Goal: Information Seeking & Learning: Learn about a topic

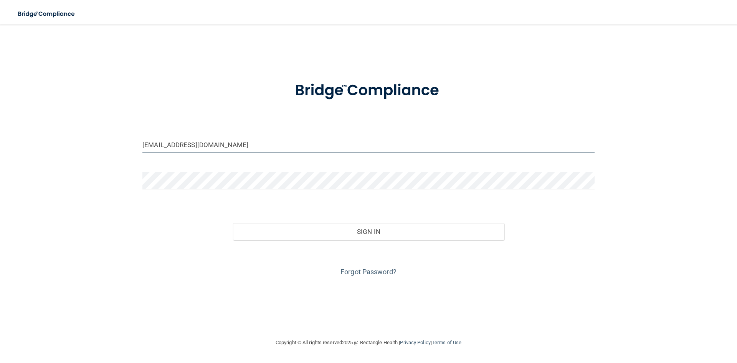
click at [352, 145] on input "lily@eyesitemeridian.com" at bounding box center [369, 144] width 452 height 17
click at [150, 144] on input "lily@eyesitemeridian.com" at bounding box center [369, 144] width 452 height 17
type input "denise@eyesitemeridian.com"
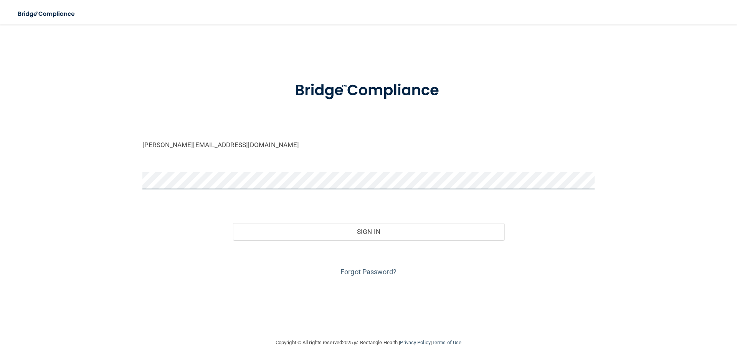
click at [57, 199] on div "denise@eyesitemeridian.com Invalid email/password. You don't have permission to…" at bounding box center [368, 181] width 707 height 298
click at [233, 223] on button "Sign In" at bounding box center [369, 231] width 272 height 17
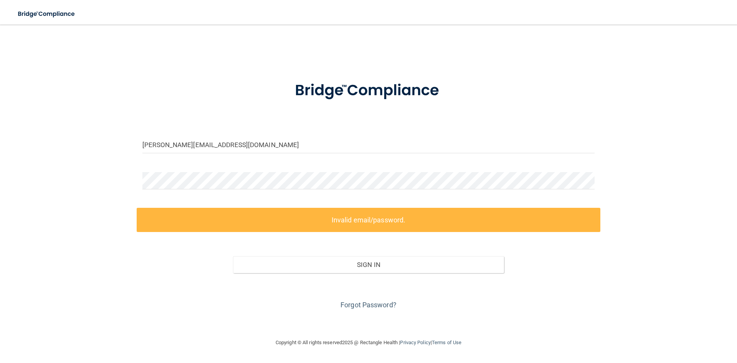
click at [580, 278] on div "Forgot Password?" at bounding box center [369, 292] width 464 height 38
click at [368, 305] on link "Forgot Password?" at bounding box center [369, 305] width 56 height 8
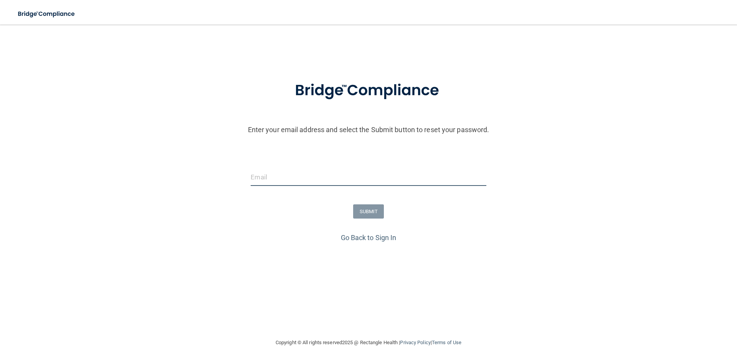
click at [328, 179] on input "email" at bounding box center [368, 177] width 235 height 17
click at [259, 178] on input "lily@eyesitemeridian.com" at bounding box center [368, 177] width 235 height 17
type input "denise@eyesitemeridian.com"
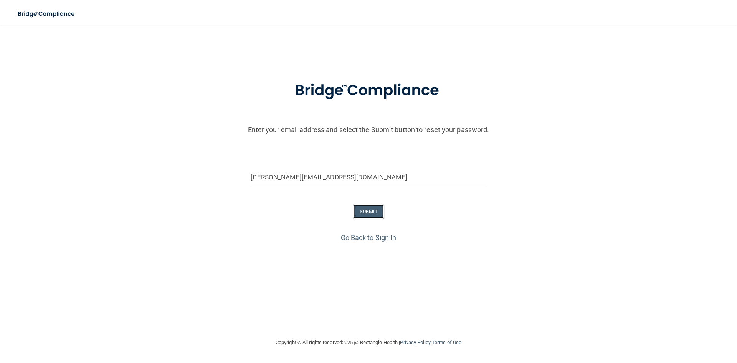
click at [380, 212] on button "SUBMIT" at bounding box center [368, 211] width 31 height 14
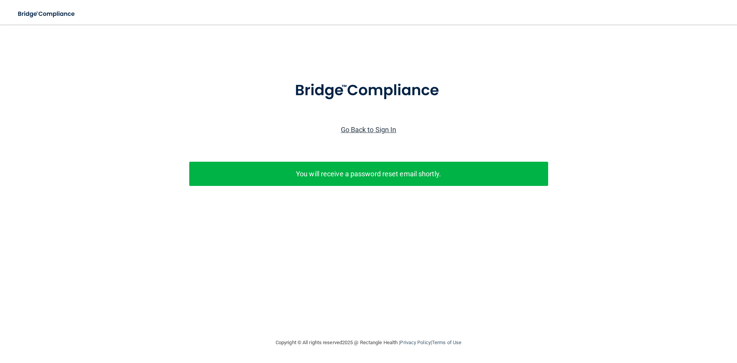
click at [371, 131] on link "Go Back to Sign In" at bounding box center [369, 130] width 56 height 8
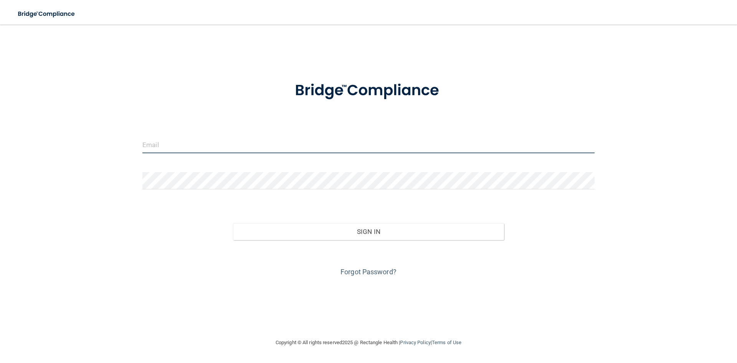
type input "lily@eyesitemeridian.com"
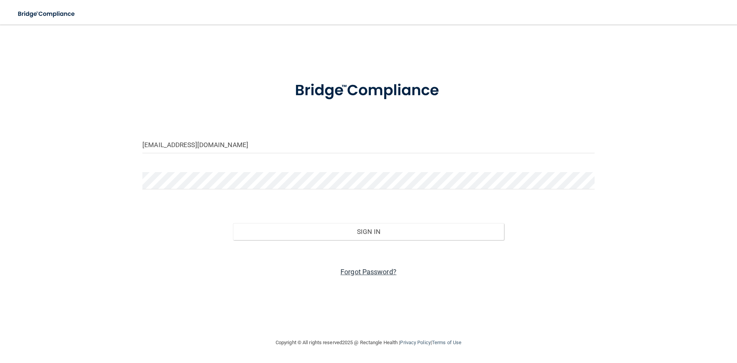
click at [374, 272] on link "Forgot Password?" at bounding box center [369, 272] width 56 height 8
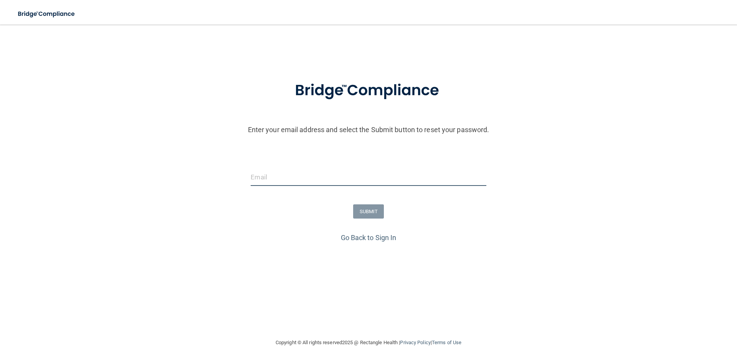
click at [343, 181] on input "email" at bounding box center [368, 177] width 235 height 17
click at [282, 172] on input "email" at bounding box center [368, 177] width 235 height 17
drag, startPoint x: 590, startPoint y: 300, endPoint x: 578, endPoint y: 298, distance: 12.9
click at [586, 299] on div "Enter your email address and select the Submit button to reset your password. S…" at bounding box center [368, 181] width 707 height 298
click at [366, 236] on link "Go Back to Sign In" at bounding box center [369, 238] width 56 height 8
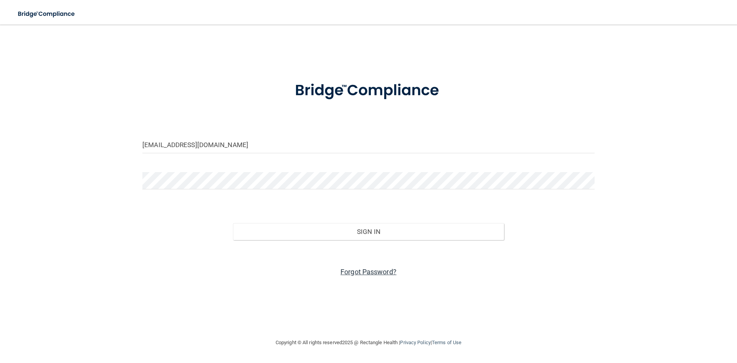
click at [367, 271] on link "Forgot Password?" at bounding box center [369, 272] width 56 height 8
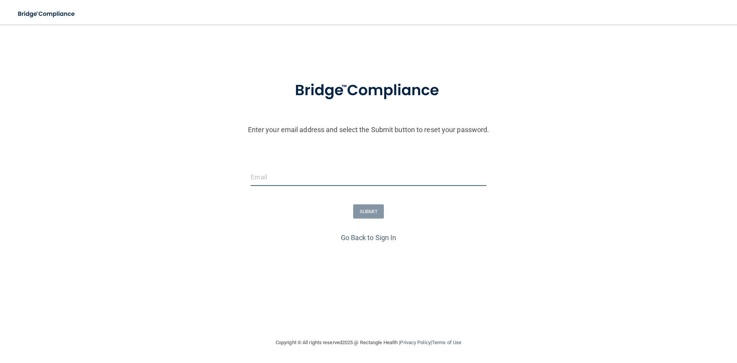
click at [275, 176] on input "email" at bounding box center [368, 177] width 235 height 17
type input "Rjarn2006@gmail.com"
click at [368, 207] on button "SUBMIT" at bounding box center [368, 211] width 31 height 14
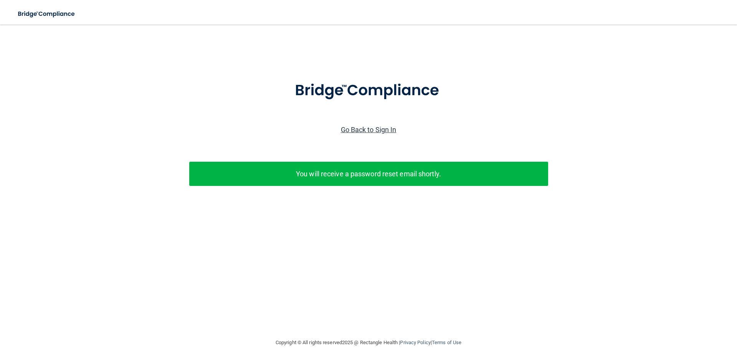
click at [371, 133] on link "Go Back to Sign In" at bounding box center [369, 130] width 56 height 8
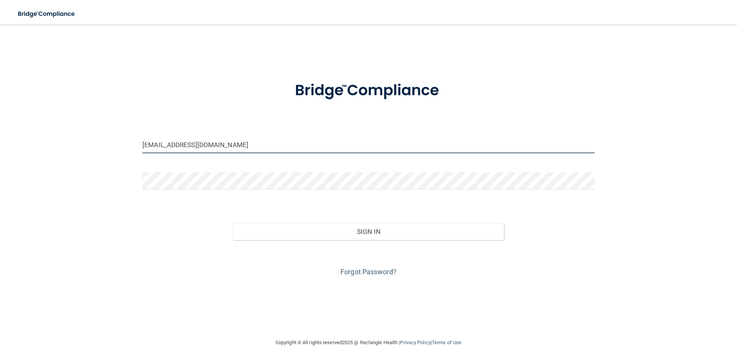
drag, startPoint x: 226, startPoint y: 143, endPoint x: 110, endPoint y: 157, distance: 116.5
click at [110, 157] on div "lily@eyesitemeridian.com Invalid email/password. You don't have permission to a…" at bounding box center [368, 181] width 707 height 298
type input "r"
type input "Rjarn2006@gmail.com"
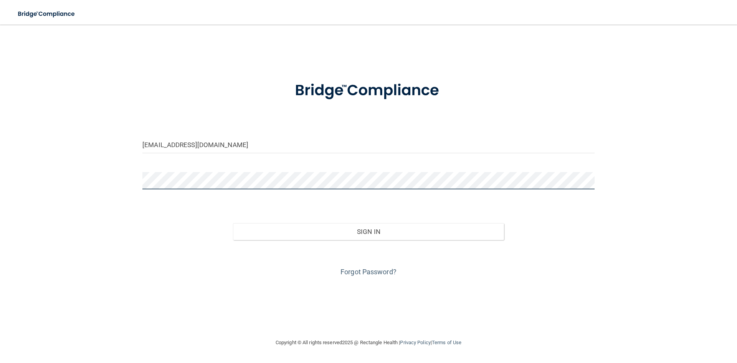
click at [110, 199] on div "Rjarn2006@gmail.com Invalid email/password. You don't have permission to access…" at bounding box center [368, 181] width 707 height 298
click at [233, 223] on button "Sign In" at bounding box center [369, 231] width 272 height 17
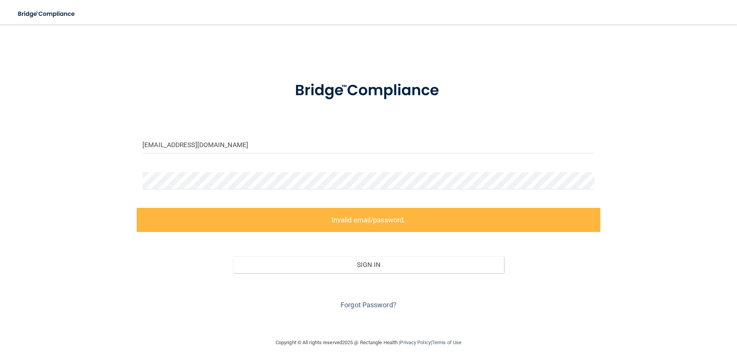
click at [573, 249] on div "Sign In" at bounding box center [369, 257] width 464 height 32
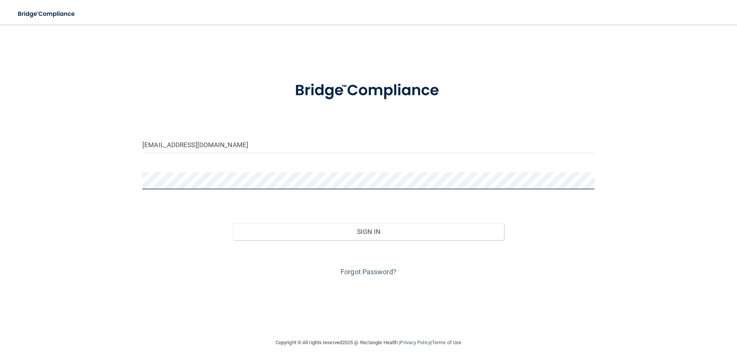
click at [233, 223] on button "Sign In" at bounding box center [369, 231] width 272 height 17
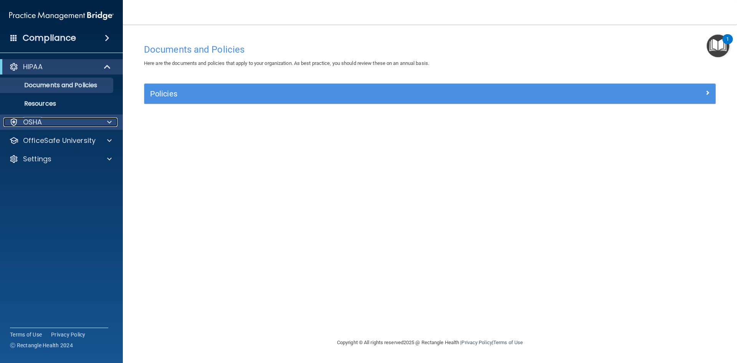
click at [49, 123] on div "OSHA" at bounding box center [50, 122] width 95 height 9
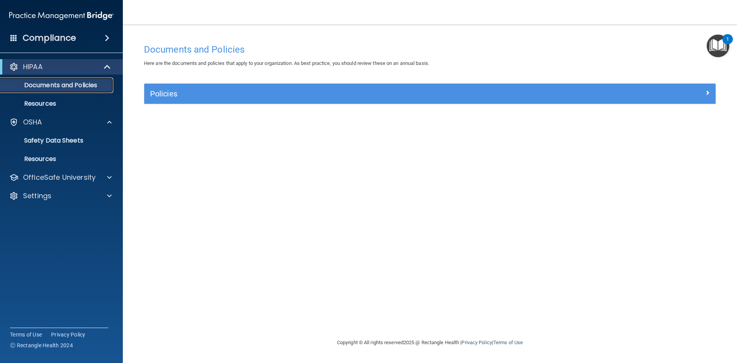
click at [70, 83] on p "Documents and Policies" at bounding box center [57, 85] width 105 height 8
click at [719, 46] on img "Open Resource Center, 1 new notification" at bounding box center [718, 46] width 23 height 23
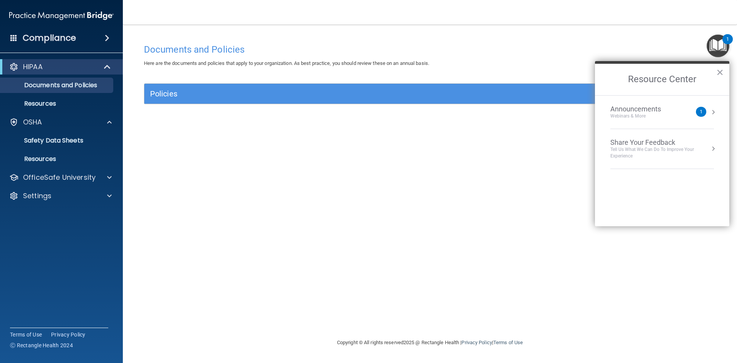
click at [671, 112] on div "Announcements" at bounding box center [644, 109] width 66 height 8
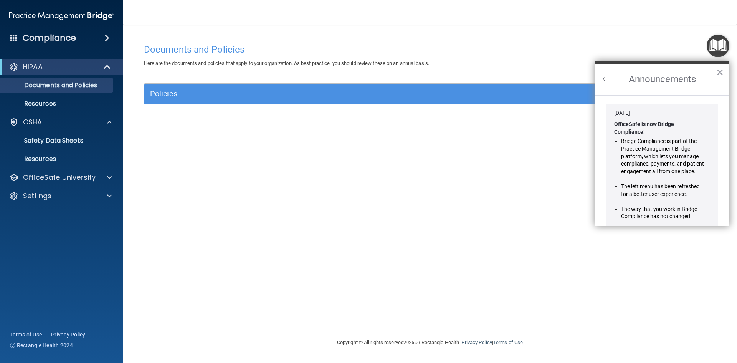
drag, startPoint x: 602, startPoint y: 75, endPoint x: 508, endPoint y: 139, distance: 114.2
click at [603, 75] on div "Announcements ×" at bounding box center [662, 78] width 134 height 34
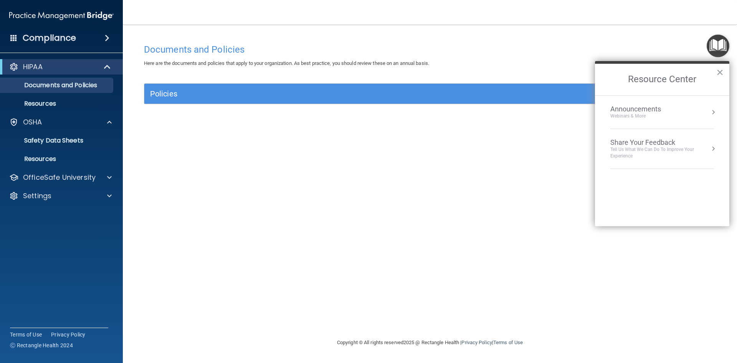
drag, startPoint x: 335, startPoint y: 252, endPoint x: 155, endPoint y: 220, distance: 182.9
click at [314, 244] on div "Documents and Policies Here are the documents and policies that apply to your o…" at bounding box center [430, 189] width 584 height 298
click at [64, 98] on link "Resources" at bounding box center [52, 103] width 121 height 15
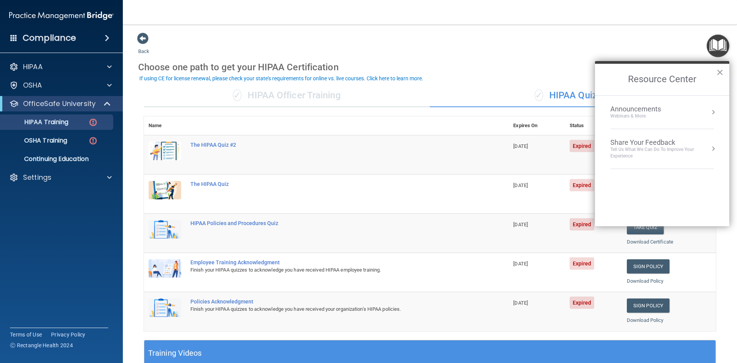
drag, startPoint x: 510, startPoint y: 161, endPoint x: 533, endPoint y: 153, distance: 23.8
click at [524, 155] on td "[DATE]" at bounding box center [537, 154] width 56 height 39
click at [722, 73] on button "×" at bounding box center [720, 72] width 7 height 12
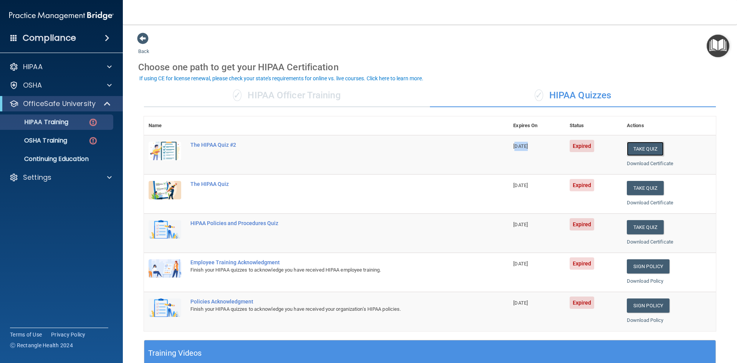
drag, startPoint x: 639, startPoint y: 149, endPoint x: 648, endPoint y: 133, distance: 18.4
click at [639, 149] on button "Take Quiz" at bounding box center [645, 149] width 37 height 14
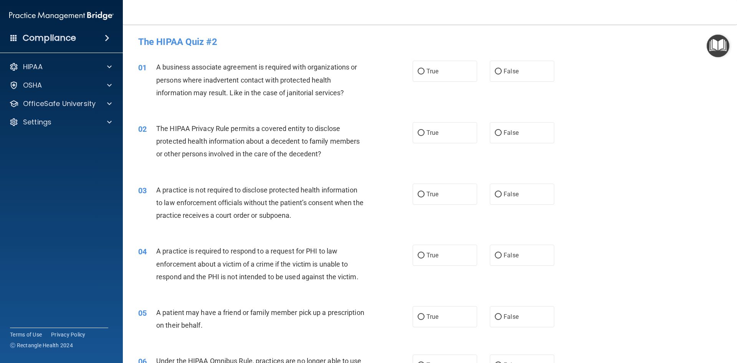
drag, startPoint x: 495, startPoint y: 70, endPoint x: 490, endPoint y: 83, distance: 14.8
click at [495, 71] on input "False" at bounding box center [498, 72] width 7 height 6
radio input "true"
drag, startPoint x: 423, startPoint y: 127, endPoint x: 419, endPoint y: 130, distance: 4.7
click at [419, 130] on label "True" at bounding box center [445, 132] width 65 height 21
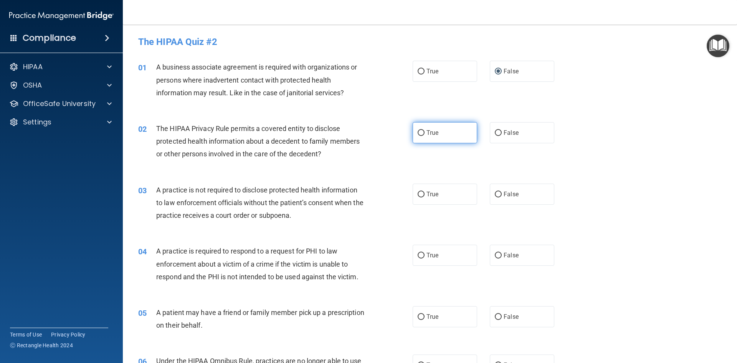
click at [419, 130] on input "True" at bounding box center [421, 133] width 7 height 6
radio input "true"
drag, startPoint x: 495, startPoint y: 192, endPoint x: 445, endPoint y: 247, distance: 74.2
click at [495, 192] on input "False" at bounding box center [498, 195] width 7 height 6
radio input "true"
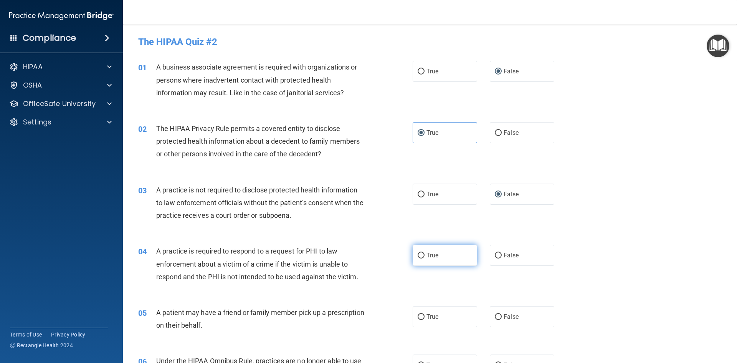
click at [419, 253] on input "True" at bounding box center [421, 256] width 7 height 6
radio input "true"
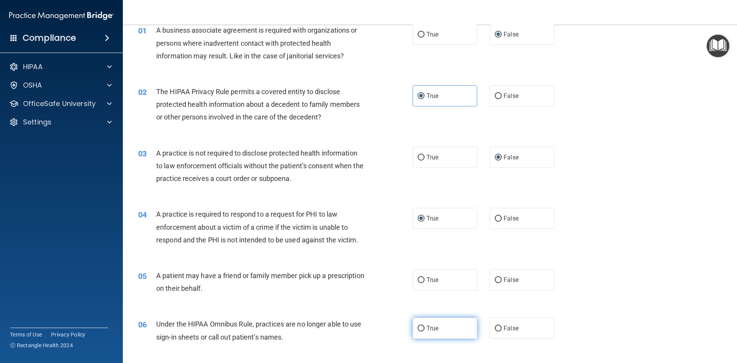
scroll to position [77, 0]
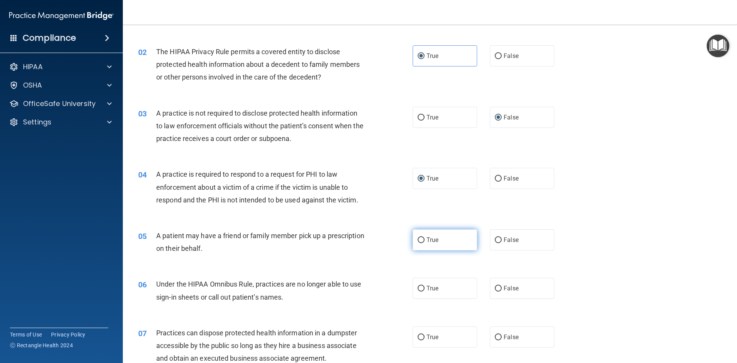
click at [418, 238] on input "True" at bounding box center [421, 240] width 7 height 6
radio input "true"
click at [420, 286] on input "True" at bounding box center [421, 289] width 7 height 6
radio input "true"
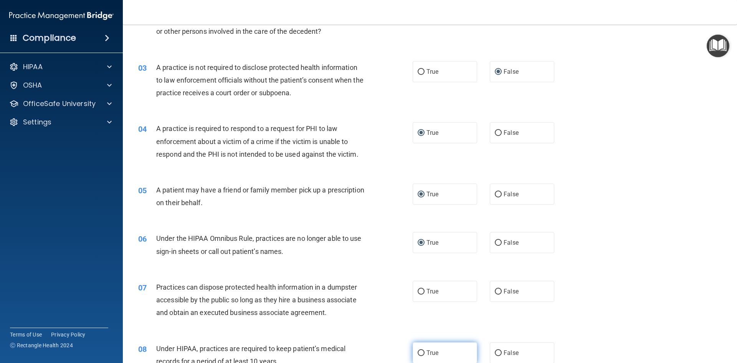
scroll to position [192, 0]
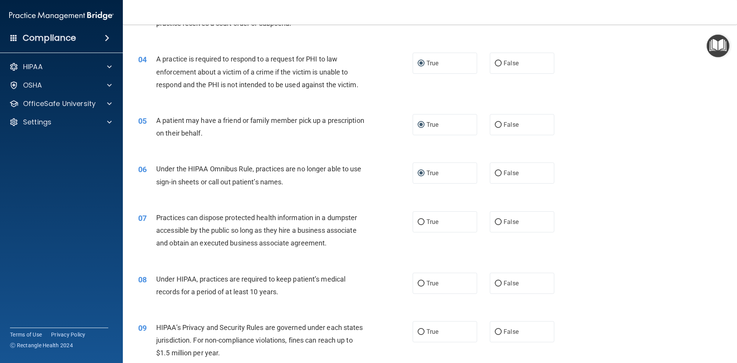
drag, startPoint x: 494, startPoint y: 219, endPoint x: 491, endPoint y: 239, distance: 20.0
click at [495, 221] on input "False" at bounding box center [498, 222] width 7 height 6
radio input "true"
click at [495, 284] on input "False" at bounding box center [498, 284] width 7 height 6
radio input "true"
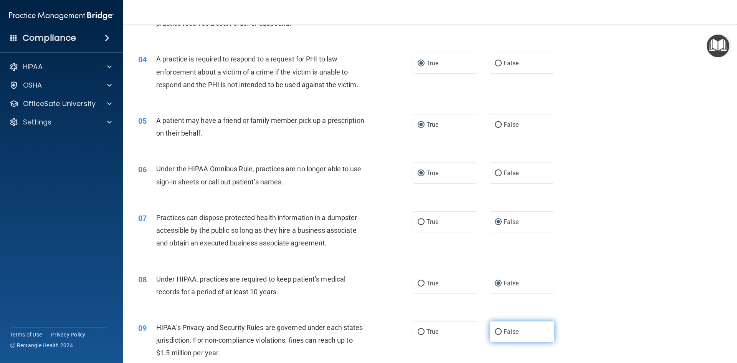
click at [495, 331] on input "False" at bounding box center [498, 332] width 7 height 6
radio input "true"
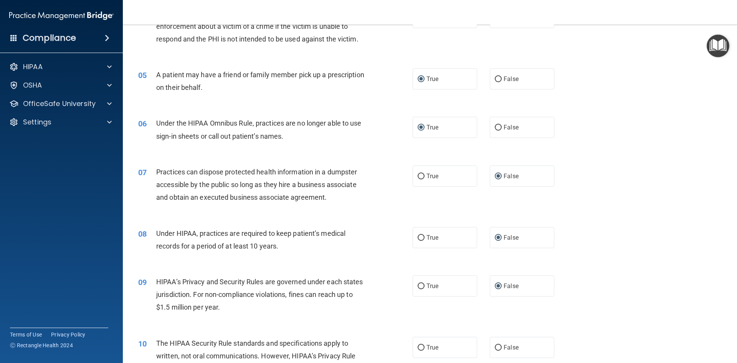
scroll to position [307, 0]
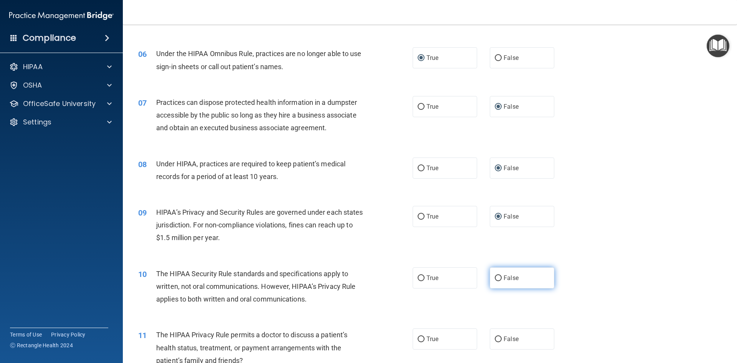
drag, startPoint x: 495, startPoint y: 277, endPoint x: 540, endPoint y: 281, distance: 44.8
click at [495, 276] on input "False" at bounding box center [498, 278] width 7 height 6
radio input "true"
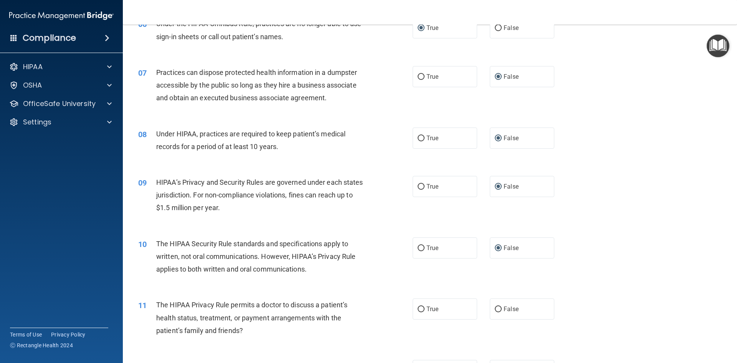
scroll to position [384, 0]
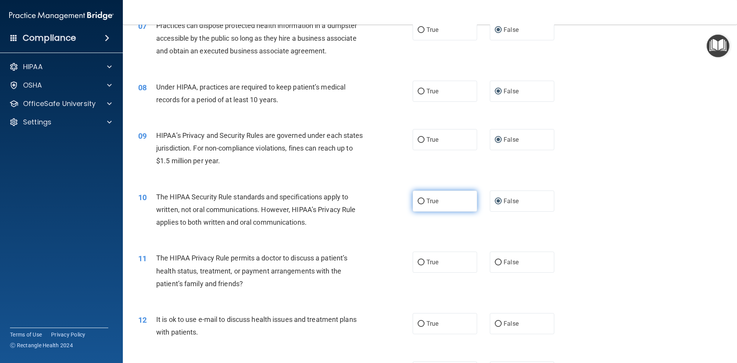
click at [421, 199] on input "True" at bounding box center [421, 202] width 7 height 6
radio input "true"
radio input "false"
click at [418, 262] on input "True" at bounding box center [421, 263] width 7 height 6
radio input "true"
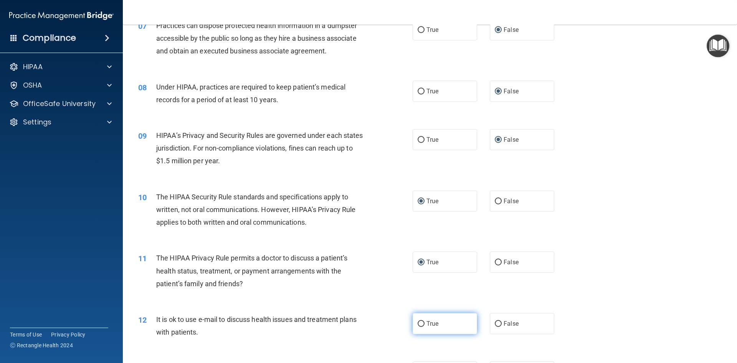
click at [418, 321] on input "True" at bounding box center [421, 324] width 7 height 6
radio input "true"
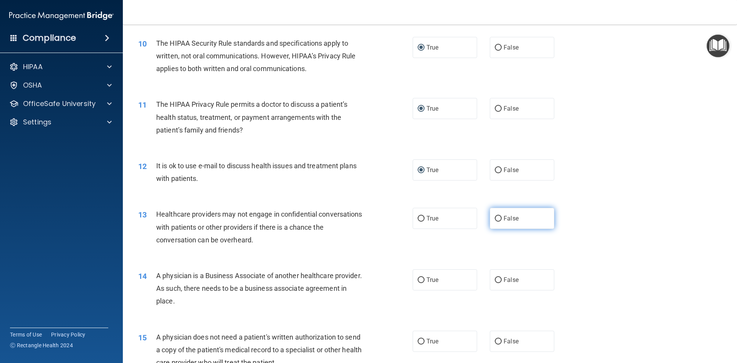
click at [495, 216] on input "False" at bounding box center [498, 219] width 7 height 6
radio input "true"
click at [495, 280] on input "False" at bounding box center [498, 280] width 7 height 6
radio input "true"
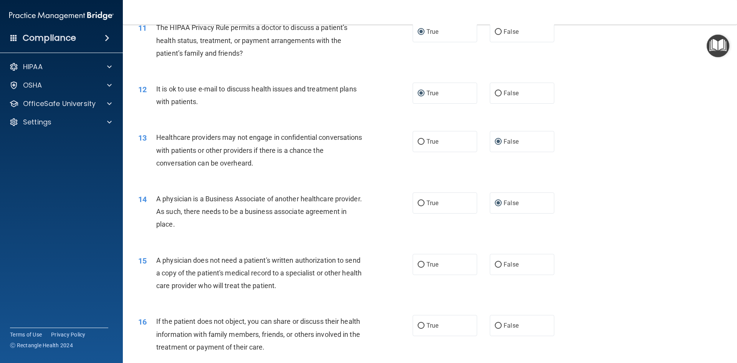
drag, startPoint x: 421, startPoint y: 139, endPoint x: 414, endPoint y: 179, distance: 40.5
click at [420, 140] on input "True" at bounding box center [421, 142] width 7 height 6
radio input "true"
radio input "false"
click at [422, 202] on input "True" at bounding box center [421, 204] width 7 height 6
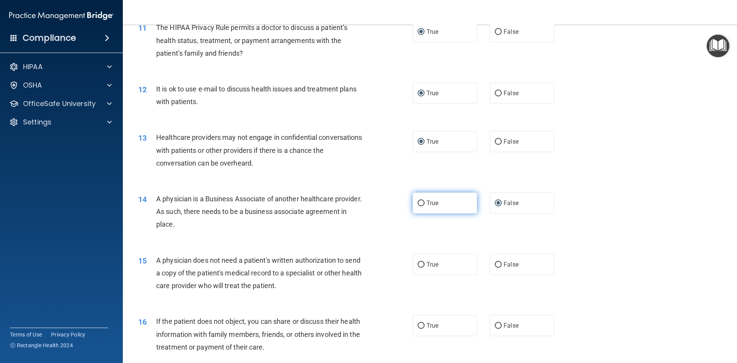
radio input "true"
click at [605, 147] on div "13 Healthcare providers may not engage in confidential conversations with patie…" at bounding box center [430, 151] width 595 height 61
click at [495, 202] on input "False" at bounding box center [498, 204] width 7 height 6
radio input "true"
radio input "false"
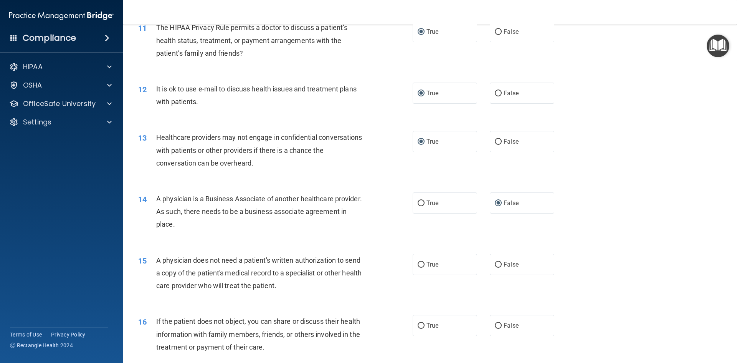
drag, startPoint x: 497, startPoint y: 140, endPoint x: 593, endPoint y: 123, distance: 97.5
click at [511, 138] on label "False" at bounding box center [522, 141] width 65 height 21
click at [502, 139] on input "False" at bounding box center [498, 142] width 7 height 6
radio input "true"
radio input "false"
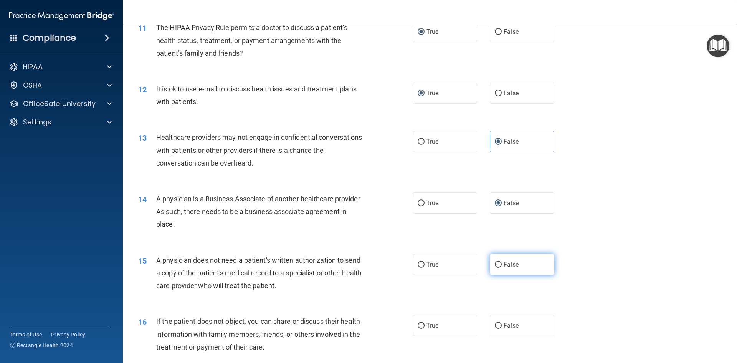
click at [496, 263] on input "False" at bounding box center [498, 265] width 7 height 6
radio input "true"
click at [418, 325] on input "True" at bounding box center [421, 326] width 7 height 6
radio input "true"
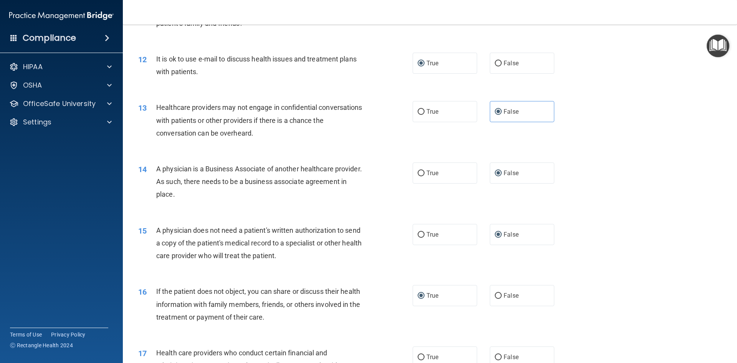
scroll to position [730, 0]
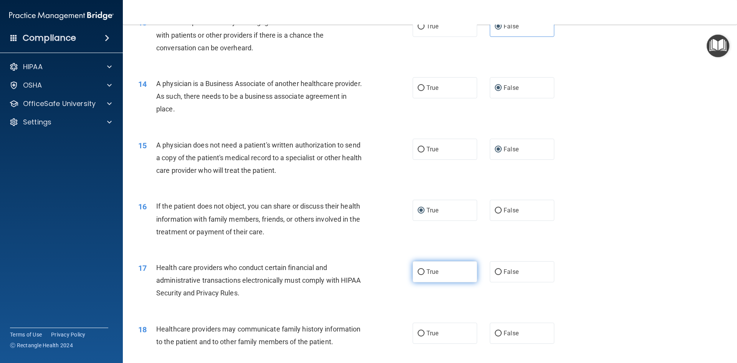
click at [418, 273] on input "True" at bounding box center [421, 272] width 7 height 6
radio input "true"
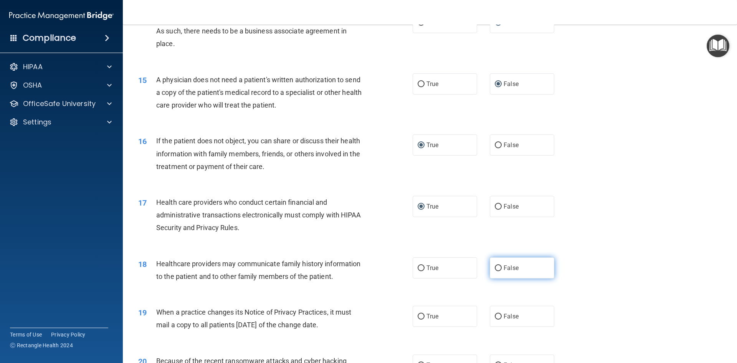
scroll to position [845, 0]
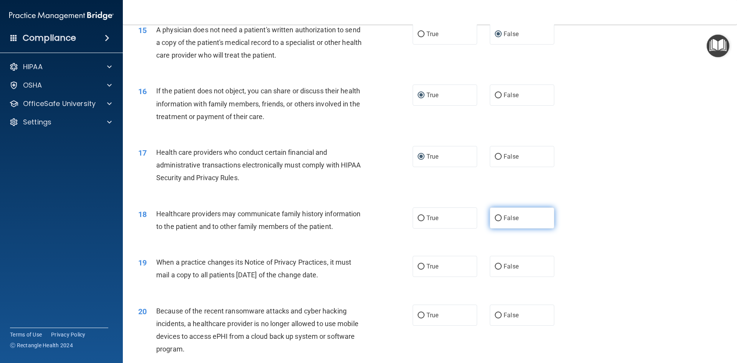
click at [495, 217] on input "False" at bounding box center [498, 218] width 7 height 6
radio input "true"
drag, startPoint x: 496, startPoint y: 262, endPoint x: 490, endPoint y: 282, distance: 21.3
click at [496, 263] on label "False" at bounding box center [522, 266] width 65 height 21
drag, startPoint x: 495, startPoint y: 314, endPoint x: 498, endPoint y: 272, distance: 41.6
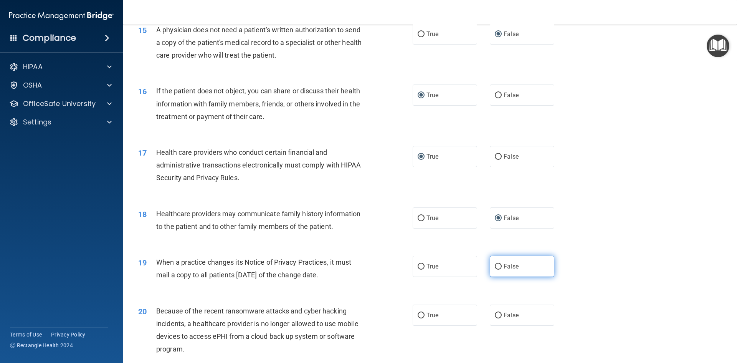
click at [495, 313] on input "False" at bounding box center [498, 316] width 7 height 6
radio input "true"
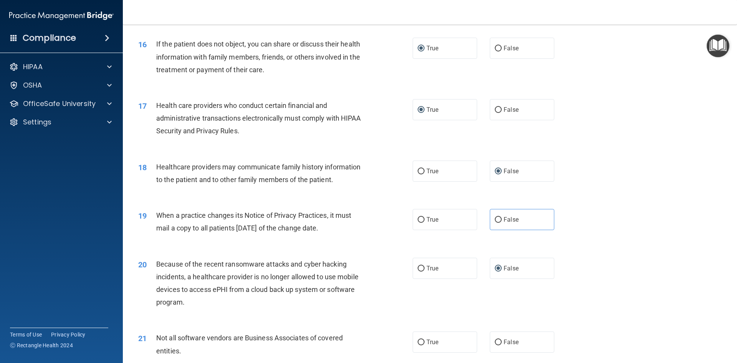
scroll to position [960, 0]
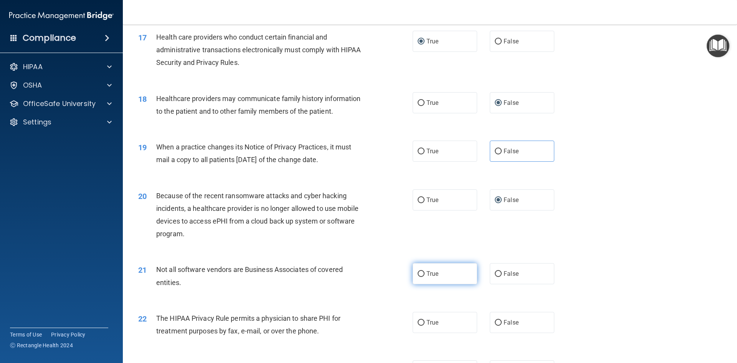
click at [419, 271] on input "True" at bounding box center [421, 274] width 7 height 6
radio input "true"
drag, startPoint x: 416, startPoint y: 324, endPoint x: 568, endPoint y: 252, distance: 168.0
click at [418, 320] on input "True" at bounding box center [421, 323] width 7 height 6
radio input "true"
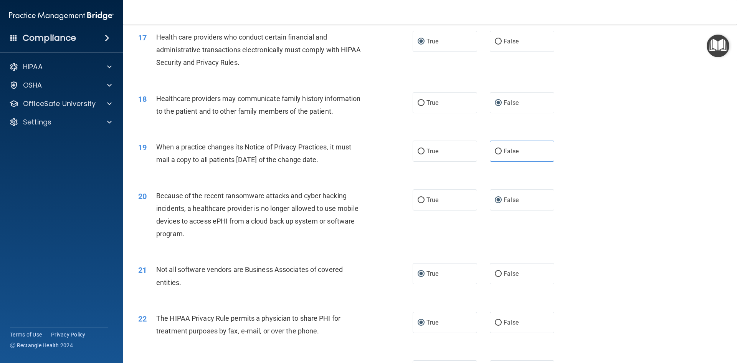
scroll to position [1076, 0]
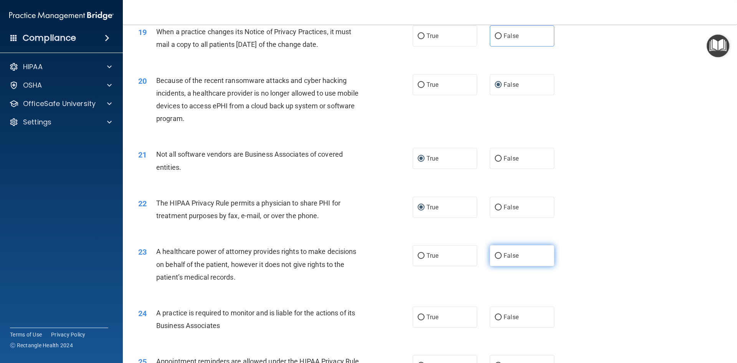
click at [495, 256] on input "False" at bounding box center [498, 256] width 7 height 6
radio input "true"
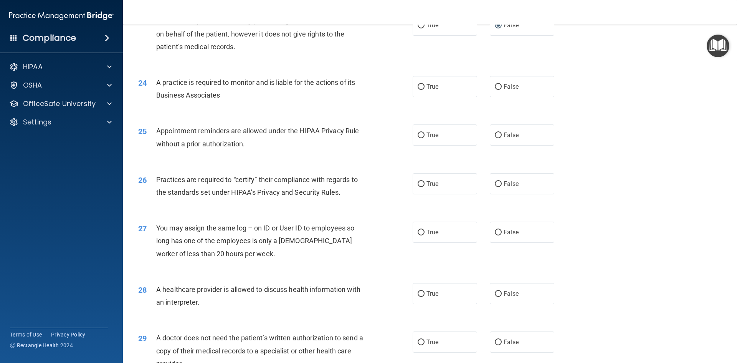
scroll to position [1425, 0]
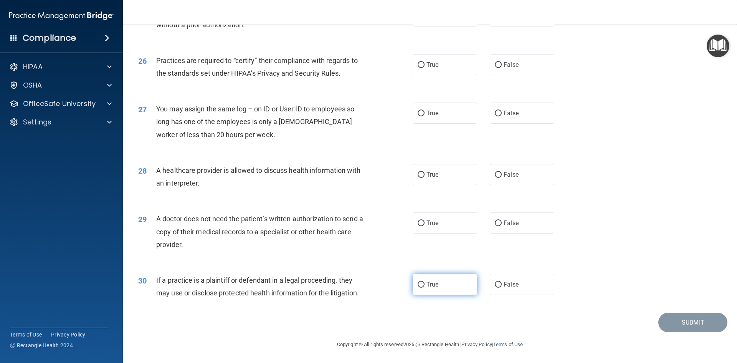
click at [418, 287] on input "True" at bounding box center [421, 285] width 7 height 6
radio input "true"
click at [421, 221] on input "True" at bounding box center [421, 223] width 7 height 6
radio input "true"
drag, startPoint x: 419, startPoint y: 175, endPoint x: 443, endPoint y: 161, distance: 28.0
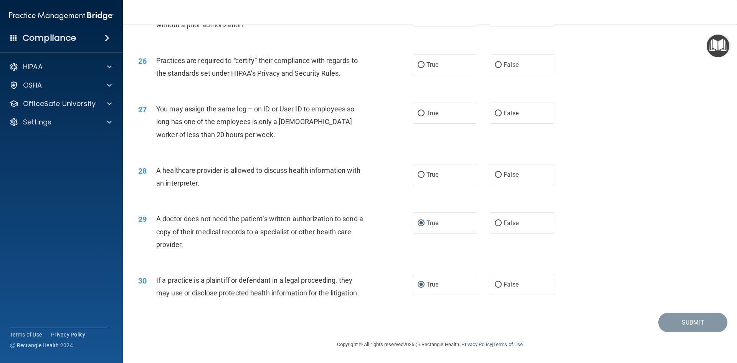
click at [419, 174] on input "True" at bounding box center [421, 175] width 7 height 6
radio input "true"
click at [495, 111] on input "False" at bounding box center [498, 114] width 7 height 6
radio input "true"
drag, startPoint x: 496, startPoint y: 63, endPoint x: 587, endPoint y: 79, distance: 92.3
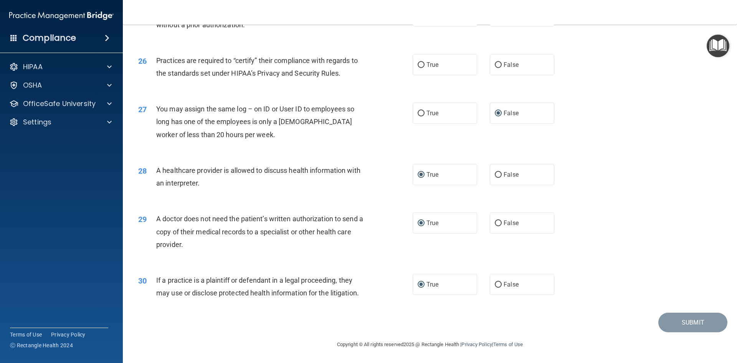
click at [498, 65] on input "False" at bounding box center [498, 65] width 7 height 6
radio input "true"
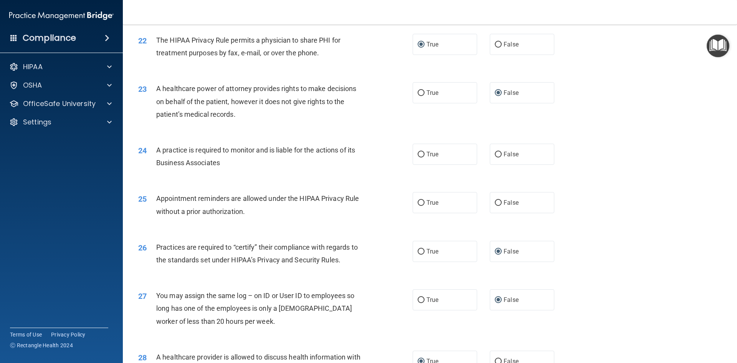
scroll to position [1195, 0]
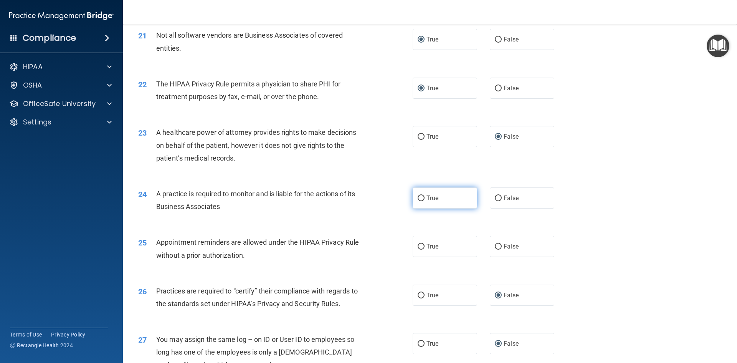
click at [418, 197] on input "True" at bounding box center [421, 199] width 7 height 6
radio input "true"
click at [422, 37] on label "True" at bounding box center [445, 39] width 65 height 21
drag, startPoint x: 494, startPoint y: 37, endPoint x: 505, endPoint y: 38, distance: 10.8
click at [495, 37] on input "False" at bounding box center [498, 40] width 7 height 6
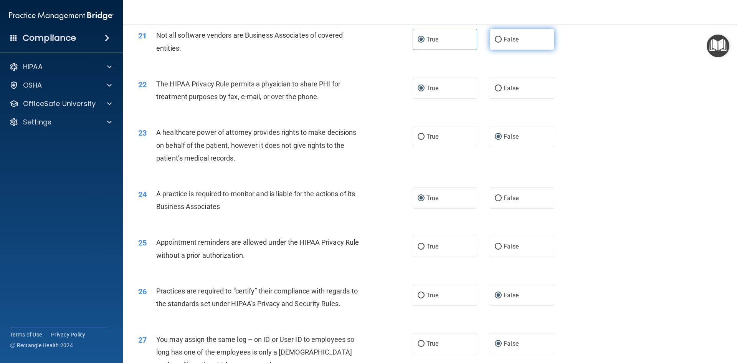
radio input "true"
radio input "false"
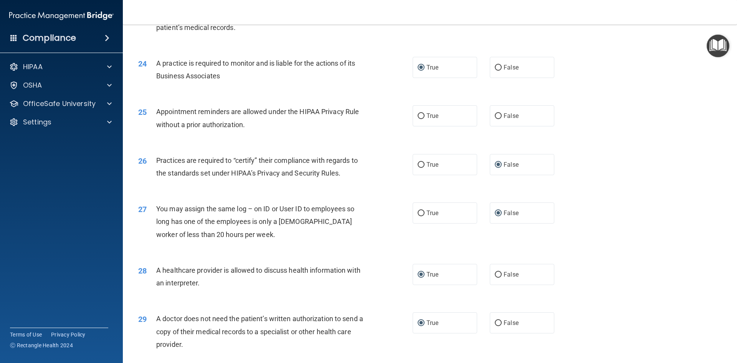
scroll to position [1271, 0]
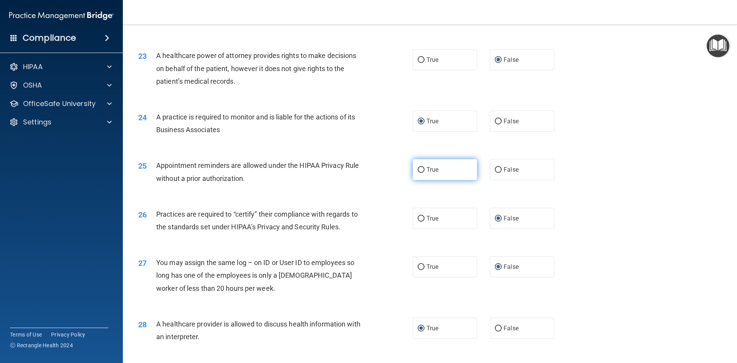
click at [419, 169] on input "True" at bounding box center [421, 170] width 7 height 6
radio input "true"
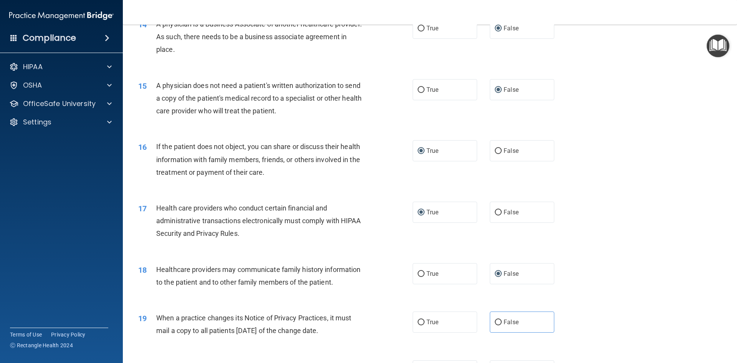
scroll to position [807, 0]
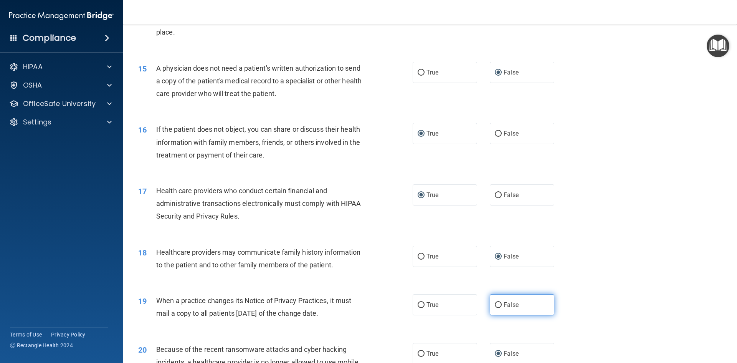
click at [495, 305] on input "False" at bounding box center [498, 305] width 7 height 6
radio input "true"
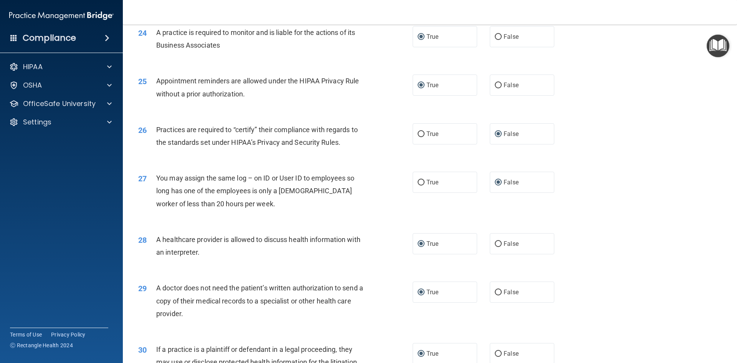
scroll to position [1425, 0]
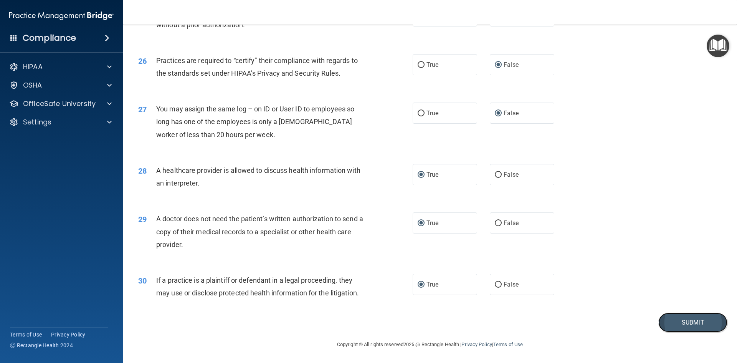
click at [681, 322] on button "Submit" at bounding box center [693, 323] width 69 height 20
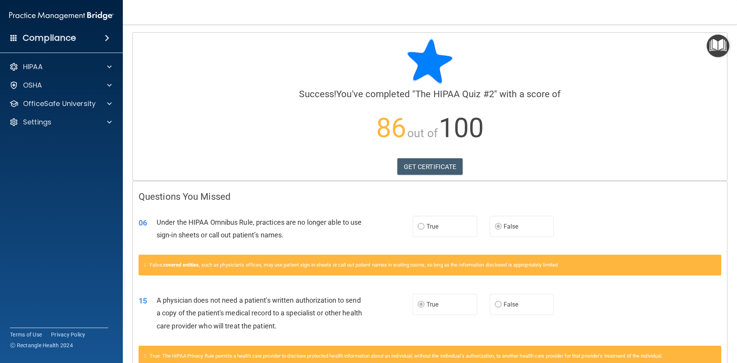
scroll to position [233, 0]
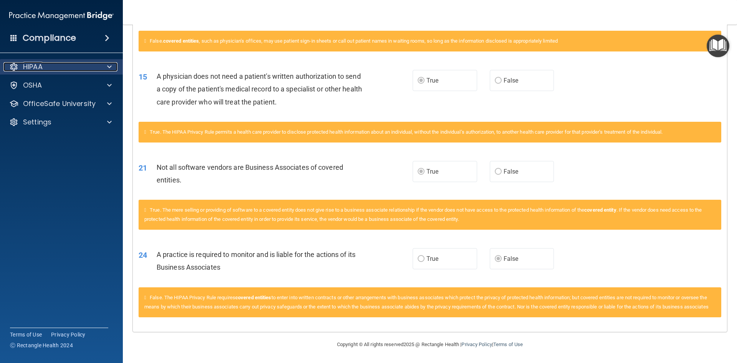
click at [55, 66] on div "HIPAA" at bounding box center [50, 66] width 95 height 9
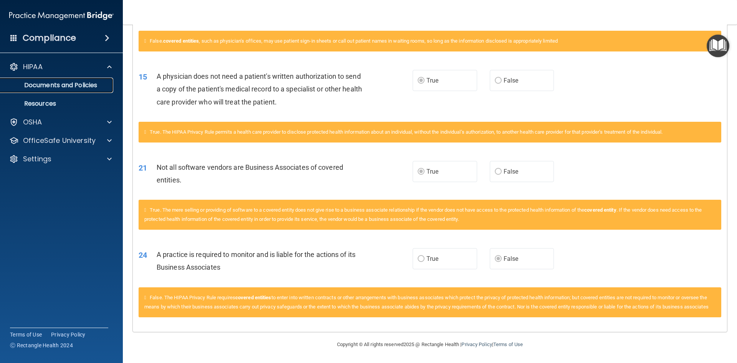
click at [52, 85] on p "Documents and Policies" at bounding box center [57, 85] width 105 height 8
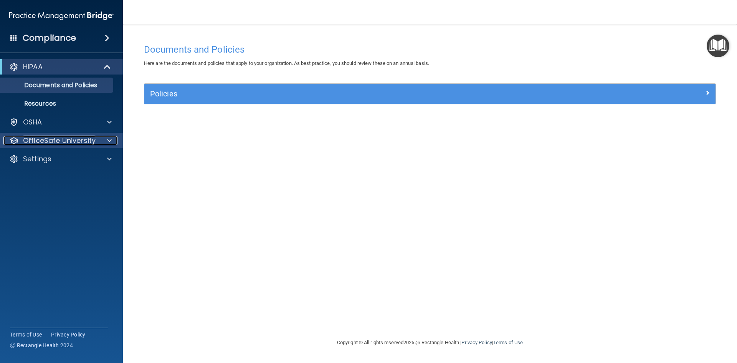
click at [64, 140] on p "OfficeSafe University" at bounding box center [59, 140] width 73 height 9
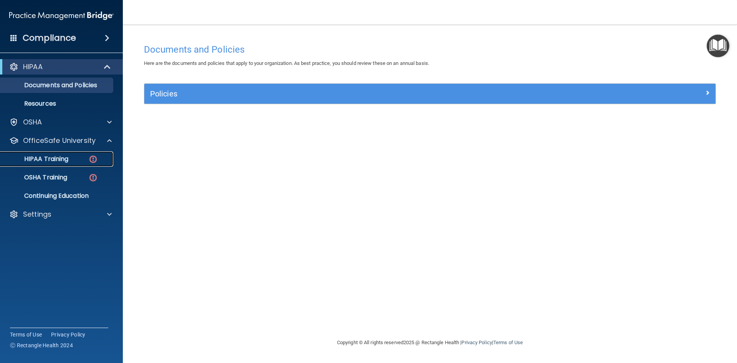
click at [71, 157] on div "HIPAA Training" at bounding box center [57, 159] width 105 height 8
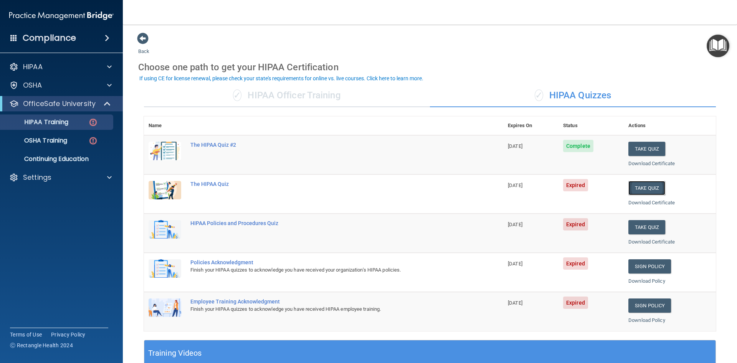
click at [651, 190] on button "Take Quiz" at bounding box center [647, 188] width 37 height 14
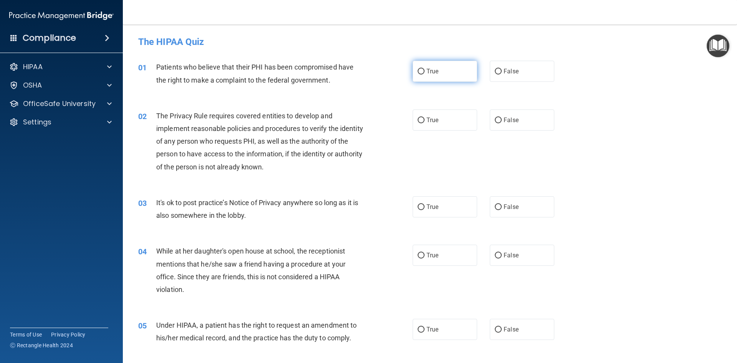
click at [418, 72] on input "True" at bounding box center [421, 72] width 7 height 6
radio input "true"
click at [421, 121] on input "True" at bounding box center [421, 121] width 7 height 6
radio input "true"
click at [495, 205] on input "False" at bounding box center [498, 207] width 7 height 6
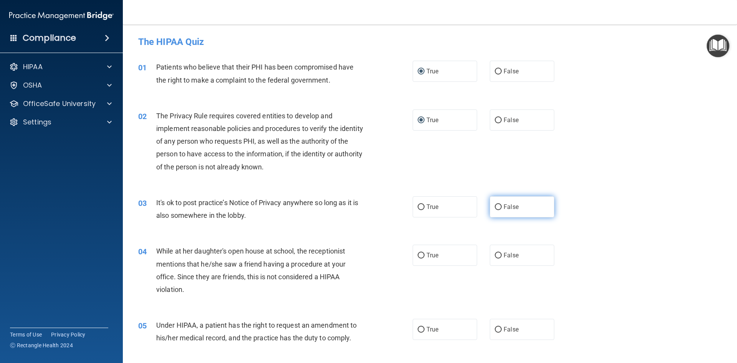
radio input "true"
click at [496, 253] on input "False" at bounding box center [498, 256] width 7 height 6
radio input "true"
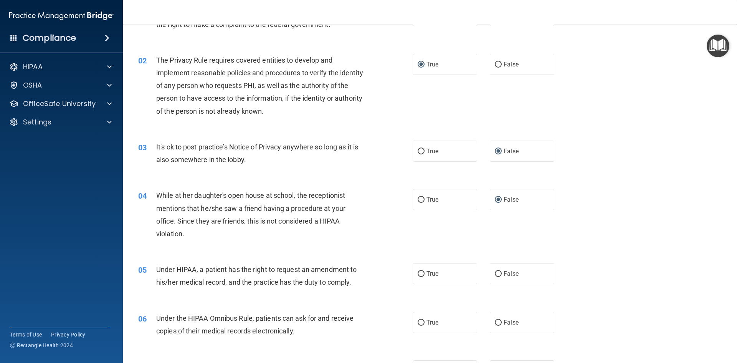
scroll to position [115, 0]
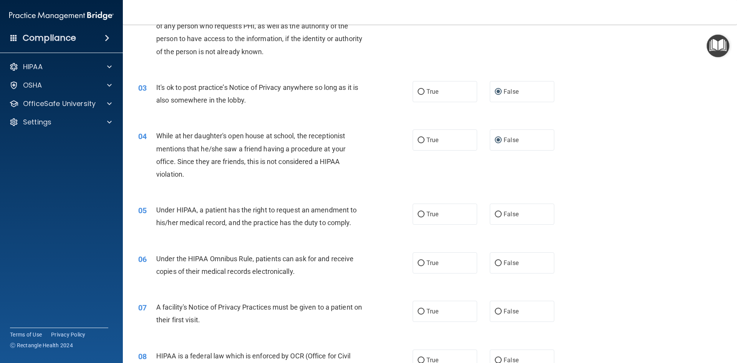
drag, startPoint x: 418, startPoint y: 212, endPoint x: 420, endPoint y: 241, distance: 28.5
click at [418, 214] on input "True" at bounding box center [421, 215] width 7 height 6
radio input "true"
drag, startPoint x: 419, startPoint y: 262, endPoint x: 423, endPoint y: 281, distance: 19.6
click at [418, 262] on input "True" at bounding box center [421, 263] width 7 height 6
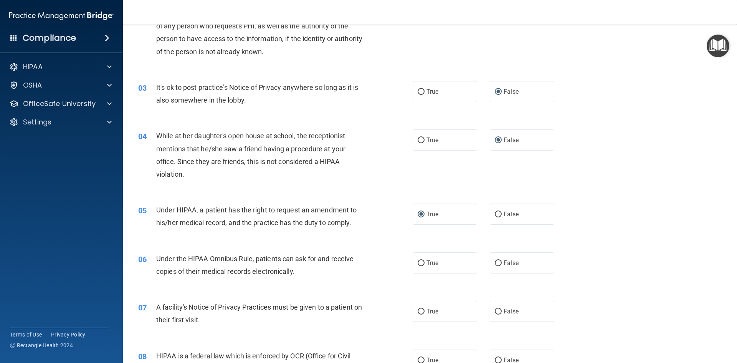
radio input "true"
drag, startPoint x: 419, startPoint y: 313, endPoint x: 555, endPoint y: 283, distance: 139.2
click at [423, 311] on label "True" at bounding box center [445, 311] width 65 height 21
click at [423, 311] on input "True" at bounding box center [421, 312] width 7 height 6
radio input "true"
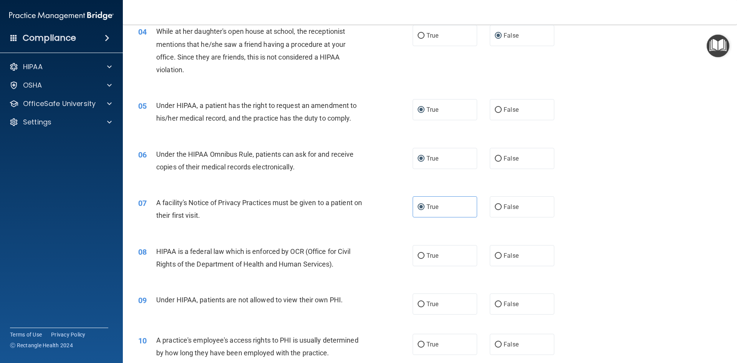
scroll to position [230, 0]
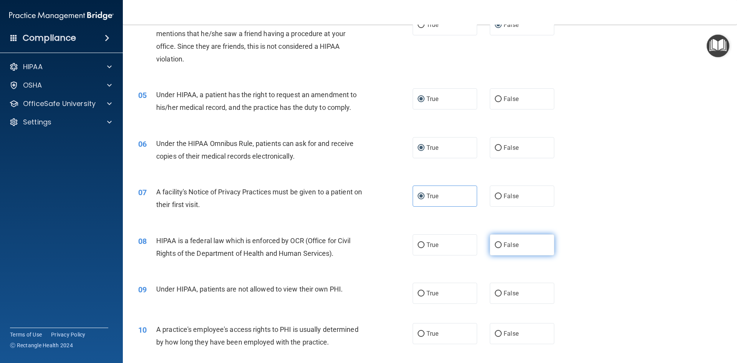
click at [495, 244] on input "False" at bounding box center [498, 245] width 7 height 6
radio input "true"
drag, startPoint x: 498, startPoint y: 294, endPoint x: 555, endPoint y: 270, distance: 62.2
click at [498, 293] on input "False" at bounding box center [498, 294] width 7 height 6
radio input "true"
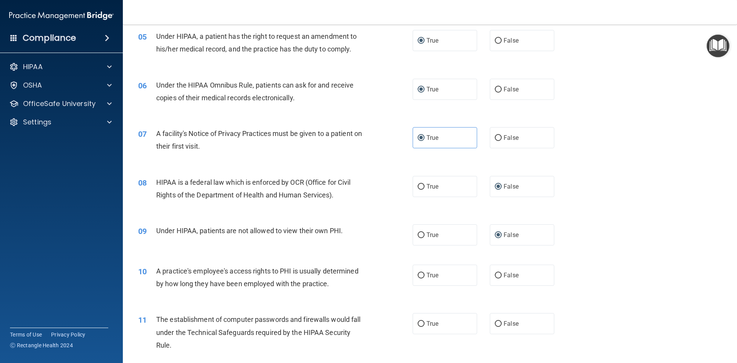
scroll to position [384, 0]
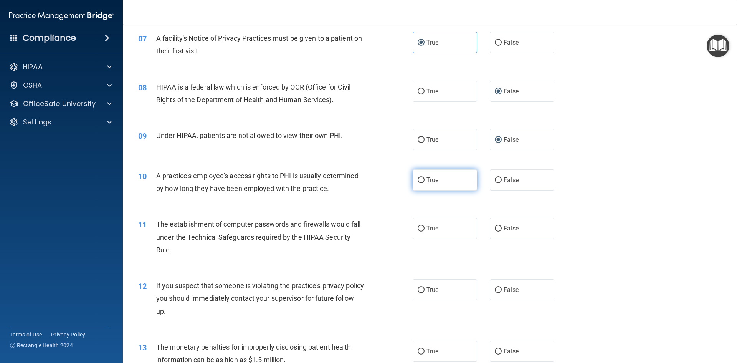
click at [418, 178] on input "True" at bounding box center [421, 180] width 7 height 6
radio input "true"
drag, startPoint x: 421, startPoint y: 229, endPoint x: 419, endPoint y: 253, distance: 23.8
click at [421, 229] on input "True" at bounding box center [421, 229] width 7 height 6
radio input "true"
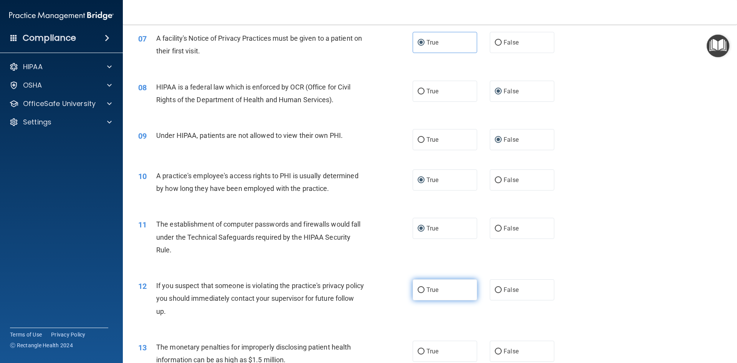
click at [420, 290] on input "True" at bounding box center [421, 290] width 7 height 6
radio input "true"
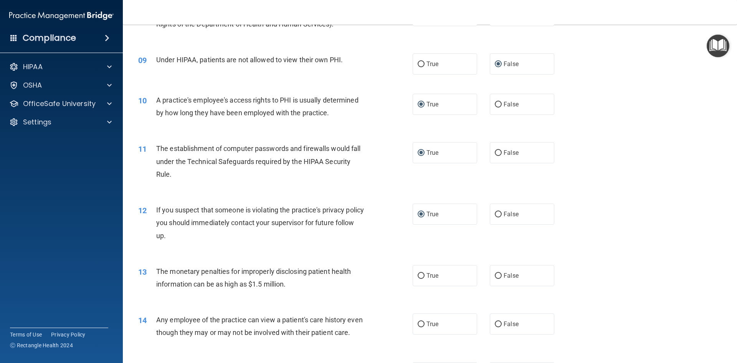
scroll to position [576, 0]
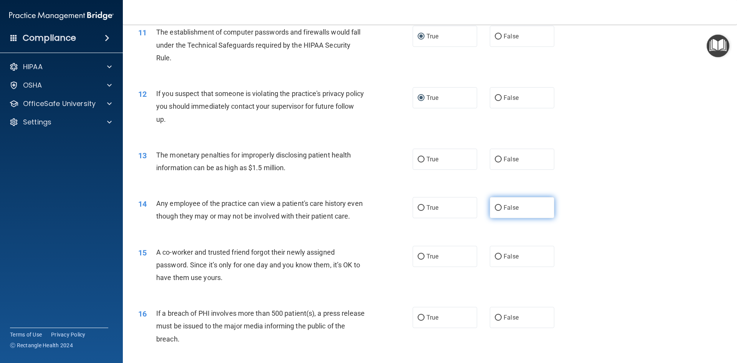
drag, startPoint x: 492, startPoint y: 204, endPoint x: 499, endPoint y: 216, distance: 14.4
click at [494, 204] on label "False" at bounding box center [522, 207] width 65 height 21
click at [495, 205] on input "False" at bounding box center [498, 208] width 7 height 6
radio input "true"
drag, startPoint x: 496, startPoint y: 270, endPoint x: 548, endPoint y: 260, distance: 52.7
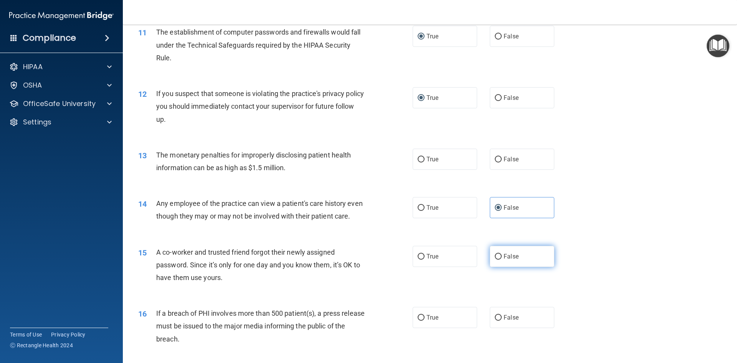
click at [497, 260] on input "False" at bounding box center [498, 257] width 7 height 6
radio input "true"
click at [496, 321] on input "False" at bounding box center [498, 318] width 7 height 6
radio input "true"
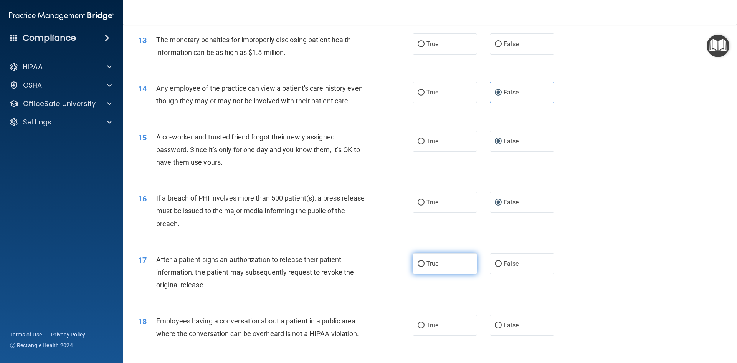
click at [419, 267] on input "True" at bounding box center [421, 264] width 7 height 6
radio input "true"
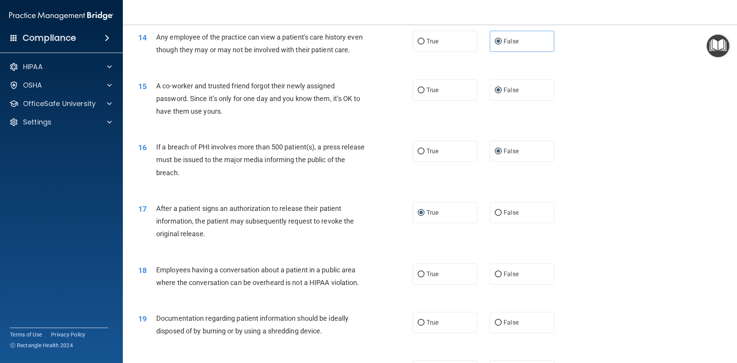
scroll to position [845, 0]
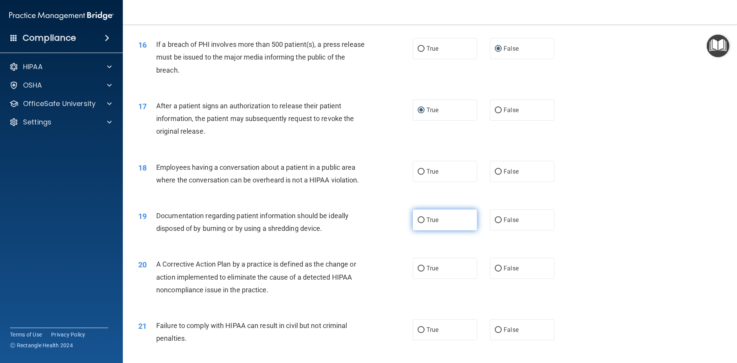
click at [420, 223] on input "True" at bounding box center [421, 220] width 7 height 6
radio input "true"
drag, startPoint x: 419, startPoint y: 184, endPoint x: 461, endPoint y: 236, distance: 66.9
click at [419, 175] on input "True" at bounding box center [421, 172] width 7 height 6
radio input "true"
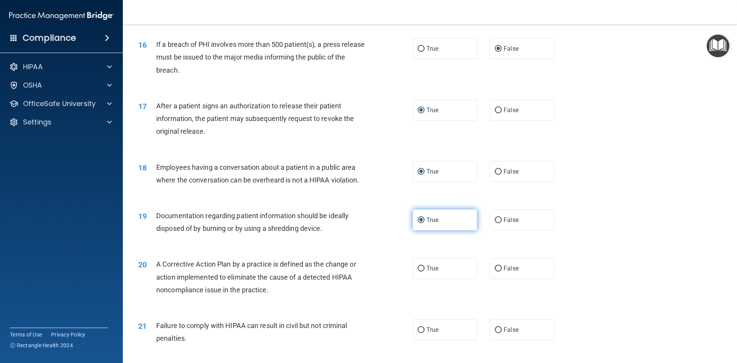
scroll to position [960, 0]
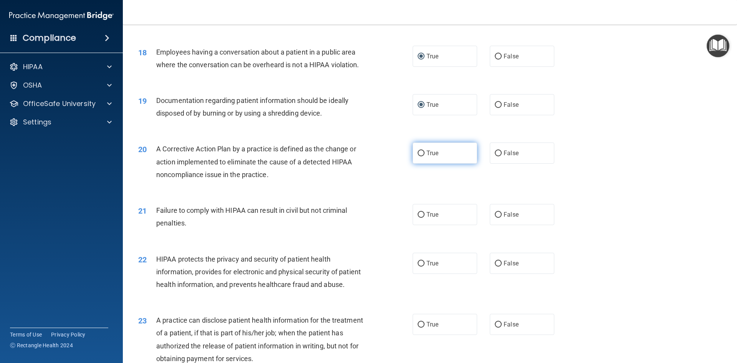
click at [418, 156] on input "True" at bounding box center [421, 154] width 7 height 6
radio input "true"
click at [495, 218] on input "False" at bounding box center [498, 215] width 7 height 6
radio input "true"
drag, startPoint x: 418, startPoint y: 277, endPoint x: 446, endPoint y: 265, distance: 29.6
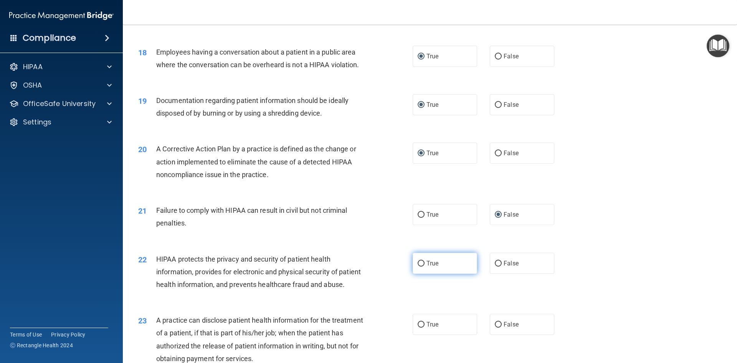
click at [423, 274] on label "True" at bounding box center [445, 263] width 65 height 21
click at [423, 267] on input "True" at bounding box center [421, 264] width 7 height 6
radio input "true"
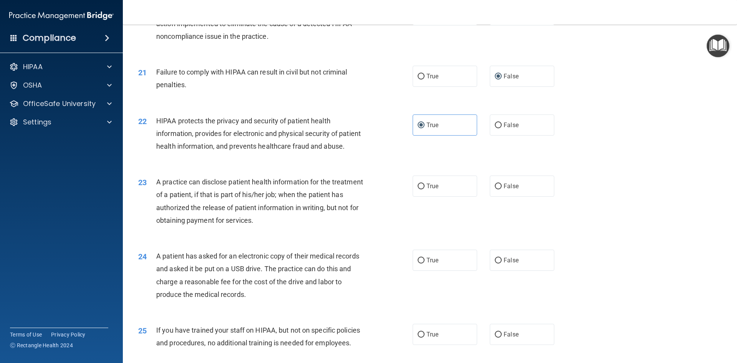
scroll to position [1114, 0]
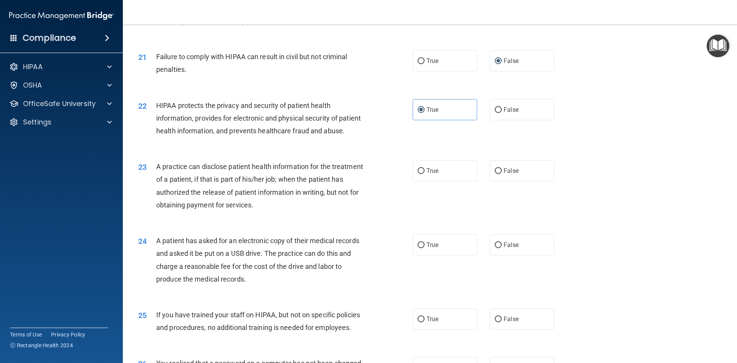
drag, startPoint x: 421, startPoint y: 194, endPoint x: 449, endPoint y: 173, distance: 35.6
click at [421, 174] on input "True" at bounding box center [421, 171] width 7 height 6
radio input "true"
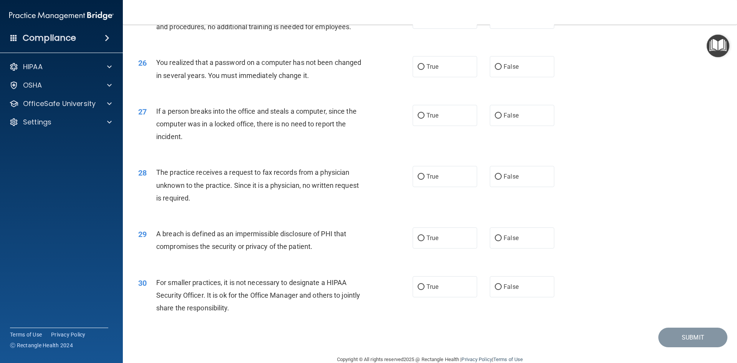
scroll to position [1455, 0]
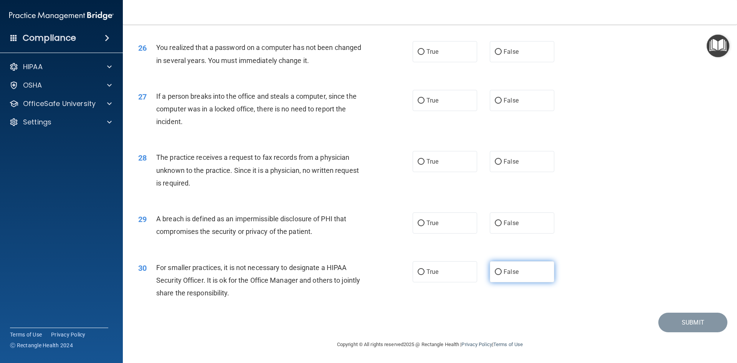
click at [496, 270] on input "False" at bounding box center [498, 272] width 7 height 6
radio input "true"
drag, startPoint x: 414, startPoint y: 223, endPoint x: 479, endPoint y: 179, distance: 77.9
click at [417, 221] on label "True" at bounding box center [445, 222] width 65 height 21
click at [495, 160] on input "False" at bounding box center [498, 162] width 7 height 6
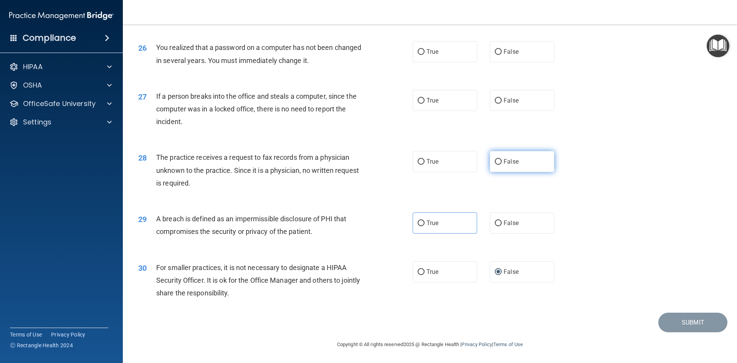
radio input "true"
click at [495, 223] on input "False" at bounding box center [498, 223] width 7 height 6
radio input "true"
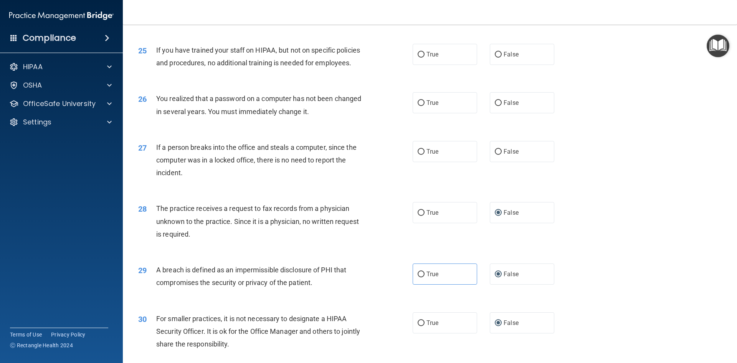
scroll to position [1378, 0]
click at [418, 278] on input "True" at bounding box center [421, 275] width 7 height 6
radio input "true"
radio input "false"
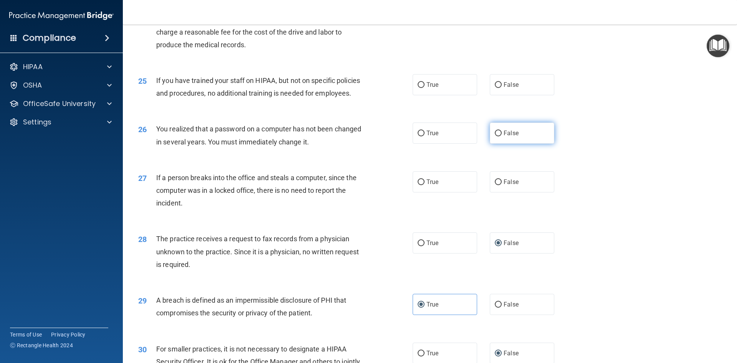
scroll to position [1301, 0]
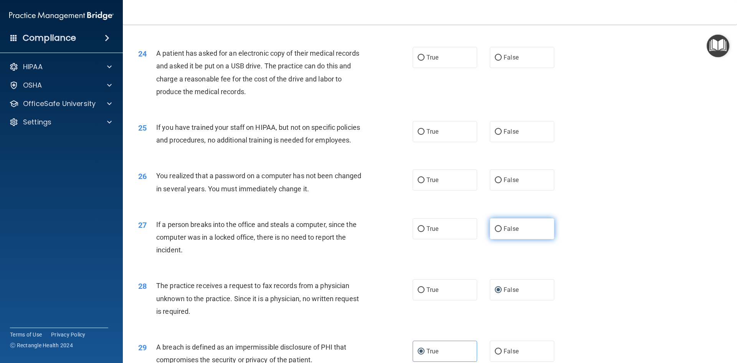
click at [495, 232] on input "False" at bounding box center [498, 229] width 7 height 6
radio input "true"
click at [418, 135] on input "True" at bounding box center [421, 132] width 7 height 6
radio input "true"
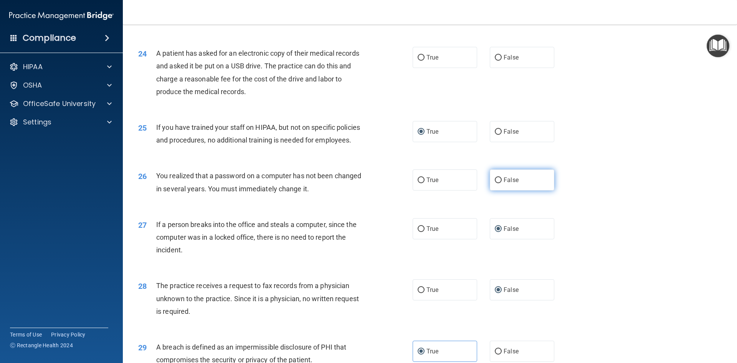
click at [497, 183] on input "False" at bounding box center [498, 180] width 7 height 6
radio input "true"
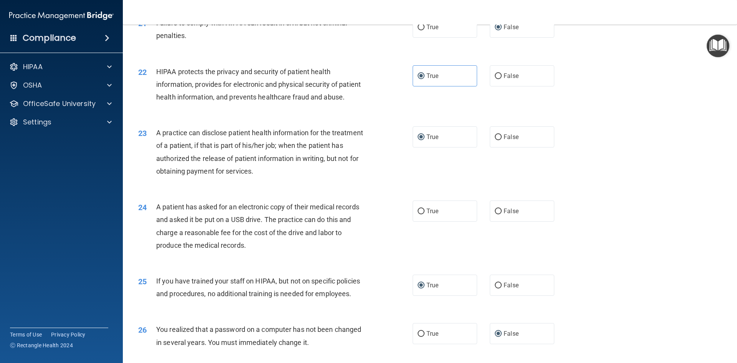
scroll to position [1186, 0]
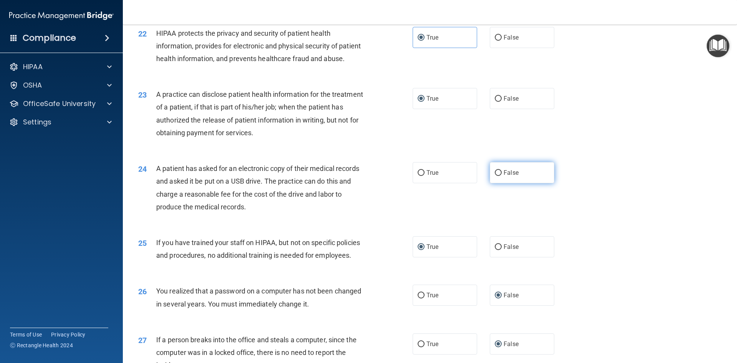
drag, startPoint x: 491, startPoint y: 198, endPoint x: 496, endPoint y: 197, distance: 5.0
click at [492, 183] on label "False" at bounding box center [522, 172] width 65 height 21
click at [498, 176] on input "False" at bounding box center [498, 173] width 7 height 6
radio input "true"
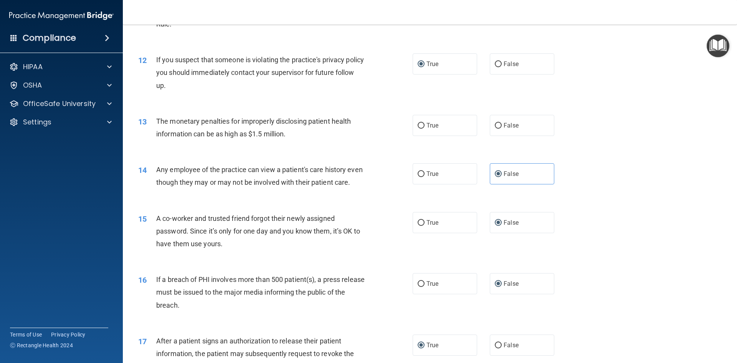
scroll to position [533, 0]
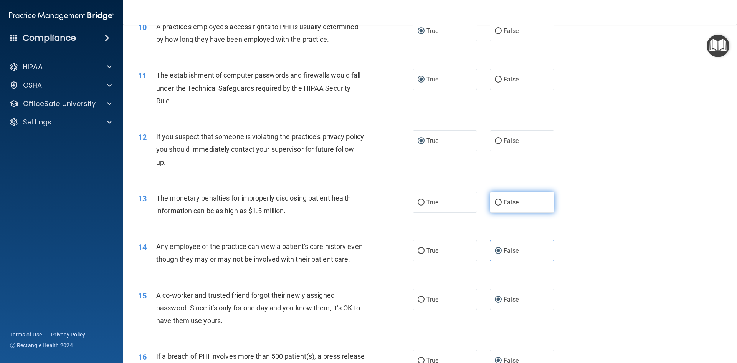
click at [496, 202] on input "False" at bounding box center [498, 203] width 7 height 6
radio input "true"
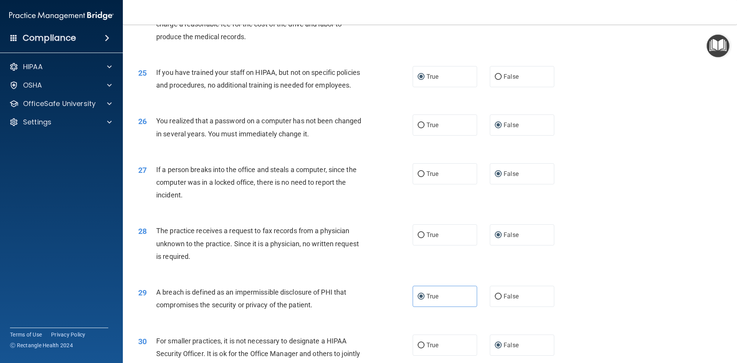
scroll to position [1455, 0]
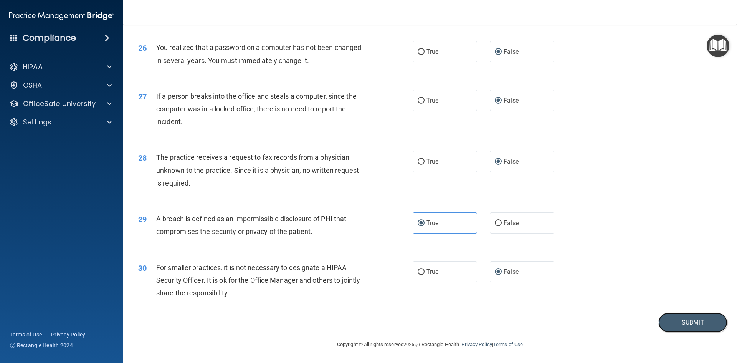
drag, startPoint x: 693, startPoint y: 323, endPoint x: 539, endPoint y: 301, distance: 156.3
click at [692, 323] on button "Submit" at bounding box center [693, 323] width 69 height 20
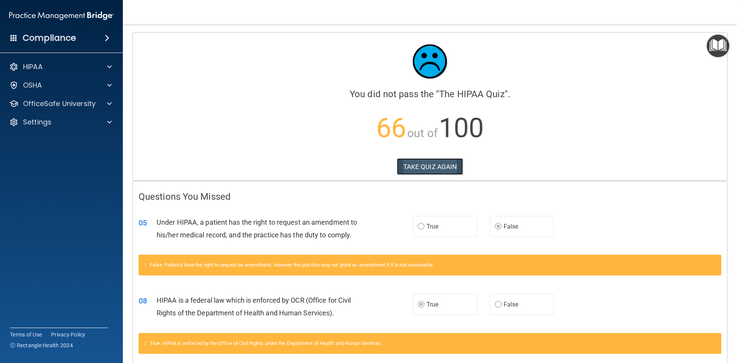
click at [421, 170] on button "TAKE QUIZ AGAIN" at bounding box center [430, 166] width 66 height 17
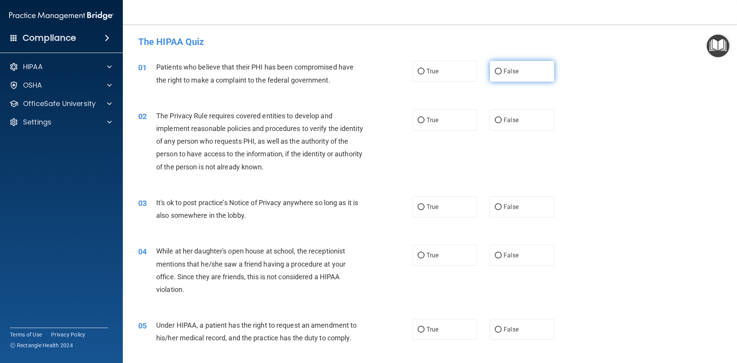
click at [495, 73] on input "False" at bounding box center [498, 72] width 7 height 6
radio input "true"
drag, startPoint x: 420, startPoint y: 120, endPoint x: 449, endPoint y: 119, distance: 28.4
click at [421, 121] on input "True" at bounding box center [421, 121] width 7 height 6
radio input "true"
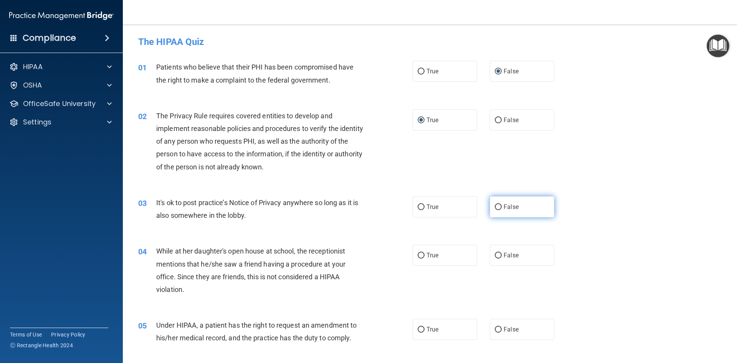
click at [495, 207] on input "False" at bounding box center [498, 207] width 7 height 6
radio input "true"
click at [495, 256] on input "False" at bounding box center [498, 256] width 7 height 6
radio input "true"
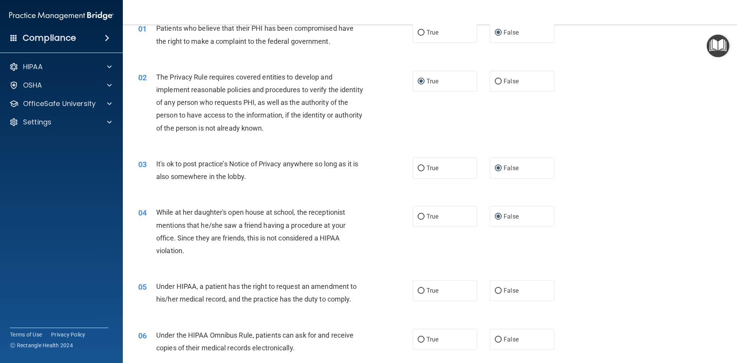
scroll to position [115, 0]
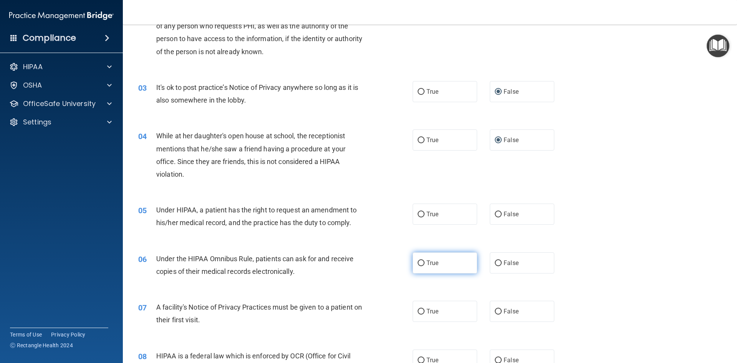
drag, startPoint x: 417, startPoint y: 215, endPoint x: 418, endPoint y: 255, distance: 39.6
click at [417, 219] on label "True" at bounding box center [445, 214] width 65 height 21
click at [418, 217] on input "True" at bounding box center [421, 215] width 7 height 6
radio input "true"
click at [420, 265] on input "True" at bounding box center [421, 263] width 7 height 6
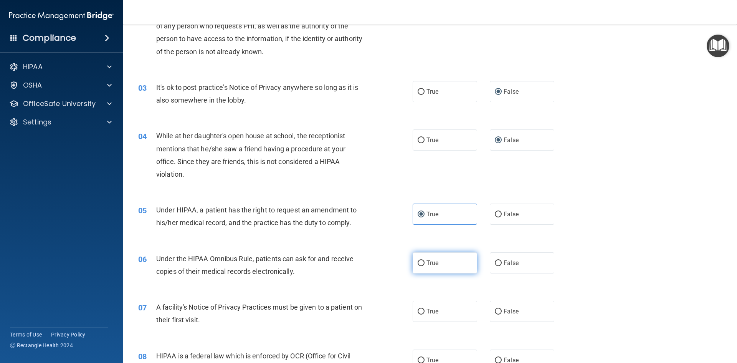
radio input "true"
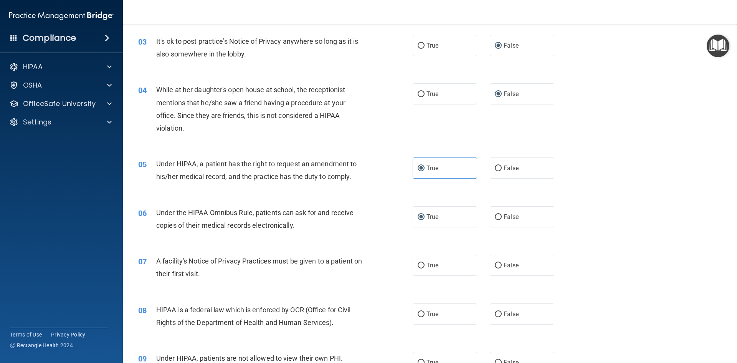
scroll to position [230, 0]
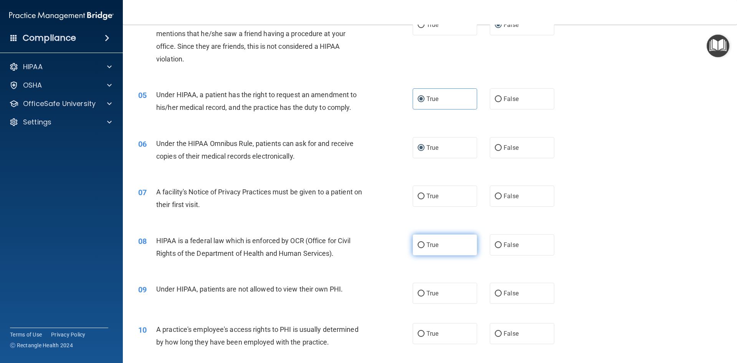
drag, startPoint x: 420, startPoint y: 246, endPoint x: 418, endPoint y: 242, distance: 4.5
click at [419, 244] on input "True" at bounding box center [421, 245] width 7 height 6
radio input "true"
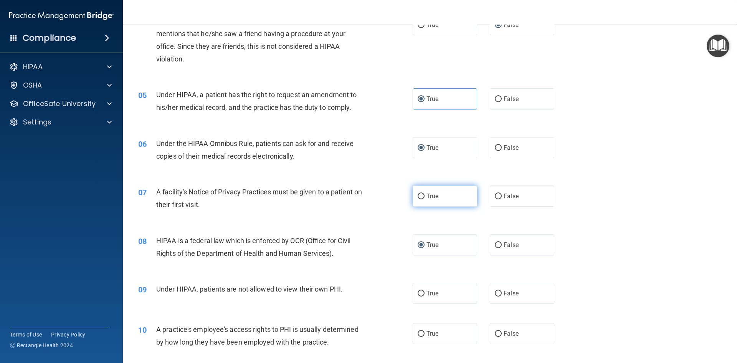
click at [419, 194] on input "True" at bounding box center [421, 197] width 7 height 6
radio input "true"
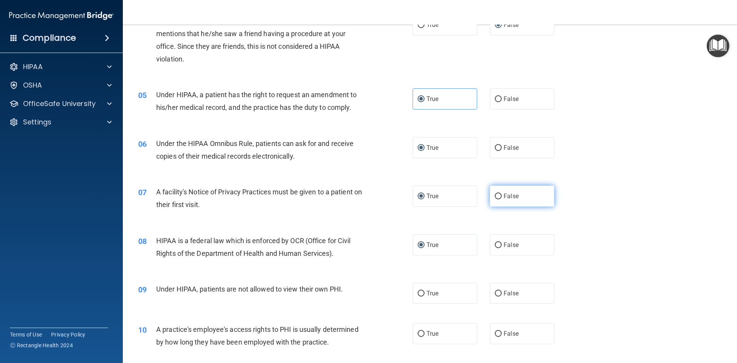
drag, startPoint x: 494, startPoint y: 194, endPoint x: 514, endPoint y: 192, distance: 19.7
click at [497, 194] on input "False" at bounding box center [498, 197] width 7 height 6
radio input "true"
radio input "false"
drag, startPoint x: 497, startPoint y: 333, endPoint x: 497, endPoint y: 298, distance: 35.3
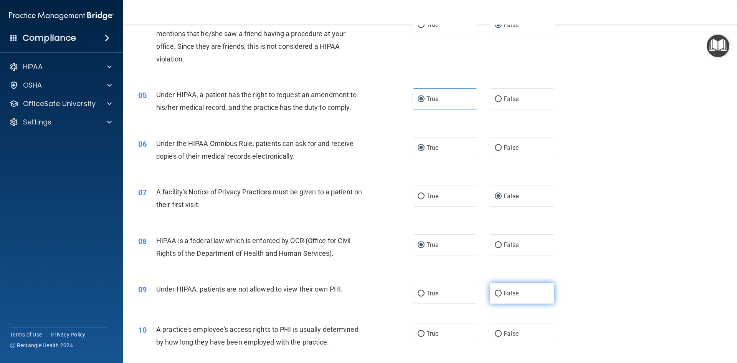
click at [497, 331] on input "False" at bounding box center [498, 334] width 7 height 6
radio input "true"
click at [496, 290] on label "False" at bounding box center [522, 293] width 65 height 21
drag, startPoint x: 493, startPoint y: 293, endPoint x: 604, endPoint y: 250, distance: 118.7
click at [495, 293] on input "False" at bounding box center [498, 294] width 7 height 6
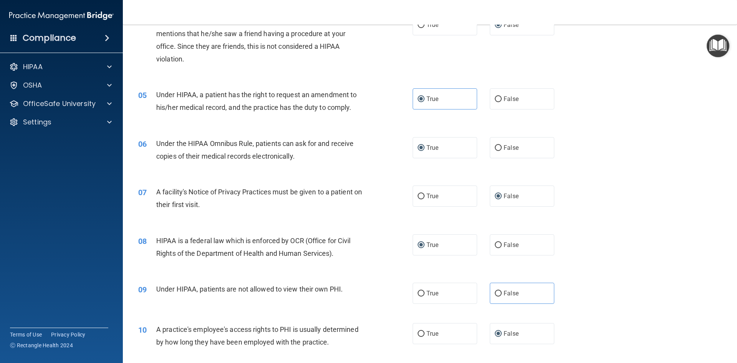
radio input "true"
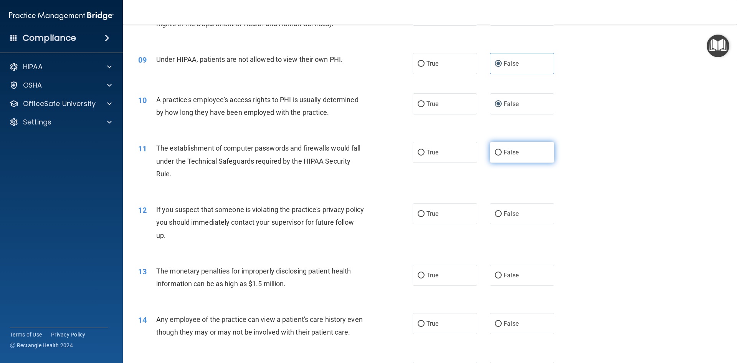
scroll to position [461, 0]
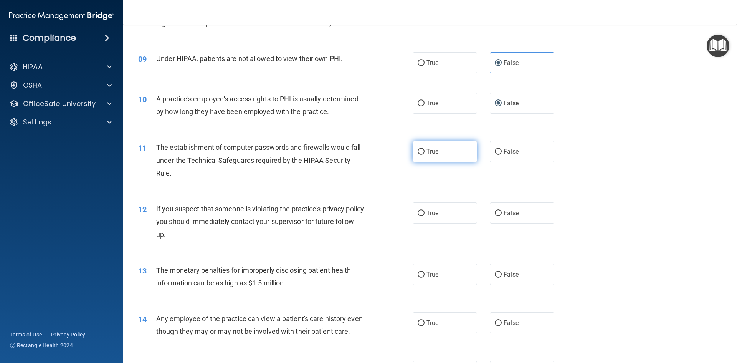
drag, startPoint x: 421, startPoint y: 148, endPoint x: 419, endPoint y: 157, distance: 8.6
click at [421, 149] on label "True" at bounding box center [445, 151] width 65 height 21
click at [419, 213] on input "True" at bounding box center [421, 213] width 7 height 6
radio input "true"
drag, startPoint x: 418, startPoint y: 150, endPoint x: 409, endPoint y: 199, distance: 49.1
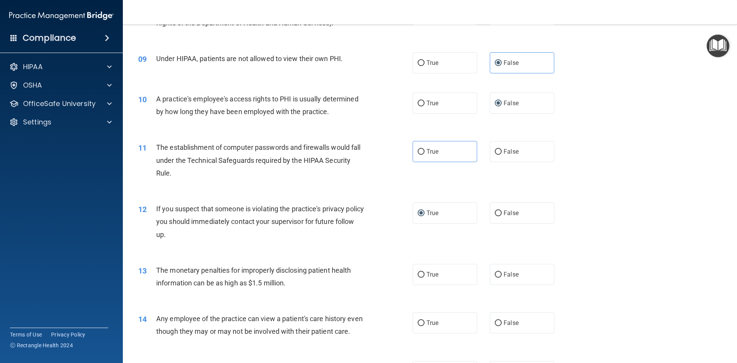
click at [418, 151] on input "True" at bounding box center [421, 152] width 7 height 6
radio input "true"
drag, startPoint x: 417, startPoint y: 273, endPoint x: 421, endPoint y: 269, distance: 6.3
click at [418, 273] on input "True" at bounding box center [421, 275] width 7 height 6
radio input "true"
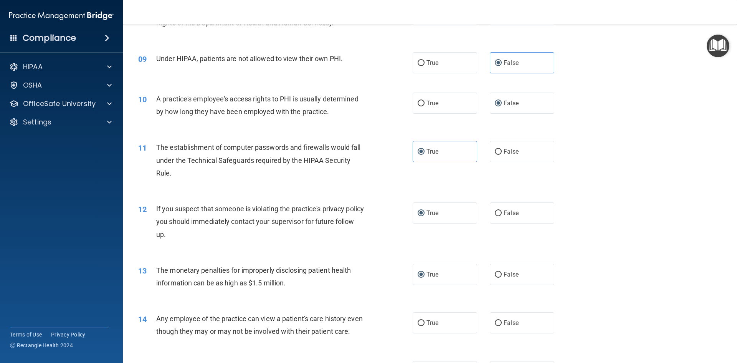
scroll to position [615, 0]
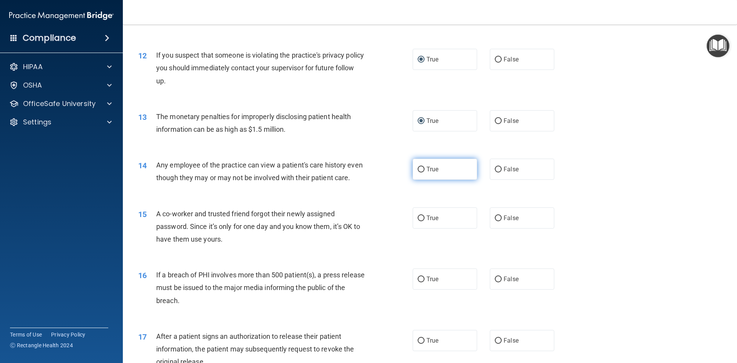
click at [418, 169] on input "True" at bounding box center [421, 170] width 7 height 6
radio input "true"
click at [418, 221] on input "True" at bounding box center [421, 218] width 7 height 6
radio input "true"
click at [418, 282] on input "True" at bounding box center [421, 280] width 7 height 6
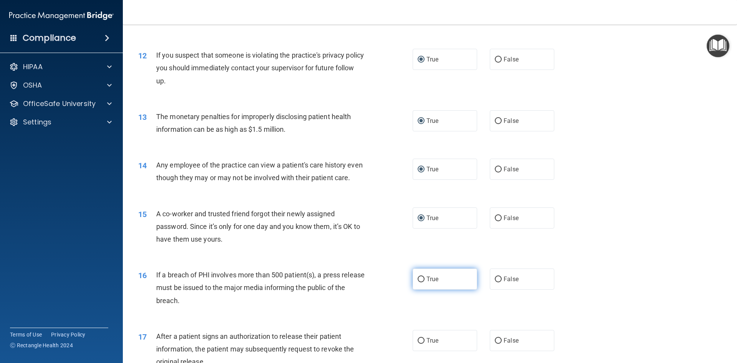
radio input "true"
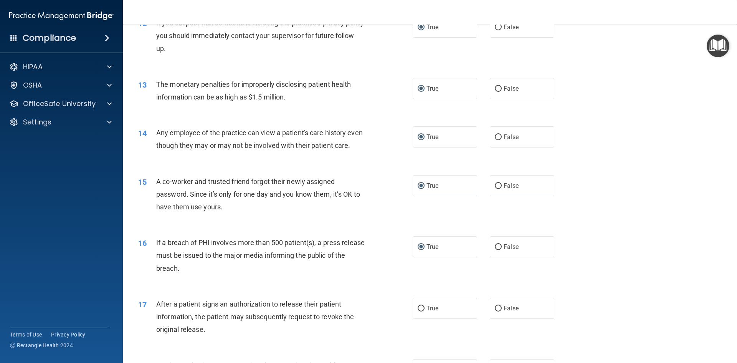
scroll to position [691, 0]
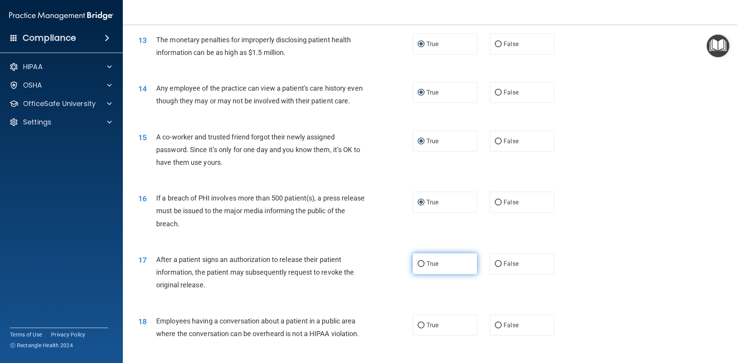
click at [419, 267] on input "True" at bounding box center [421, 264] width 7 height 6
radio input "true"
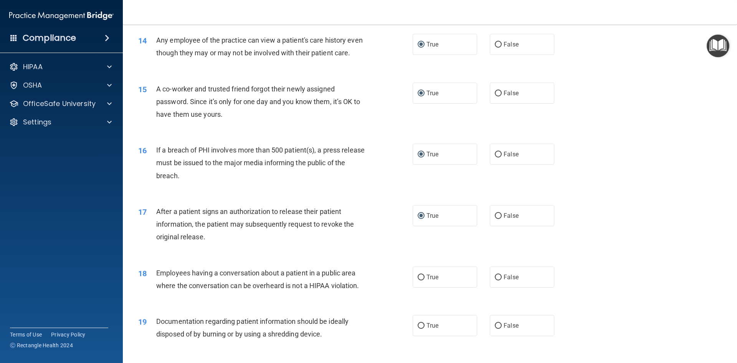
scroll to position [807, 0]
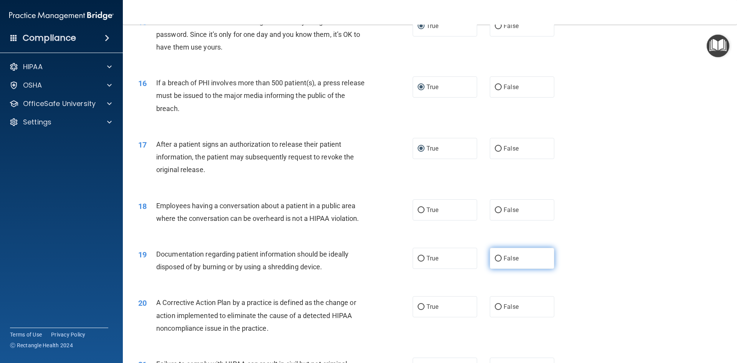
drag, startPoint x: 497, startPoint y: 221, endPoint x: 489, endPoint y: 262, distance: 41.5
click at [496, 213] on input "False" at bounding box center [498, 210] width 7 height 6
radio input "true"
drag, startPoint x: 498, startPoint y: 271, endPoint x: 494, endPoint y: 279, distance: 9.6
click at [497, 262] on input "False" at bounding box center [498, 259] width 7 height 6
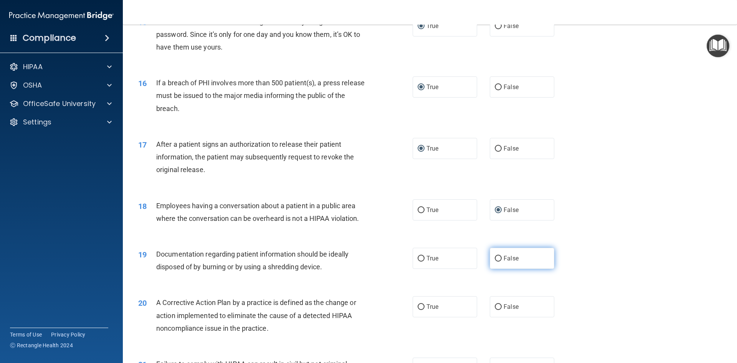
radio input "true"
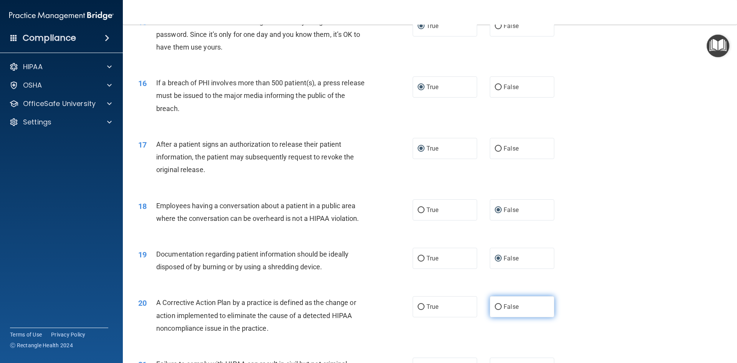
drag, startPoint x: 495, startPoint y: 320, endPoint x: 499, endPoint y: 315, distance: 6.6
click at [495, 310] on input "False" at bounding box center [498, 307] width 7 height 6
radio input "true"
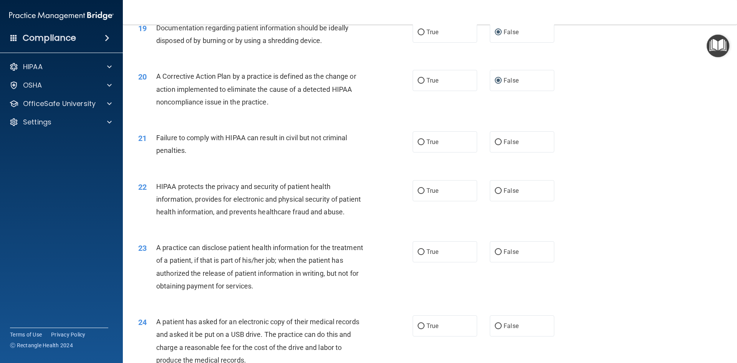
scroll to position [1037, 0]
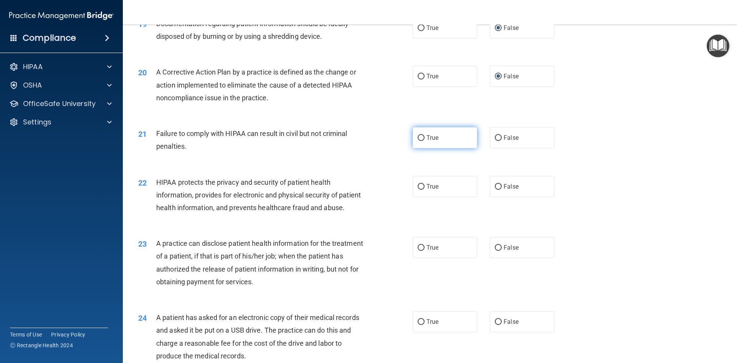
click at [419, 141] on input "True" at bounding box center [421, 138] width 7 height 6
radio input "true"
click at [418, 190] on input "True" at bounding box center [421, 187] width 7 height 6
radio input "true"
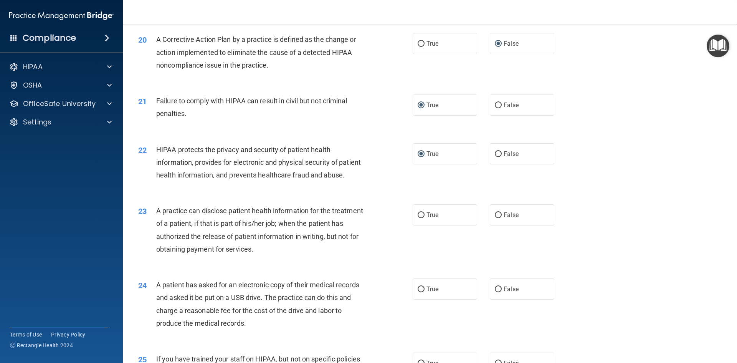
scroll to position [1114, 0]
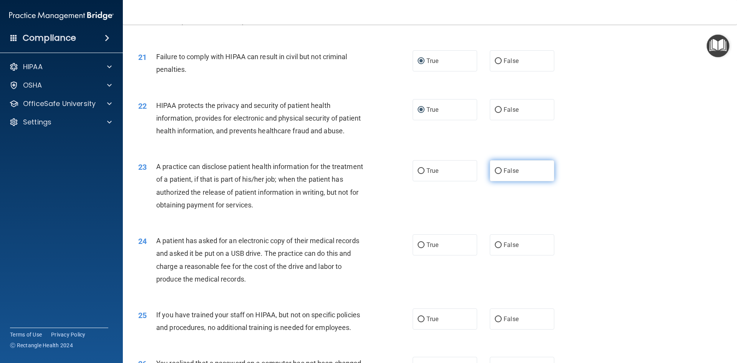
click at [497, 174] on input "False" at bounding box center [498, 171] width 7 height 6
radio input "true"
click at [496, 248] on input "False" at bounding box center [498, 245] width 7 height 6
radio input "true"
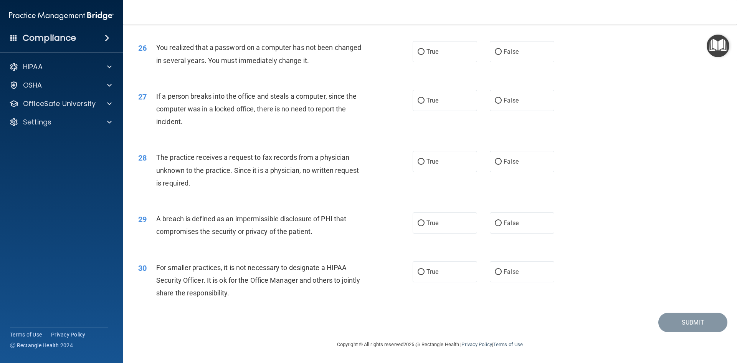
scroll to position [1455, 0]
drag, startPoint x: 492, startPoint y: 272, endPoint x: 488, endPoint y: 270, distance: 4.5
click at [495, 272] on input "False" at bounding box center [498, 272] width 7 height 6
radio input "true"
click at [421, 222] on input "True" at bounding box center [421, 223] width 7 height 6
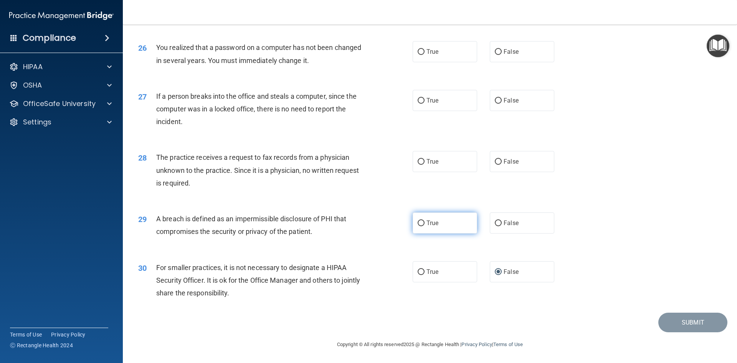
radio input "true"
click at [497, 160] on input "False" at bounding box center [498, 162] width 7 height 6
radio input "true"
drag, startPoint x: 497, startPoint y: 96, endPoint x: 552, endPoint y: 85, distance: 56.0
click at [497, 97] on label "False" at bounding box center [522, 100] width 65 height 21
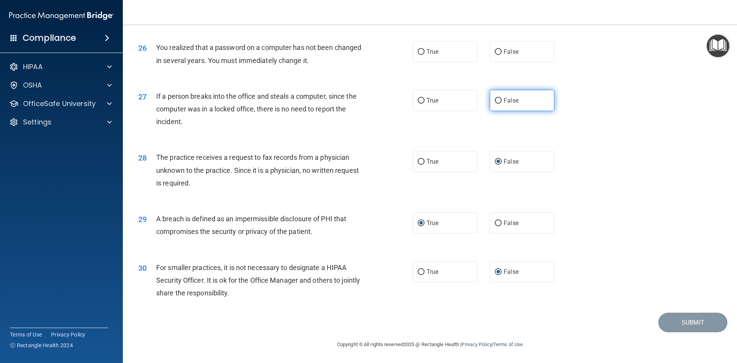
drag, startPoint x: 495, startPoint y: 99, endPoint x: 496, endPoint y: 105, distance: 5.5
click at [495, 100] on input "False" at bounding box center [498, 101] width 7 height 6
radio input "true"
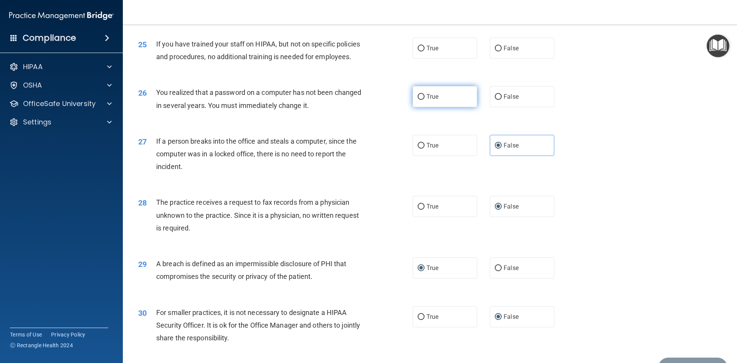
scroll to position [1378, 0]
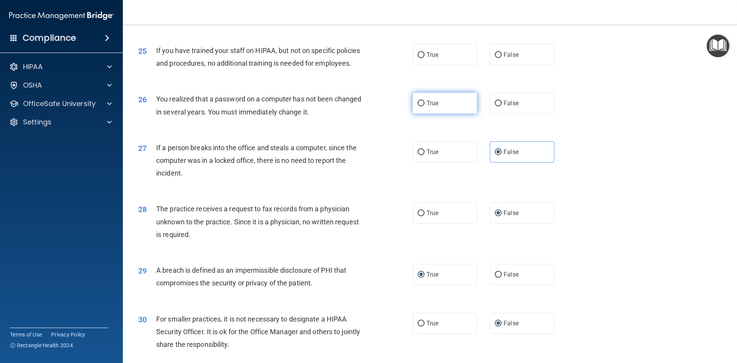
click at [421, 106] on input "True" at bounding box center [421, 104] width 7 height 6
radio input "true"
click at [497, 58] on input "False" at bounding box center [498, 55] width 7 height 6
radio input "true"
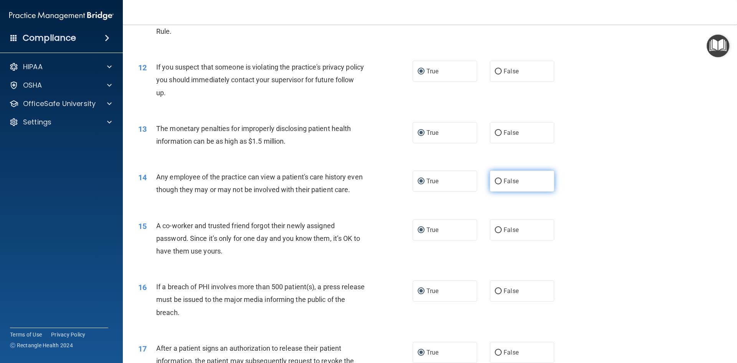
scroll to position [610, 0]
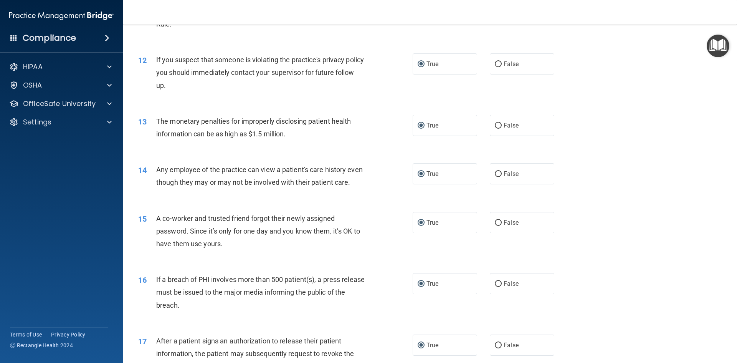
drag, startPoint x: 496, startPoint y: 233, endPoint x: 590, endPoint y: 214, distance: 96.0
click at [496, 226] on input "False" at bounding box center [498, 223] width 7 height 6
radio input "true"
radio input "false"
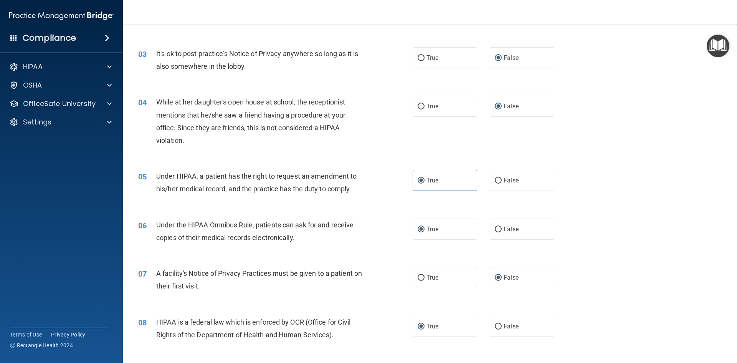
scroll to position [0, 0]
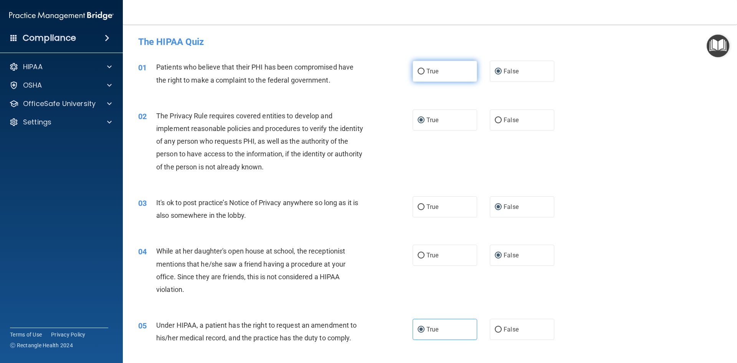
click at [418, 72] on input "True" at bounding box center [421, 72] width 7 height 6
radio input "true"
radio input "false"
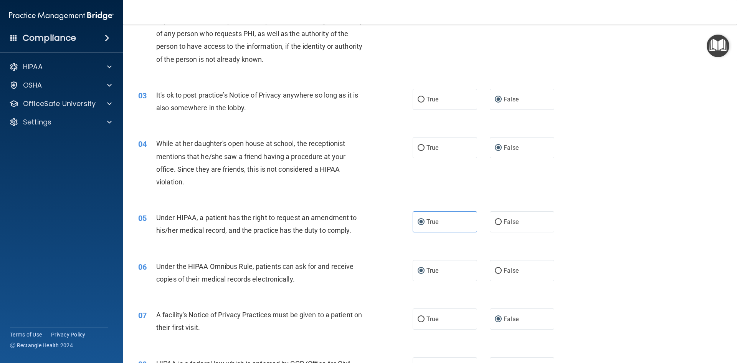
scroll to position [115, 0]
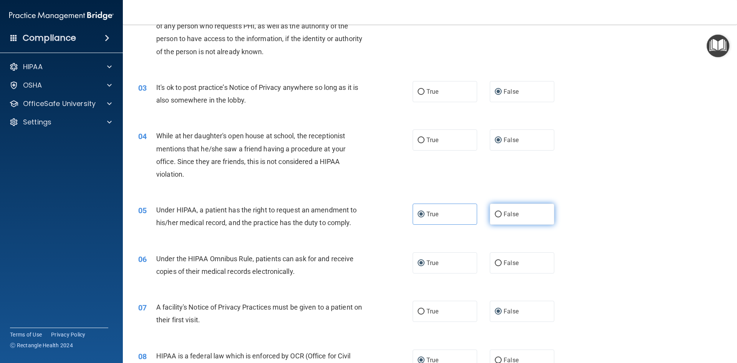
click at [495, 214] on input "False" at bounding box center [498, 215] width 7 height 6
radio input "true"
radio input "false"
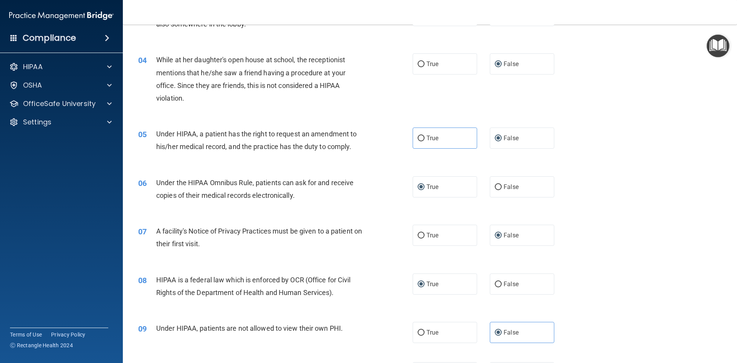
scroll to position [192, 0]
drag, startPoint x: 419, startPoint y: 234, endPoint x: 608, endPoint y: 229, distance: 189.4
click at [421, 235] on input "True" at bounding box center [421, 235] width 7 height 6
radio input "true"
radio input "false"
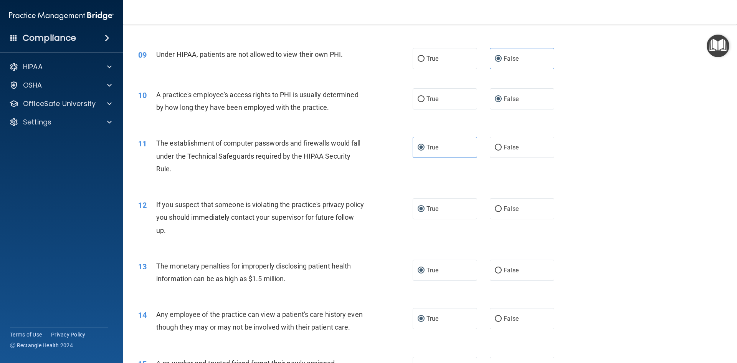
scroll to position [538, 0]
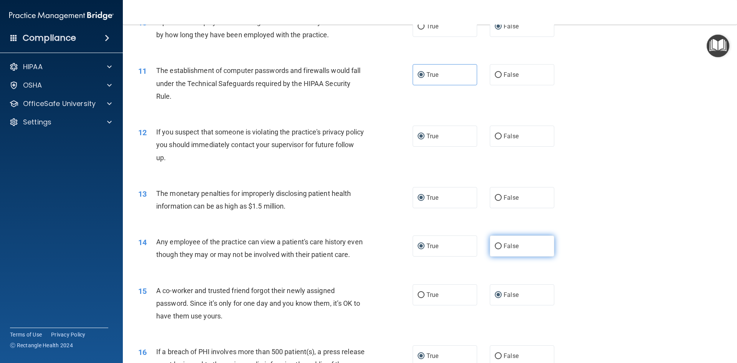
click at [495, 245] on input "False" at bounding box center [498, 247] width 7 height 6
radio input "true"
radio input "false"
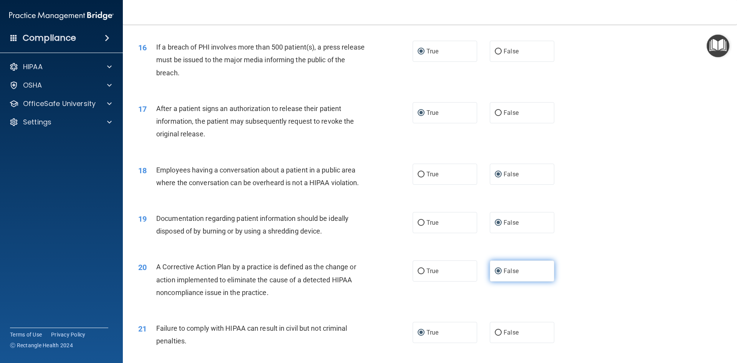
scroll to position [845, 0]
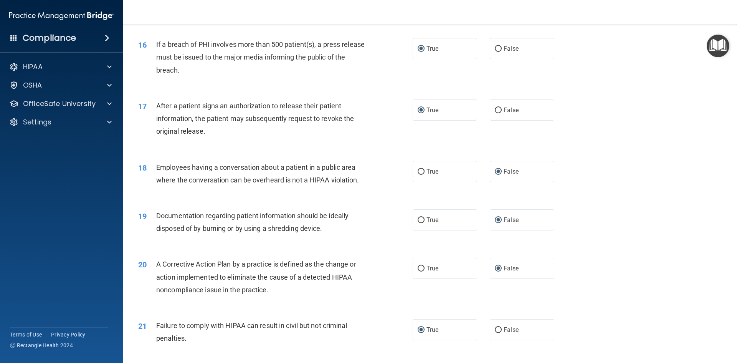
drag, startPoint x: 418, startPoint y: 278, endPoint x: 491, endPoint y: 263, distance: 74.8
click at [418, 272] on input "True" at bounding box center [421, 269] width 7 height 6
radio input "true"
radio input "false"
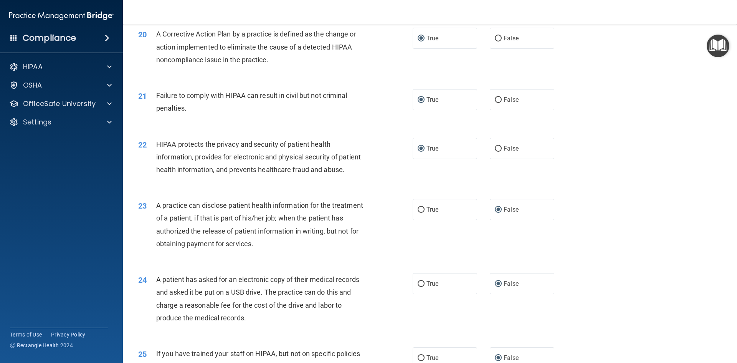
scroll to position [1076, 0]
drag, startPoint x: 497, startPoint y: 111, endPoint x: 579, endPoint y: 148, distance: 90.4
click at [499, 110] on label "False" at bounding box center [522, 99] width 65 height 21
drag, startPoint x: 421, startPoint y: 310, endPoint x: 541, endPoint y: 255, distance: 132.0
click at [423, 294] on label "True" at bounding box center [445, 283] width 65 height 21
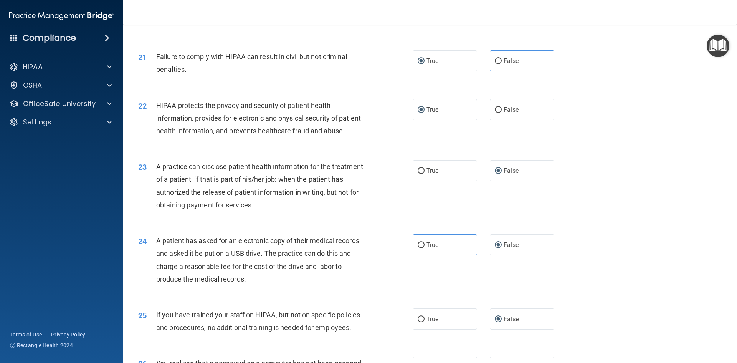
scroll to position [1191, 0]
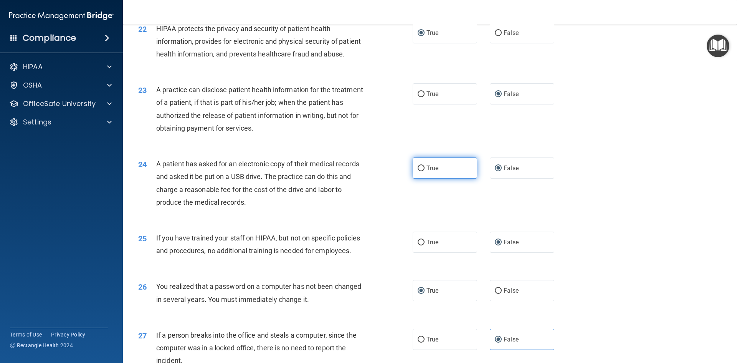
click at [419, 171] on input "True" at bounding box center [421, 169] width 7 height 6
radio input "true"
radio input "false"
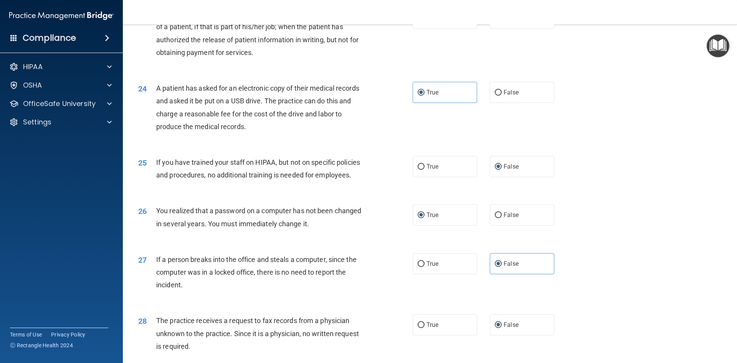
scroll to position [1268, 0]
click at [497, 217] on input "False" at bounding box center [498, 214] width 7 height 6
radio input "true"
drag, startPoint x: 417, startPoint y: 239, endPoint x: 468, endPoint y: 244, distance: 51.8
click at [418, 217] on input "True" at bounding box center [421, 214] width 7 height 6
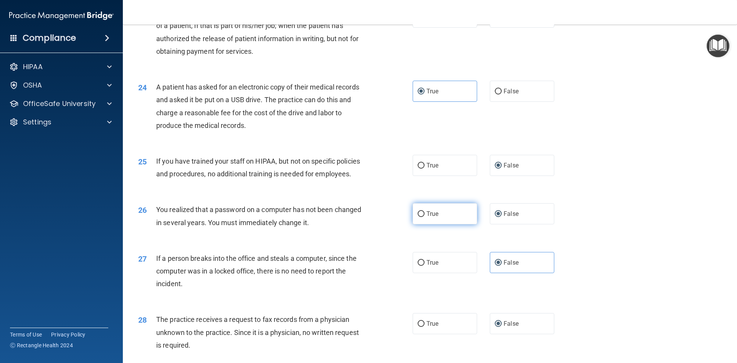
radio input "true"
radio input "false"
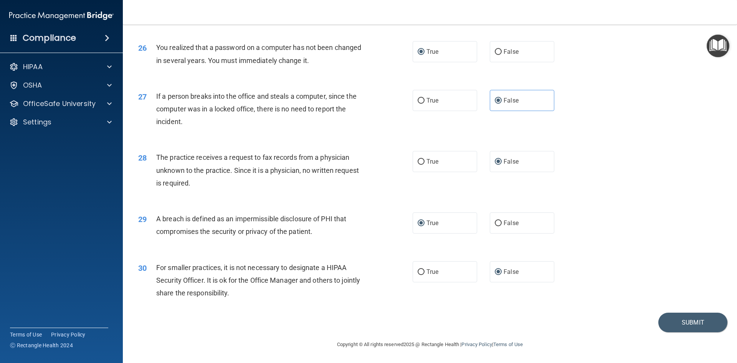
scroll to position [1455, 0]
click at [689, 325] on button "Submit" at bounding box center [693, 323] width 69 height 20
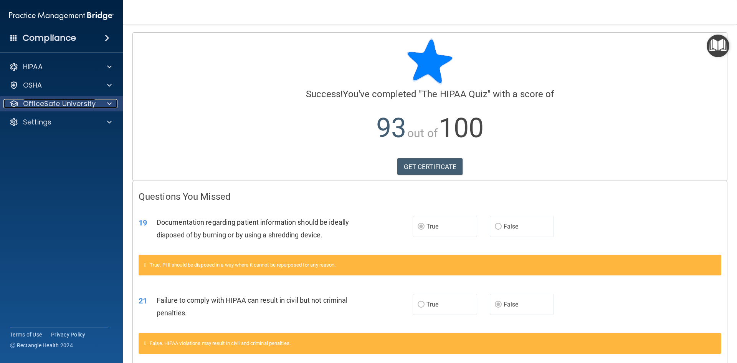
click at [78, 102] on p "OfficeSafe University" at bounding box center [59, 103] width 73 height 9
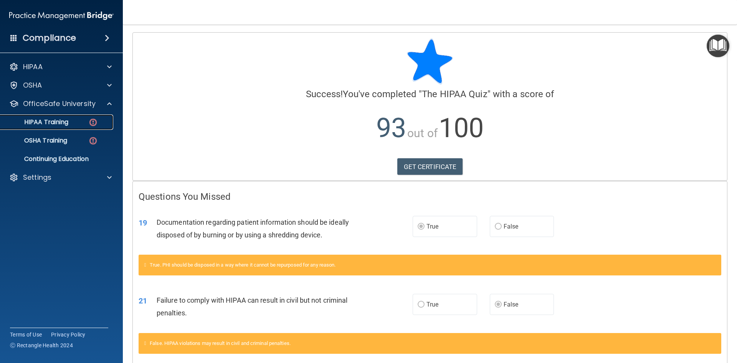
click at [84, 123] on div "HIPAA Training" at bounding box center [57, 122] width 105 height 8
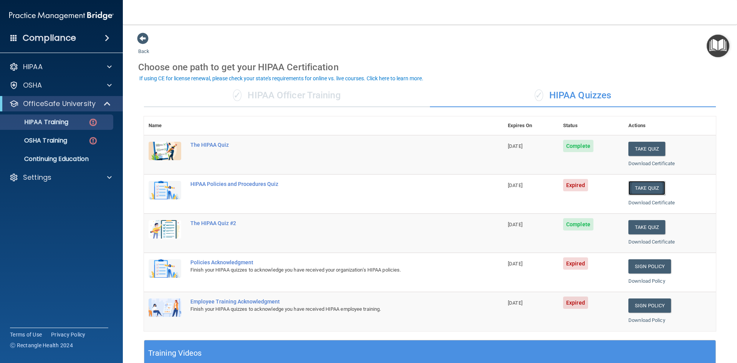
click at [640, 189] on button "Take Quiz" at bounding box center [647, 188] width 37 height 14
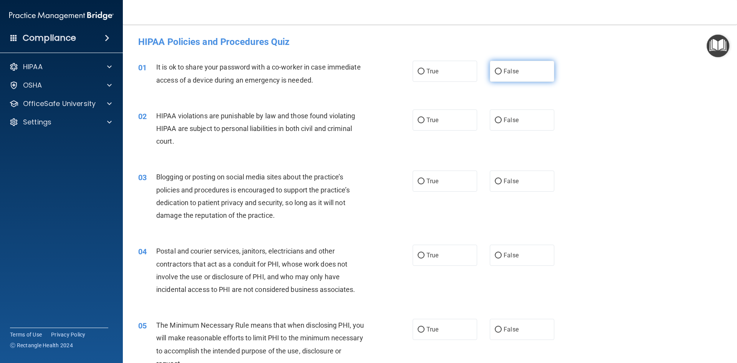
drag, startPoint x: 495, startPoint y: 69, endPoint x: 497, endPoint y: 76, distance: 7.9
click at [495, 70] on input "False" at bounding box center [498, 72] width 7 height 6
radio input "true"
click at [418, 118] on input "True" at bounding box center [421, 121] width 7 height 6
radio input "true"
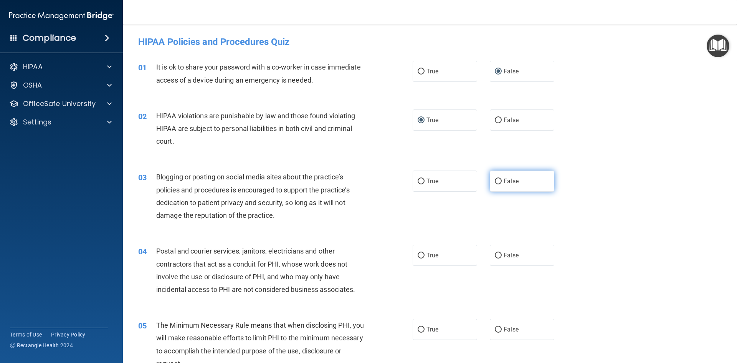
click at [495, 180] on input "False" at bounding box center [498, 182] width 7 height 6
radio input "true"
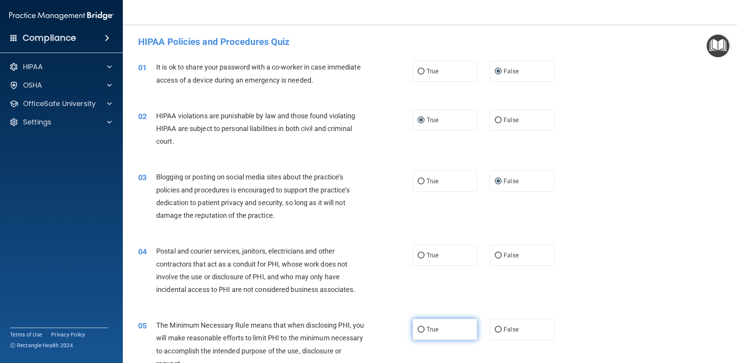
drag, startPoint x: 419, startPoint y: 254, endPoint x: 417, endPoint y: 329, distance: 74.6
click at [420, 255] on input "True" at bounding box center [421, 256] width 7 height 6
radio input "true"
click at [418, 328] on input "True" at bounding box center [421, 330] width 7 height 6
radio input "true"
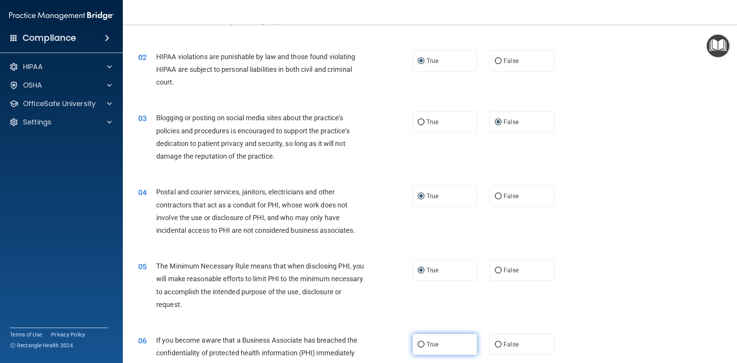
scroll to position [154, 0]
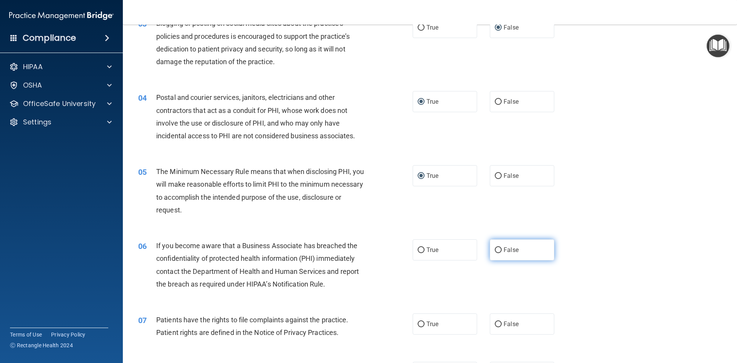
click at [495, 250] on input "False" at bounding box center [498, 250] width 7 height 6
radio input "true"
drag, startPoint x: 417, startPoint y: 323, endPoint x: 552, endPoint y: 288, distance: 139.6
click at [419, 323] on input "True" at bounding box center [421, 324] width 7 height 6
radio input "true"
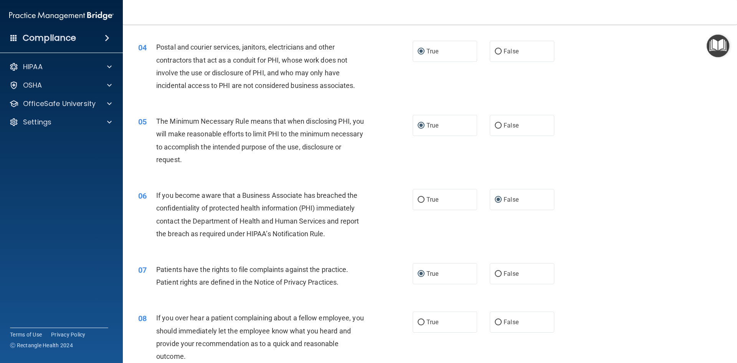
scroll to position [269, 0]
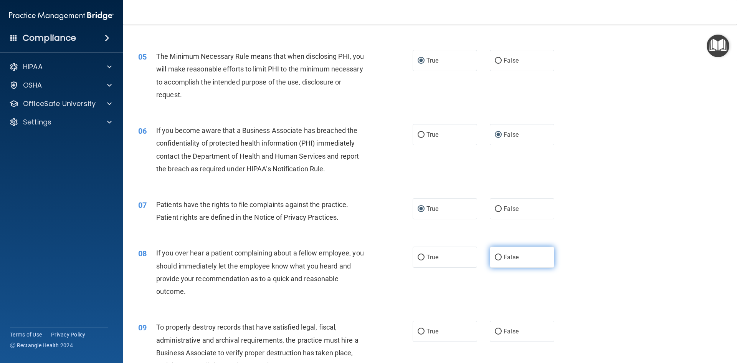
click at [496, 258] on input "False" at bounding box center [498, 258] width 7 height 6
radio input "true"
click at [497, 329] on input "False" at bounding box center [498, 332] width 7 height 6
radio input "true"
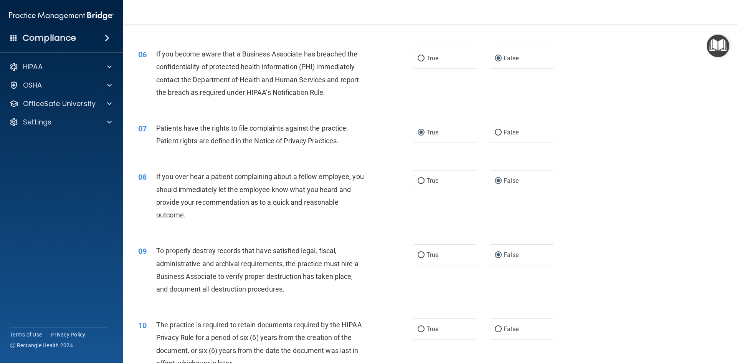
scroll to position [346, 0]
click at [418, 328] on input "True" at bounding box center [421, 329] width 7 height 6
radio input "true"
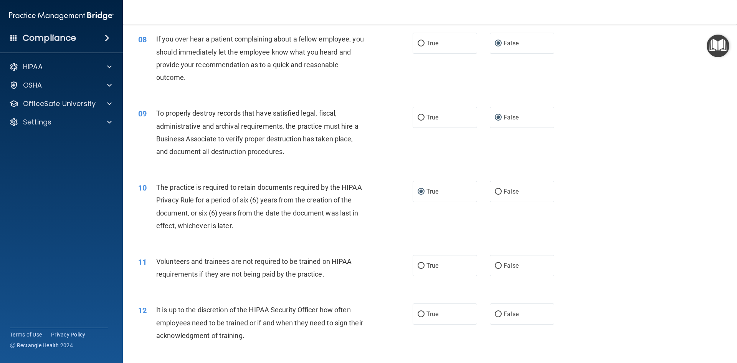
scroll to position [499, 0]
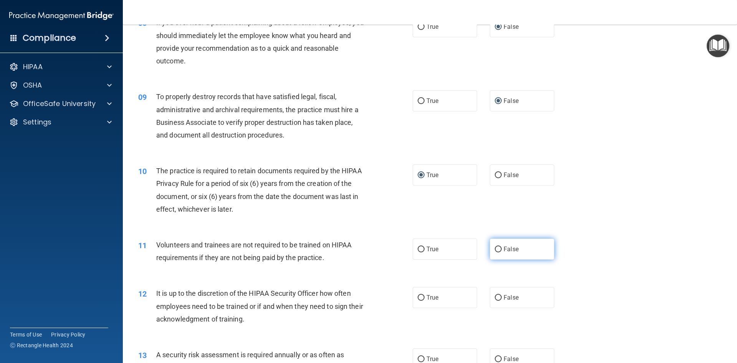
click at [495, 252] on input "False" at bounding box center [498, 250] width 7 height 6
radio input "true"
drag, startPoint x: 493, startPoint y: 298, endPoint x: 565, endPoint y: 289, distance: 72.0
click at [496, 297] on input "False" at bounding box center [498, 298] width 7 height 6
radio input "true"
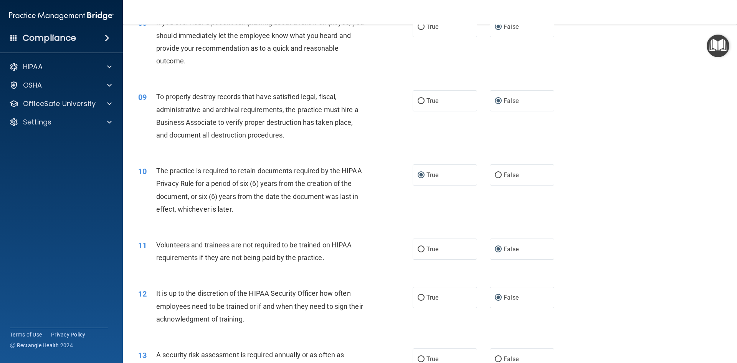
scroll to position [576, 0]
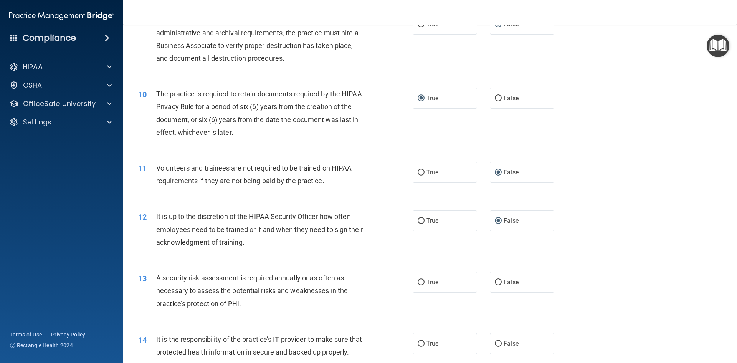
drag, startPoint x: 417, startPoint y: 280, endPoint x: 484, endPoint y: 271, distance: 67.9
click at [419, 280] on input "True" at bounding box center [421, 283] width 7 height 6
radio input "true"
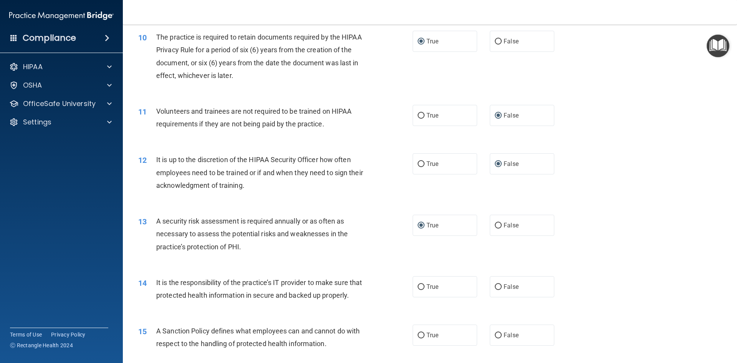
scroll to position [653, 0]
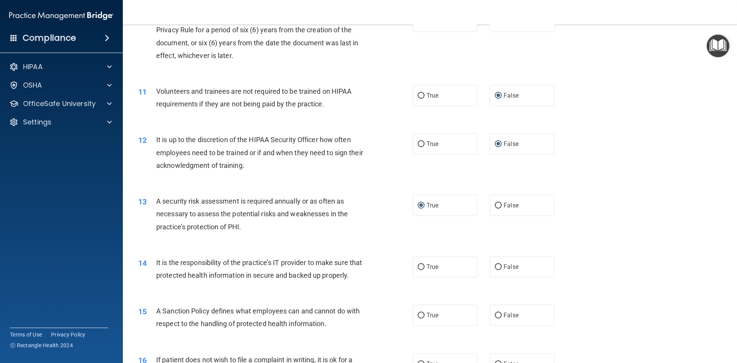
drag, startPoint x: 493, startPoint y: 268, endPoint x: 497, endPoint y: 302, distance: 34.9
click at [495, 268] on input "False" at bounding box center [498, 267] width 7 height 6
radio input "true"
drag, startPoint x: 495, startPoint y: 328, endPoint x: 531, endPoint y: 313, distance: 38.8
click at [496, 318] on input "False" at bounding box center [498, 316] width 7 height 6
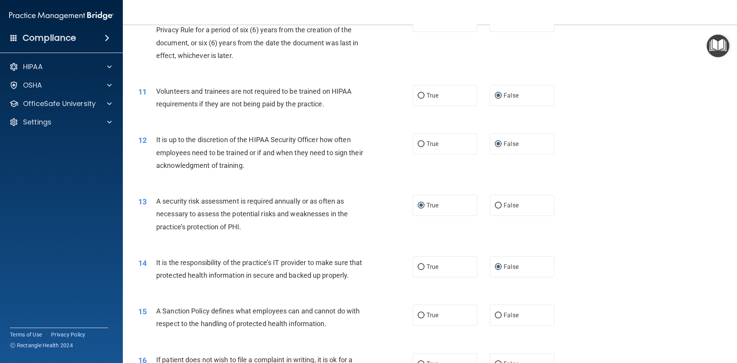
radio input "true"
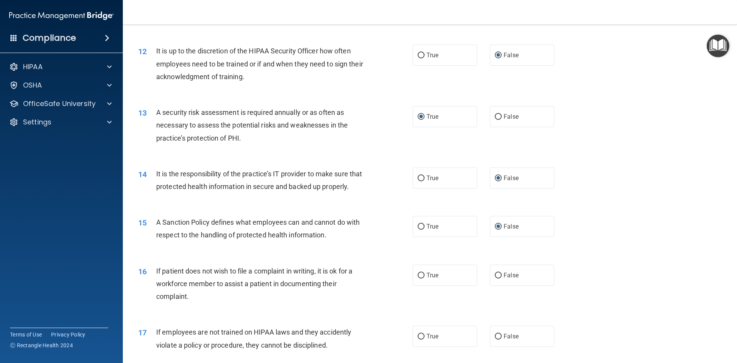
scroll to position [768, 0]
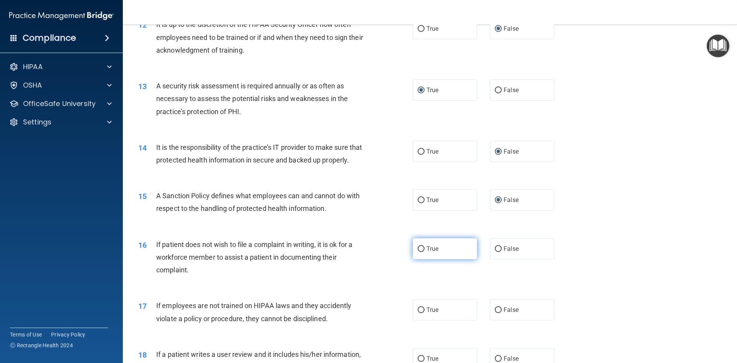
click at [420, 252] on input "True" at bounding box center [421, 249] width 7 height 6
radio input "true"
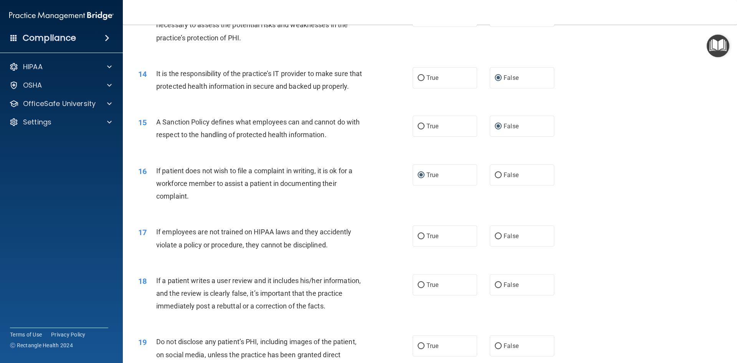
scroll to position [845, 0]
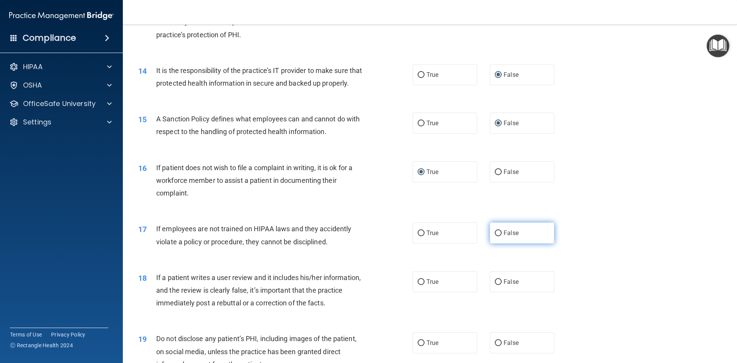
drag, startPoint x: 493, startPoint y: 245, endPoint x: 495, endPoint y: 254, distance: 8.4
click at [495, 236] on input "False" at bounding box center [498, 233] width 7 height 6
radio input "true"
drag, startPoint x: 497, startPoint y: 295, endPoint x: 568, endPoint y: 283, distance: 72.1
click at [500, 292] on label "False" at bounding box center [522, 281] width 65 height 21
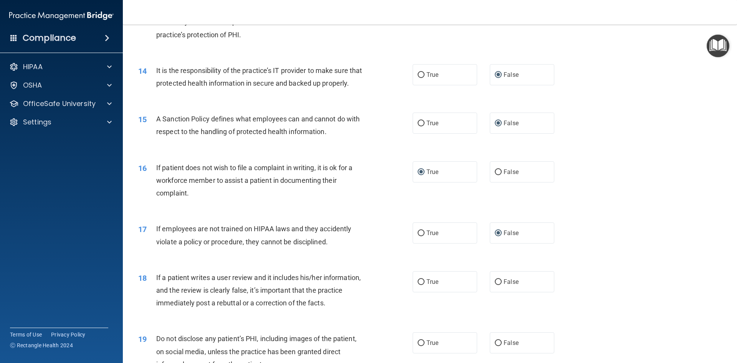
click at [500, 285] on input "False" at bounding box center [498, 282] width 7 height 6
radio input "true"
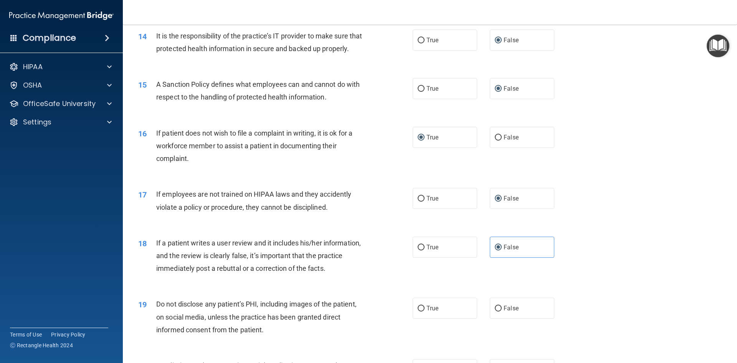
scroll to position [960, 0]
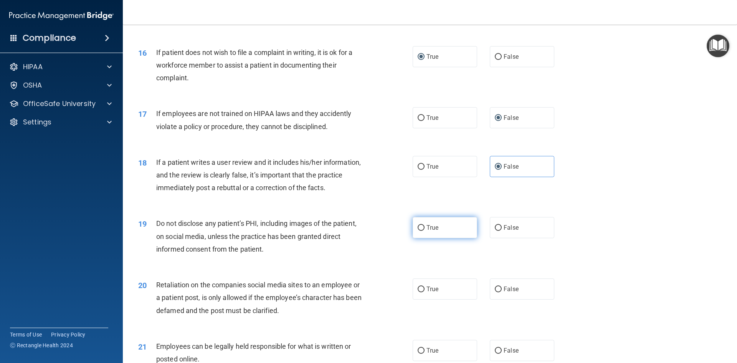
drag, startPoint x: 418, startPoint y: 241, endPoint x: 450, endPoint y: 240, distance: 31.9
click at [419, 231] on input "True" at bounding box center [421, 228] width 7 height 6
radio input "true"
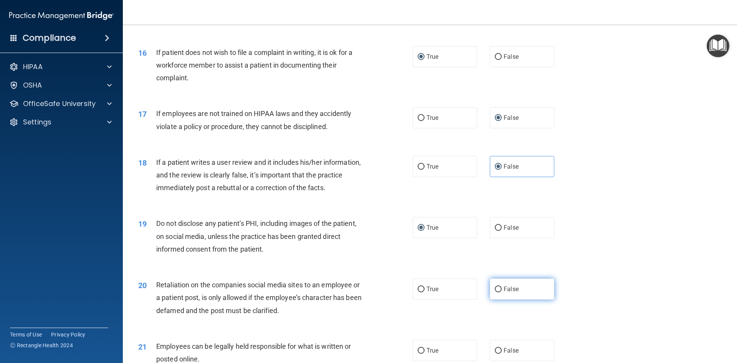
click at [495, 292] on input "False" at bounding box center [498, 290] width 7 height 6
radio input "true"
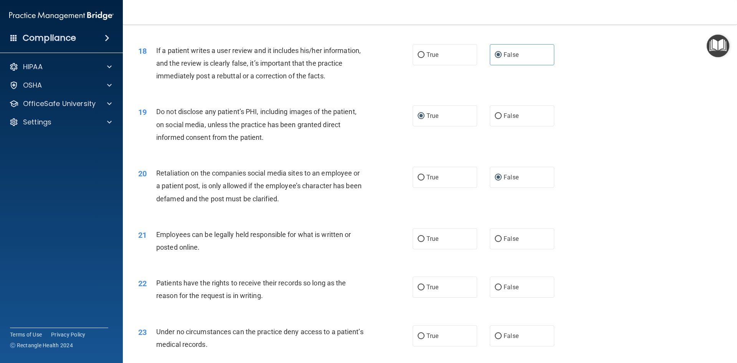
scroll to position [1076, 0]
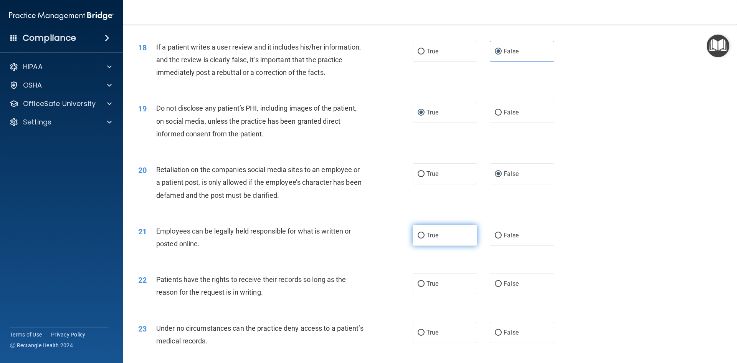
drag, startPoint x: 416, startPoint y: 249, endPoint x: 501, endPoint y: 245, distance: 85.3
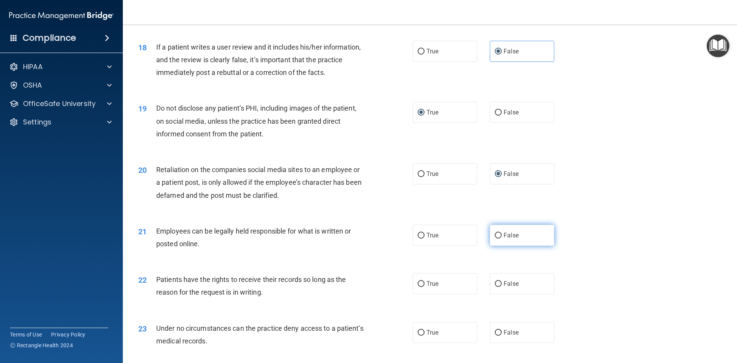
click at [418, 239] on input "True" at bounding box center [421, 236] width 7 height 6
radio input "true"
drag, startPoint x: 495, startPoint y: 294, endPoint x: 502, endPoint y: 329, distance: 35.3
click at [495, 287] on input "False" at bounding box center [498, 284] width 7 height 6
radio input "true"
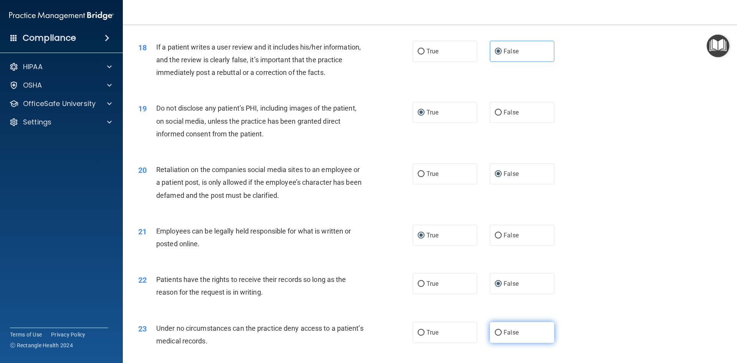
click at [495, 336] on input "False" at bounding box center [498, 333] width 7 height 6
radio input "true"
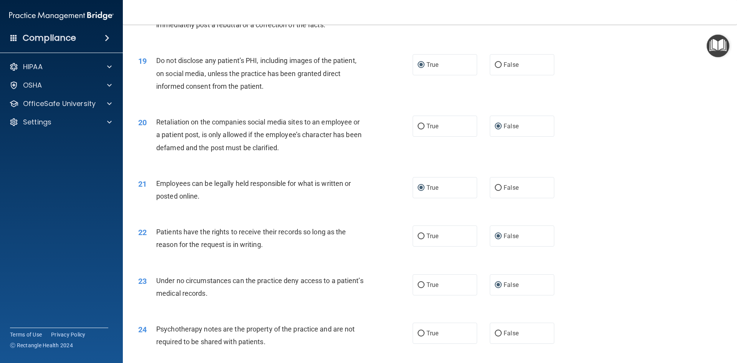
scroll to position [1229, 0]
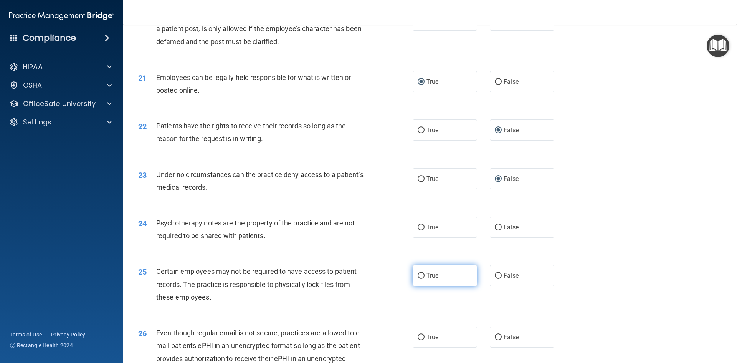
click at [418, 279] on input "True" at bounding box center [421, 276] width 7 height 6
radio input "true"
drag, startPoint x: 417, startPoint y: 240, endPoint x: 562, endPoint y: 250, distance: 145.5
click at [418, 230] on input "True" at bounding box center [421, 228] width 7 height 6
radio input "true"
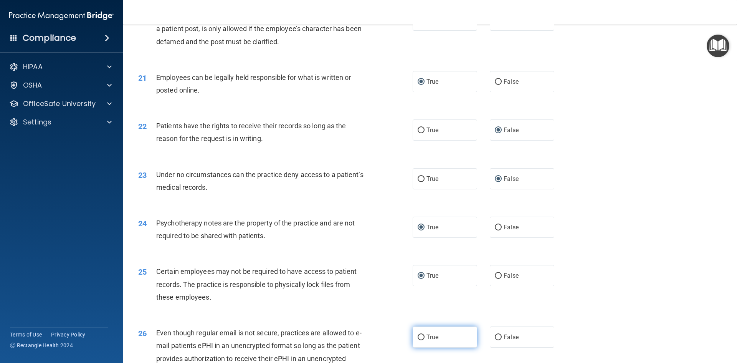
click at [418, 340] on input "True" at bounding box center [421, 338] width 7 height 6
radio input "true"
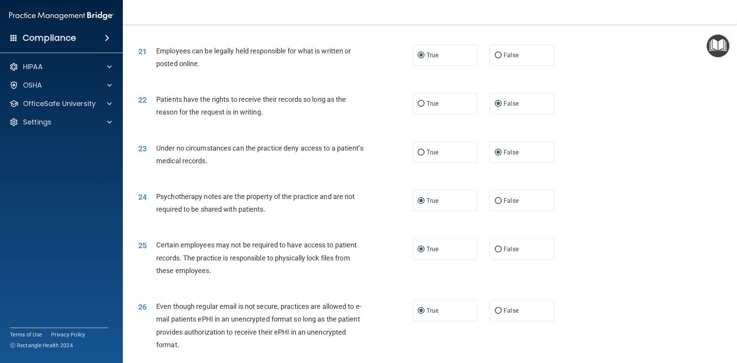
scroll to position [1344, 0]
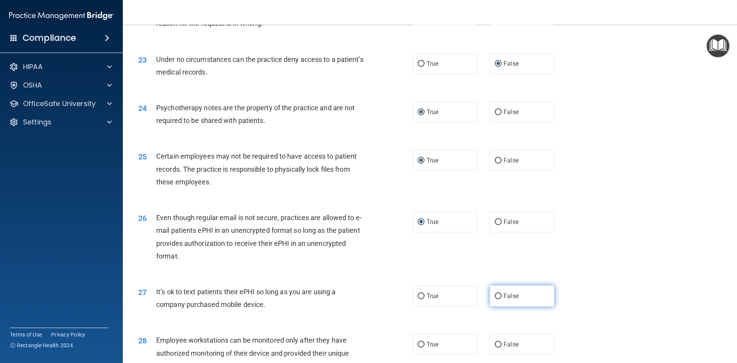
click at [495, 299] on input "False" at bounding box center [498, 296] width 7 height 6
radio input "true"
drag, startPoint x: 419, startPoint y: 356, endPoint x: 598, endPoint y: 261, distance: 202.6
click at [419, 348] on input "True" at bounding box center [421, 345] width 7 height 6
radio input "true"
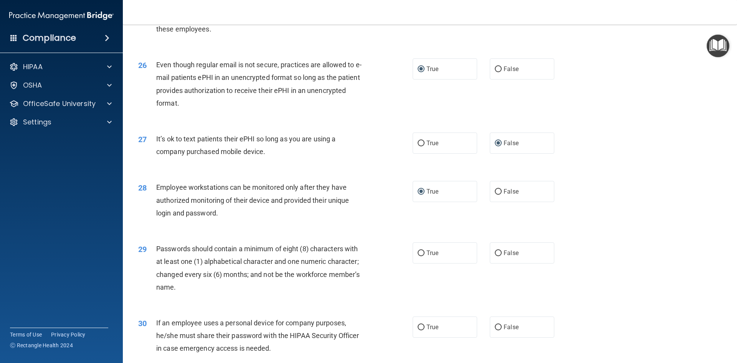
scroll to position [1498, 0]
click at [495, 255] on input "False" at bounding box center [498, 253] width 7 height 6
radio input "true"
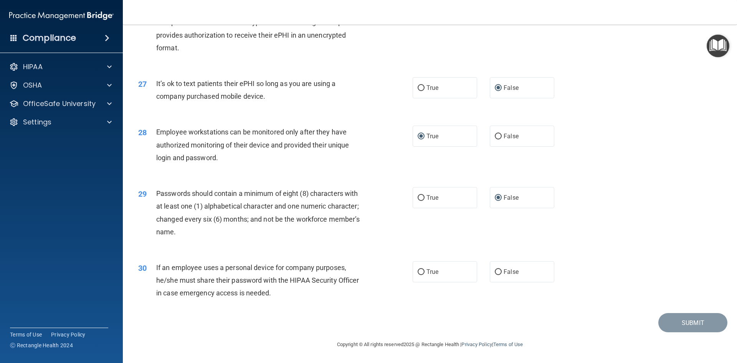
scroll to position [1565, 0]
drag, startPoint x: 495, startPoint y: 271, endPoint x: 632, endPoint y: 262, distance: 137.1
click at [496, 273] on input "False" at bounding box center [498, 272] width 7 height 6
radio input "true"
drag, startPoint x: 685, startPoint y: 246, endPoint x: 705, endPoint y: 294, distance: 51.6
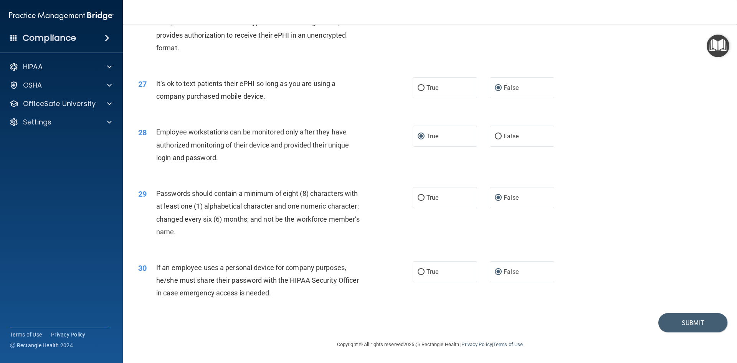
click at [685, 246] on div "29 Passwords should contain a minimum of eight (8) characters with at least one…" at bounding box center [430, 214] width 595 height 74
click at [697, 318] on button "Submit" at bounding box center [693, 323] width 69 height 20
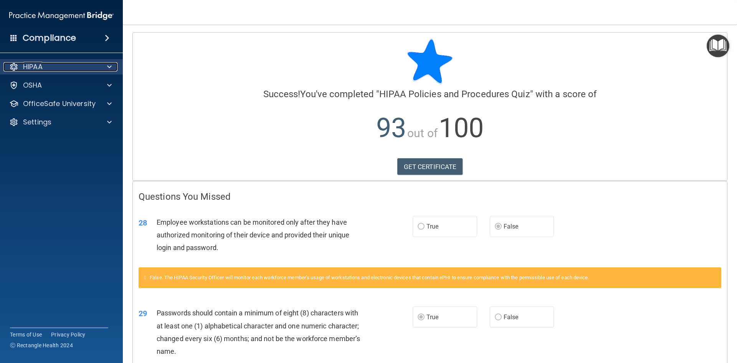
click at [64, 70] on div "HIPAA" at bounding box center [50, 66] width 95 height 9
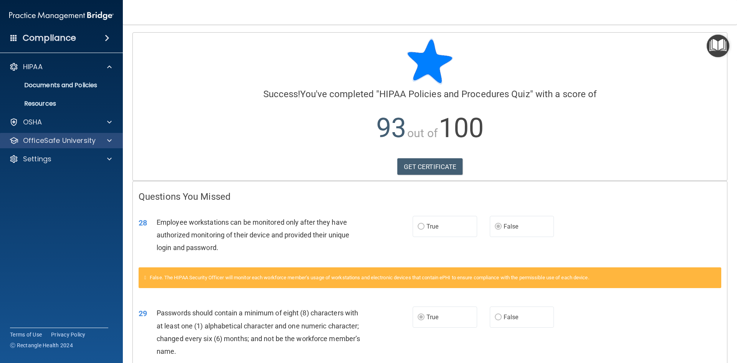
click at [62, 147] on div "OfficeSafe University" at bounding box center [61, 140] width 123 height 15
drag, startPoint x: 80, startPoint y: 144, endPoint x: 94, endPoint y: 137, distance: 15.6
click at [80, 144] on p "OfficeSafe University" at bounding box center [59, 140] width 73 height 9
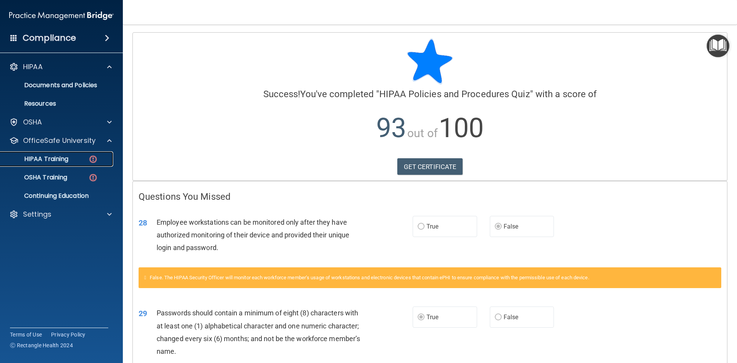
click at [63, 157] on p "HIPAA Training" at bounding box center [36, 159] width 63 height 8
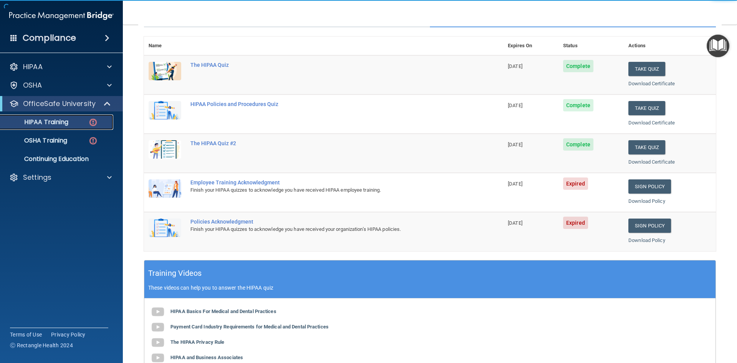
scroll to position [154, 0]
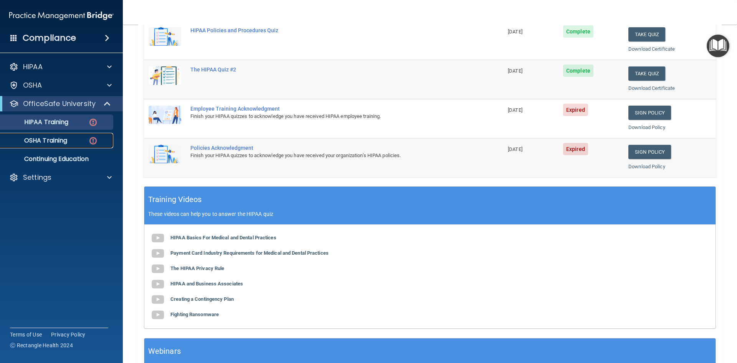
click at [65, 142] on p "OSHA Training" at bounding box center [36, 141] width 62 height 8
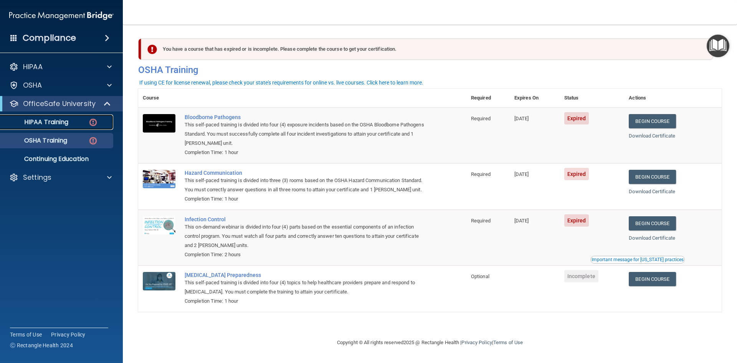
click at [93, 124] on img at bounding box center [93, 123] width 10 height 10
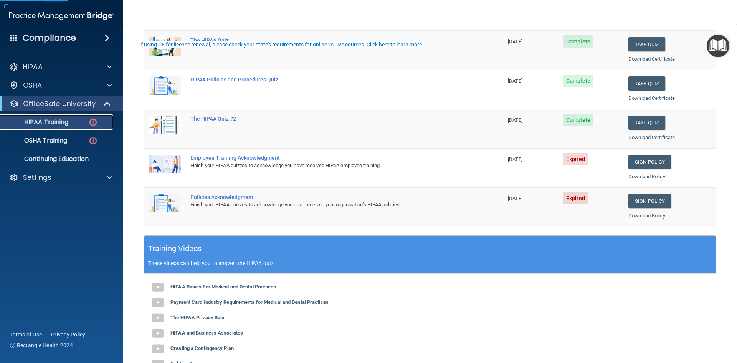
scroll to position [115, 0]
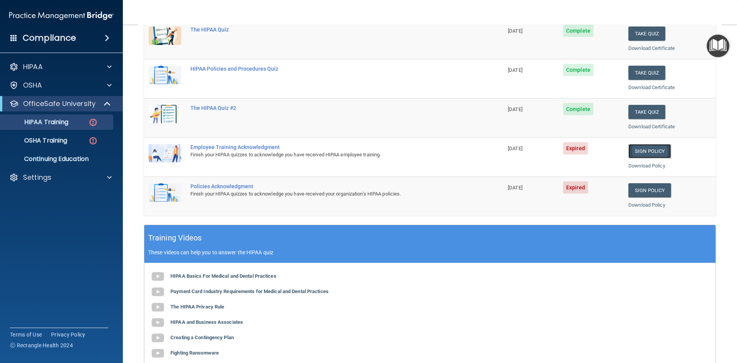
click at [646, 152] on link "Sign Policy" at bounding box center [650, 151] width 43 height 14
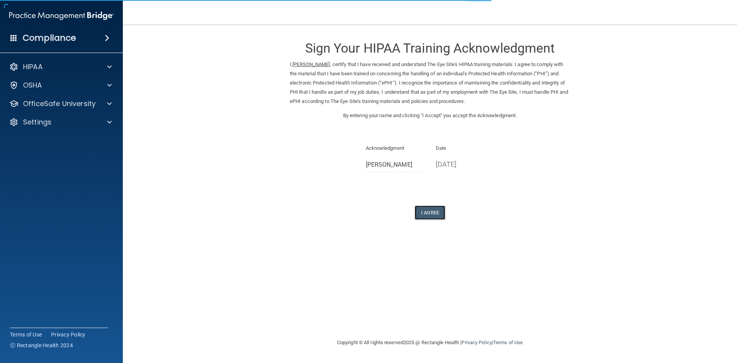
click at [426, 212] on button "I Agree" at bounding box center [430, 212] width 31 height 14
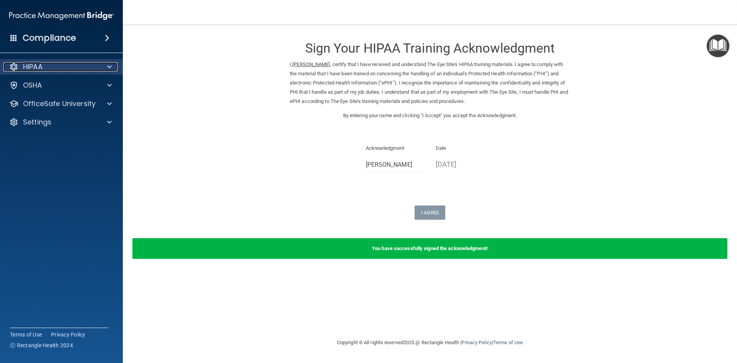
click at [46, 68] on div "HIPAA" at bounding box center [50, 66] width 95 height 9
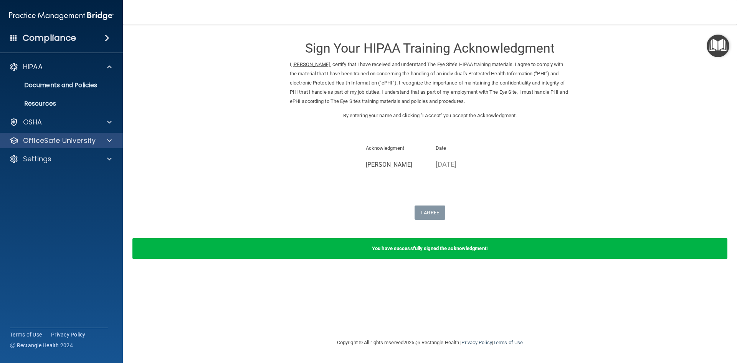
click at [65, 135] on div "OfficeSafe University" at bounding box center [61, 140] width 123 height 15
drag, startPoint x: 505, startPoint y: 172, endPoint x: 514, endPoint y: 212, distance: 41.2
click at [505, 172] on div "Acknowledgment Denise Zizzo Date 10/13/2025" at bounding box center [430, 161] width 280 height 34
click at [67, 140] on p "OfficeSafe University" at bounding box center [59, 140] width 73 height 9
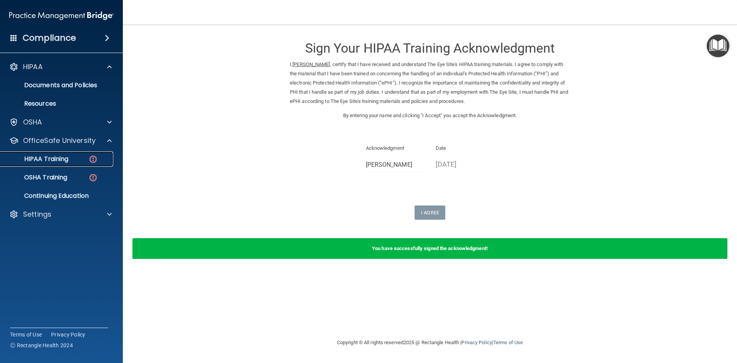
click at [82, 159] on div "HIPAA Training" at bounding box center [57, 159] width 105 height 8
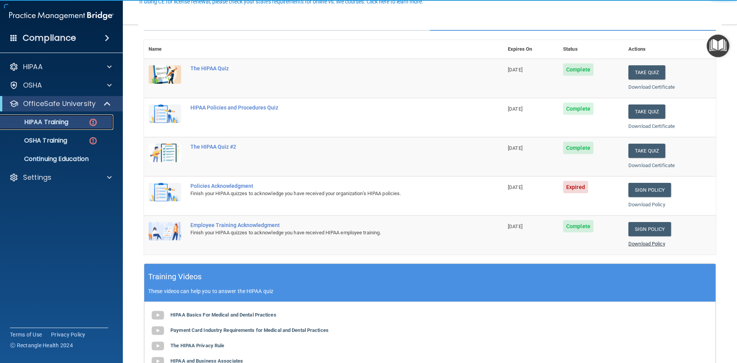
scroll to position [77, 0]
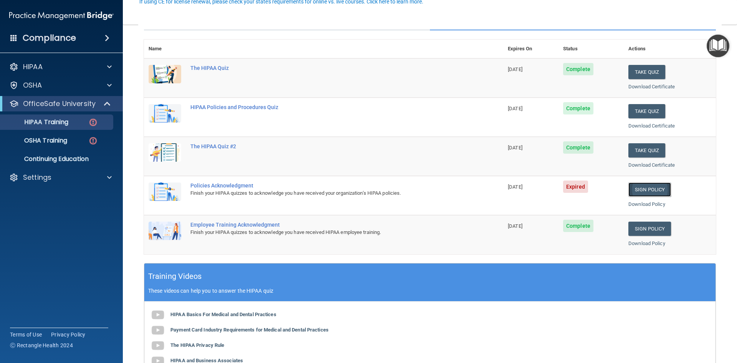
click at [634, 189] on link "Sign Policy" at bounding box center [650, 189] width 43 height 14
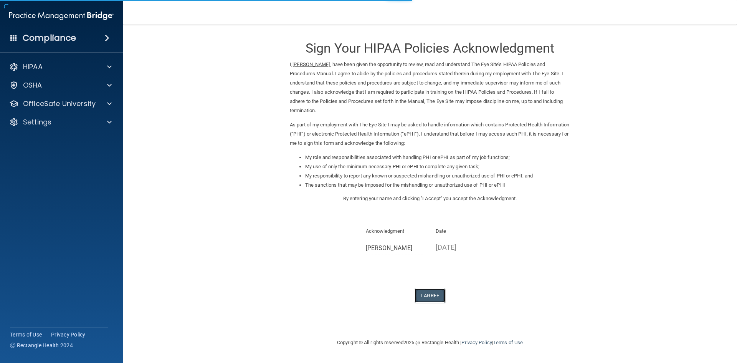
click at [427, 288] on button "I Agree" at bounding box center [430, 295] width 31 height 14
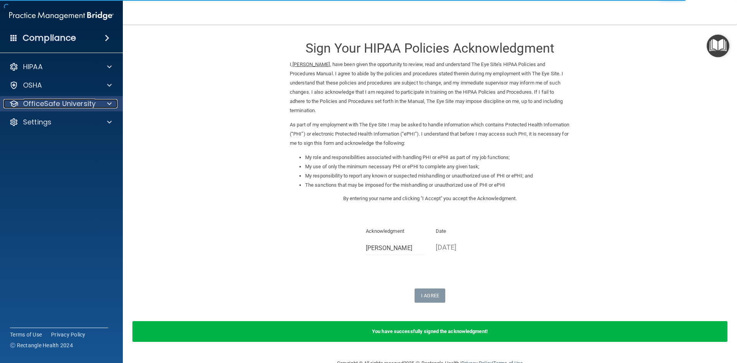
click at [93, 106] on p "OfficeSafe University" at bounding box center [59, 103] width 73 height 9
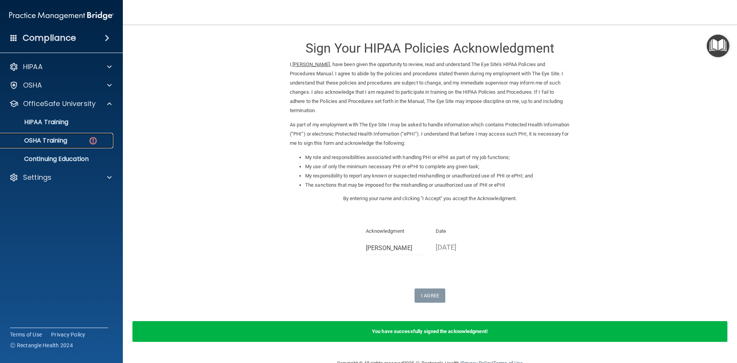
click at [74, 139] on div "OSHA Training" at bounding box center [57, 141] width 105 height 8
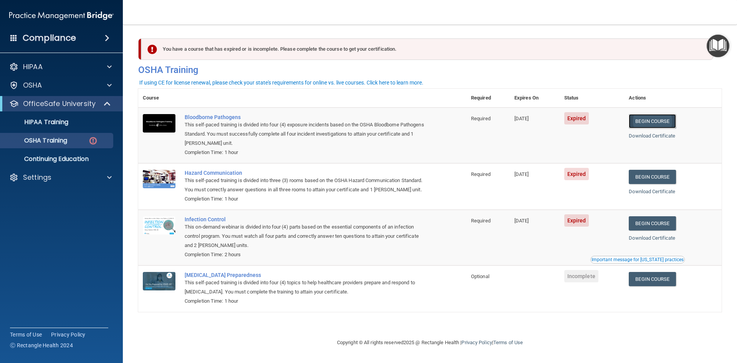
click at [668, 121] on link "Begin Course" at bounding box center [652, 121] width 47 height 14
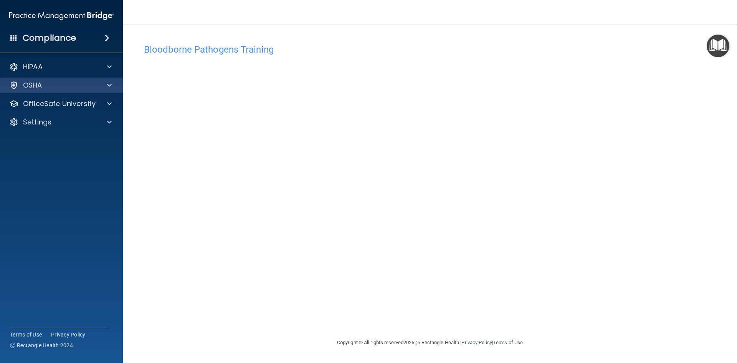
click at [90, 90] on div "OSHA" at bounding box center [61, 85] width 123 height 15
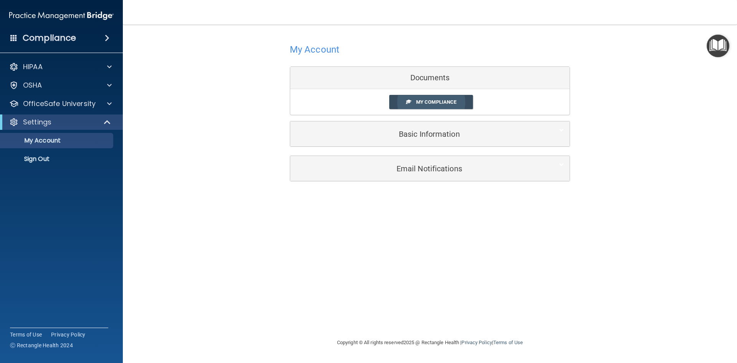
click at [444, 99] on link "My Compliance" at bounding box center [431, 102] width 84 height 14
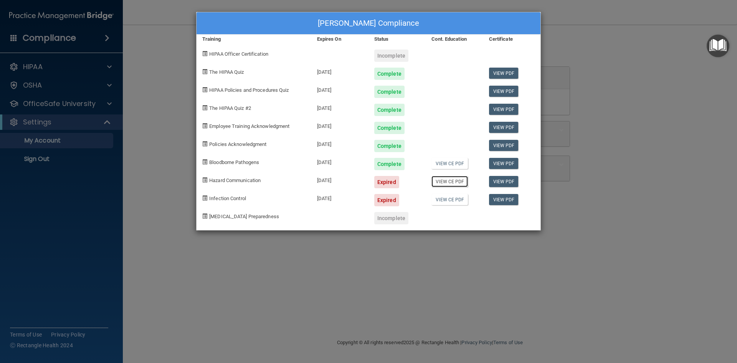
click at [457, 184] on link "View CE PDF" at bounding box center [450, 181] width 36 height 11
click at [397, 222] on div "Incomplete" at bounding box center [392, 218] width 34 height 12
click at [504, 184] on link "View PDF" at bounding box center [504, 181] width 30 height 11
click at [391, 184] on div "Expired" at bounding box center [387, 182] width 25 height 12
click at [211, 179] on span "Hazard Communication" at bounding box center [234, 180] width 51 height 6
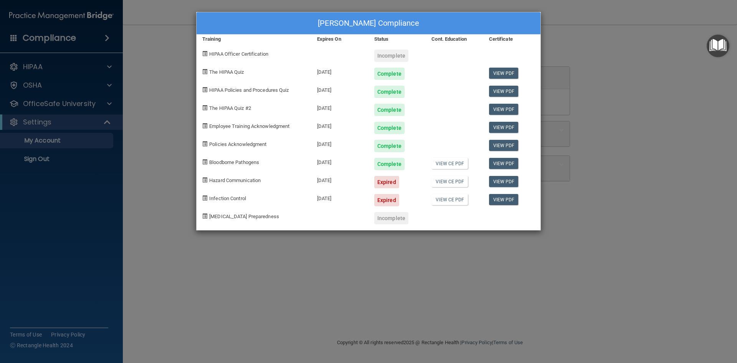
click at [161, 186] on div "Denise Zizzo's Compliance Training Expires On Status Cont. Education Certificat…" at bounding box center [368, 181] width 737 height 363
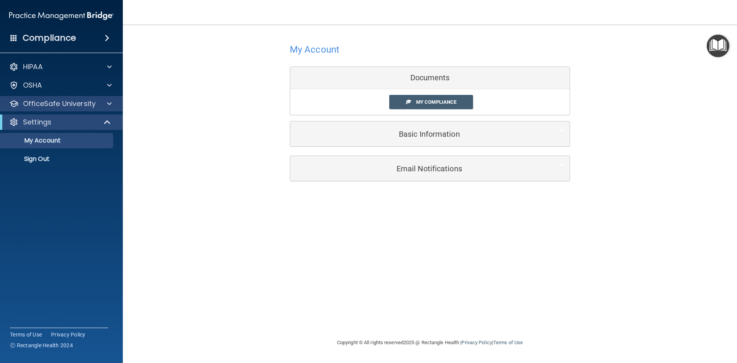
click at [55, 111] on div "HIPAA Documents and Policies Report an Incident Business Associates Emergency P…" at bounding box center [61, 114] width 123 height 117
click at [57, 106] on p "OfficeSafe University" at bounding box center [59, 103] width 73 height 9
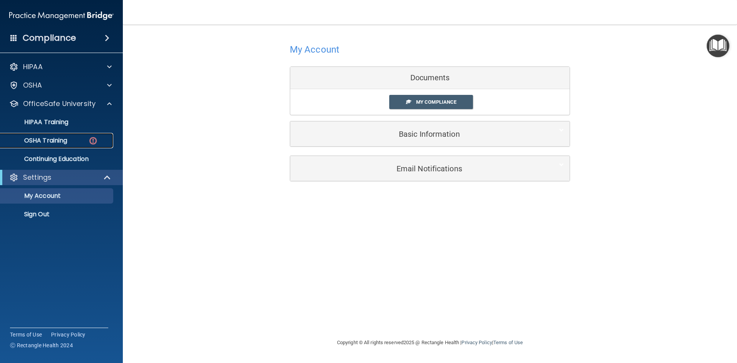
click at [71, 143] on div "OSHA Training" at bounding box center [57, 141] width 105 height 8
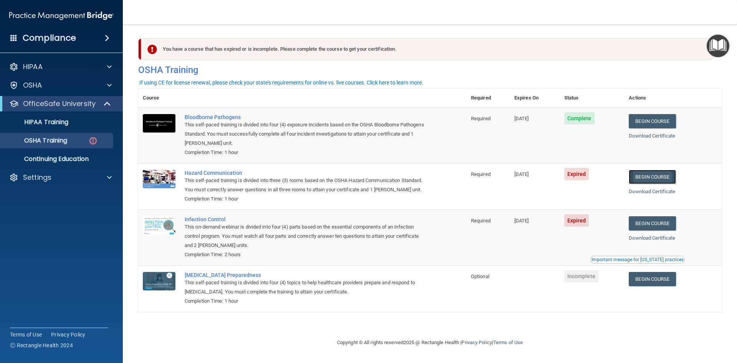
click at [660, 177] on link "Begin Course" at bounding box center [652, 177] width 47 height 14
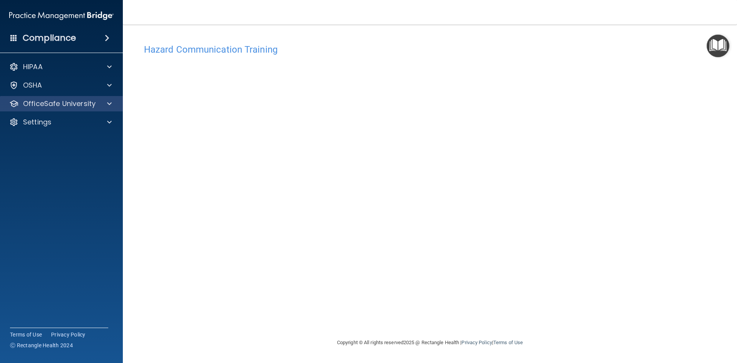
click at [90, 109] on div "OfficeSafe University" at bounding box center [61, 103] width 123 height 15
click at [88, 99] on p "OfficeSafe University" at bounding box center [59, 103] width 73 height 9
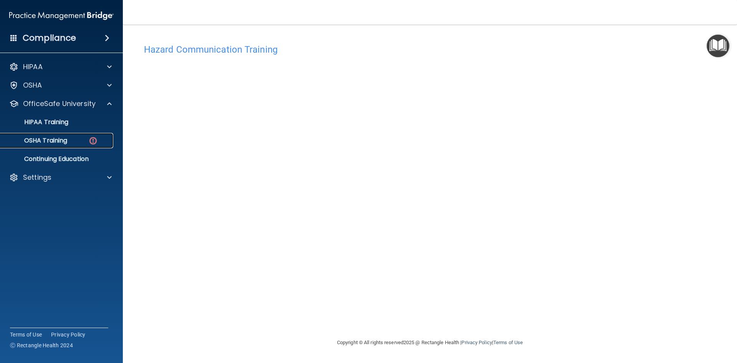
click at [85, 139] on div "OSHA Training" at bounding box center [57, 141] width 105 height 8
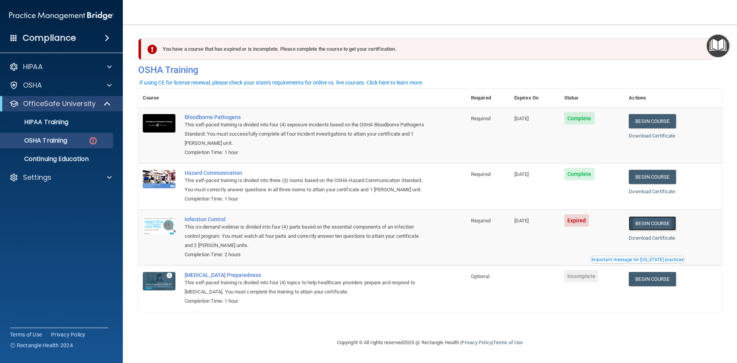
click at [671, 225] on link "Begin Course" at bounding box center [652, 223] width 47 height 14
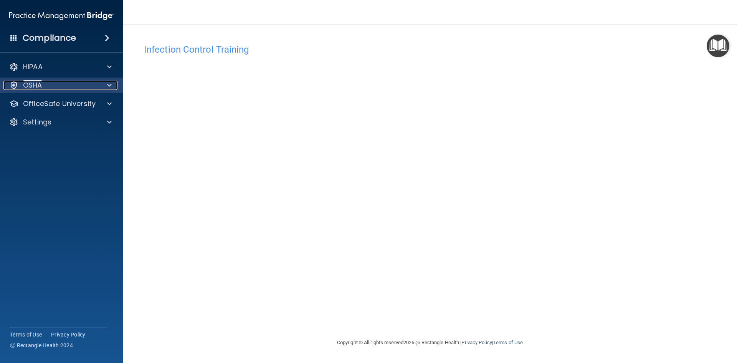
drag, startPoint x: 47, startPoint y: 87, endPoint x: 58, endPoint y: 82, distance: 12.4
click at [47, 87] on div "OSHA" at bounding box center [50, 85] width 95 height 9
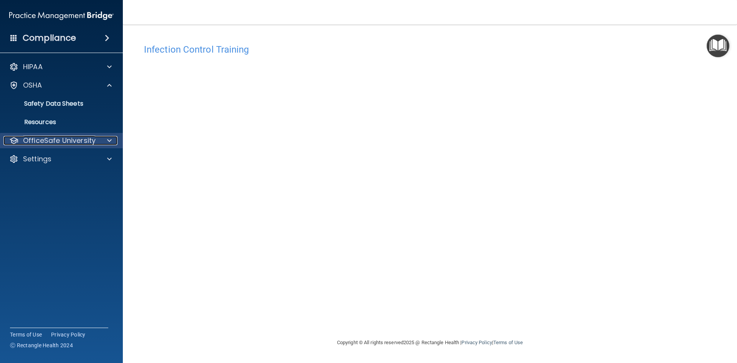
click at [48, 142] on p "OfficeSafe University" at bounding box center [59, 140] width 73 height 9
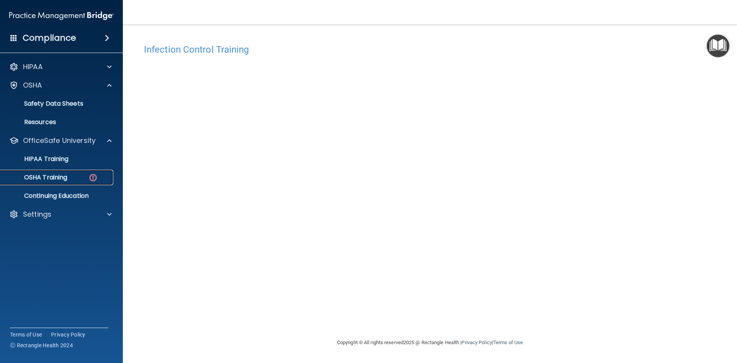
click at [59, 177] on p "OSHA Training" at bounding box center [36, 178] width 62 height 8
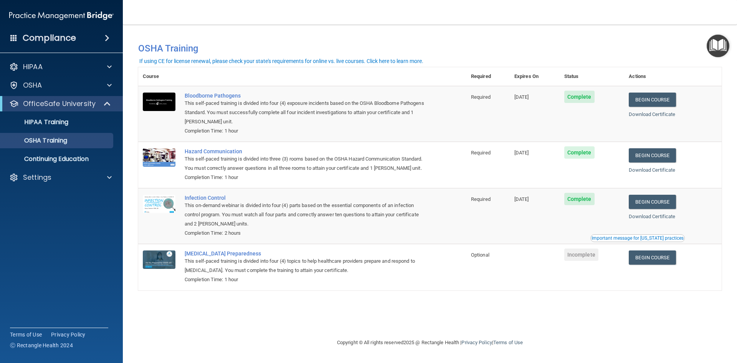
click at [593, 258] on span "Incomplete" at bounding box center [582, 255] width 34 height 12
click at [633, 285] on td "Begin Course Download Certificate" at bounding box center [674, 267] width 98 height 46
drag, startPoint x: 571, startPoint y: 295, endPoint x: 504, endPoint y: 283, distance: 67.5
click at [570, 295] on div "You have a course that has expired or is incomplete. Please complete the course…" at bounding box center [430, 181] width 584 height 298
click at [593, 259] on span "Incomplete" at bounding box center [582, 255] width 34 height 12
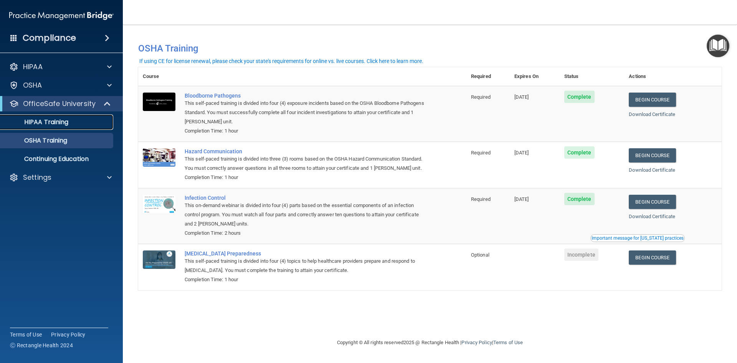
click at [89, 125] on div "HIPAA Training" at bounding box center [57, 122] width 105 height 8
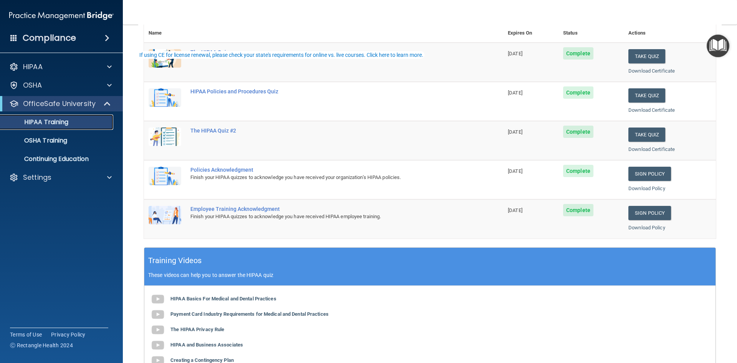
scroll to position [23, 0]
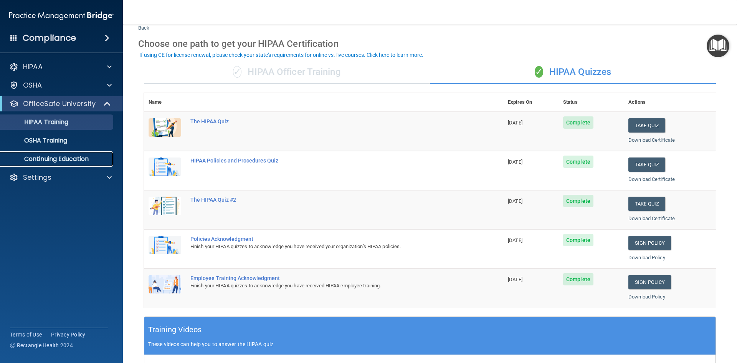
drag, startPoint x: 55, startPoint y: 159, endPoint x: 68, endPoint y: 160, distance: 12.7
click at [55, 159] on p "Continuing Education" at bounding box center [57, 159] width 105 height 8
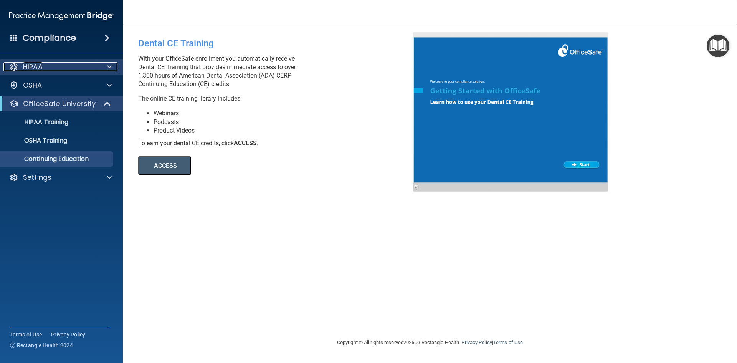
click at [43, 66] on p "HIPAA" at bounding box center [33, 66] width 20 height 9
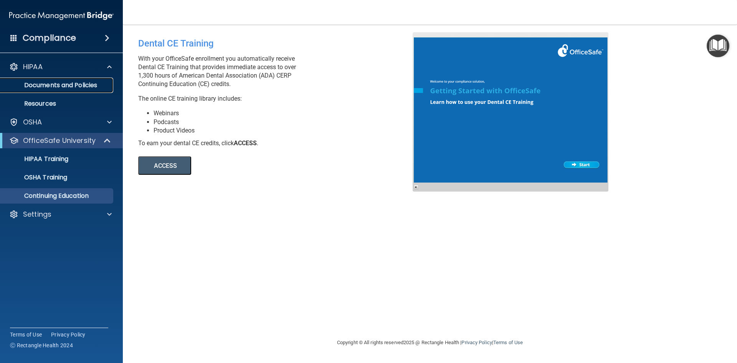
click at [55, 84] on p "Documents and Policies" at bounding box center [57, 85] width 105 height 8
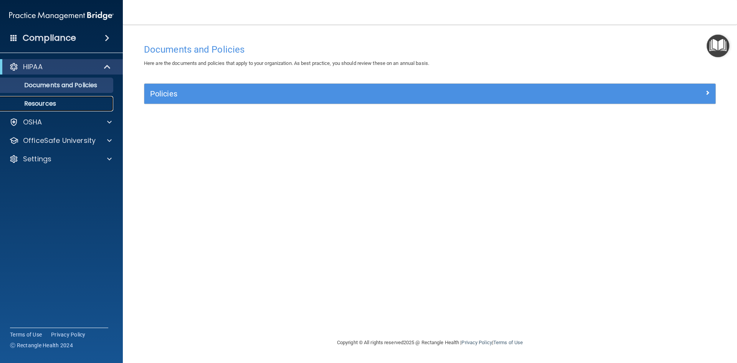
click at [38, 105] on p "Resources" at bounding box center [57, 104] width 105 height 8
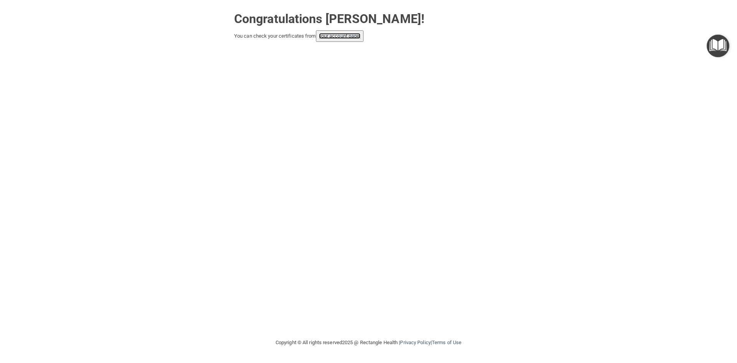
click at [346, 37] on link "your account page!" at bounding box center [340, 36] width 42 height 6
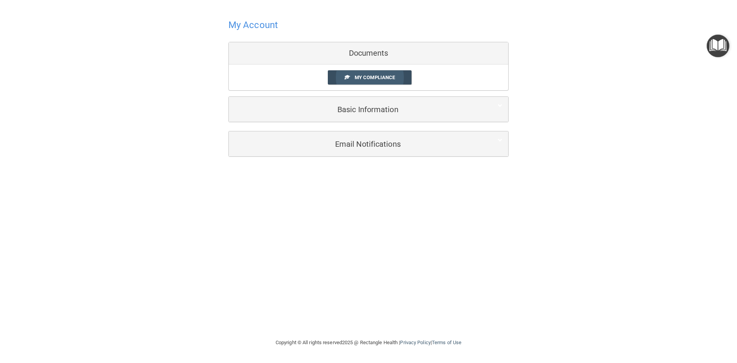
click at [372, 77] on span "My Compliance" at bounding box center [375, 78] width 40 height 6
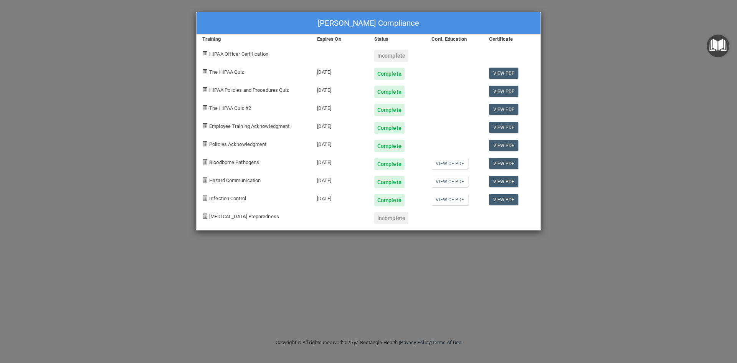
click at [391, 219] on div "Incomplete" at bounding box center [392, 218] width 34 height 12
click at [390, 51] on div "Incomplete" at bounding box center [392, 56] width 34 height 12
click at [245, 55] on span "HIPAA Officer Certification" at bounding box center [238, 54] width 59 height 6
click at [225, 215] on span "[MEDICAL_DATA] Preparedness" at bounding box center [244, 217] width 70 height 6
drag, startPoint x: 568, startPoint y: 68, endPoint x: 560, endPoint y: 114, distance: 47.4
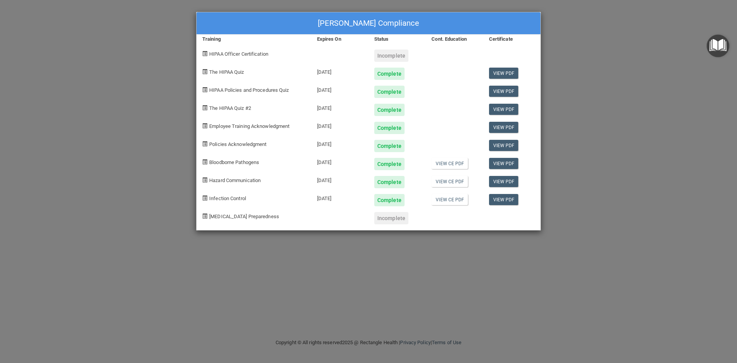
click at [568, 68] on div "Denise Zizzo's Compliance Training Expires On Status Cont. Education Certificat…" at bounding box center [368, 181] width 737 height 363
